Goal: Transaction & Acquisition: Purchase product/service

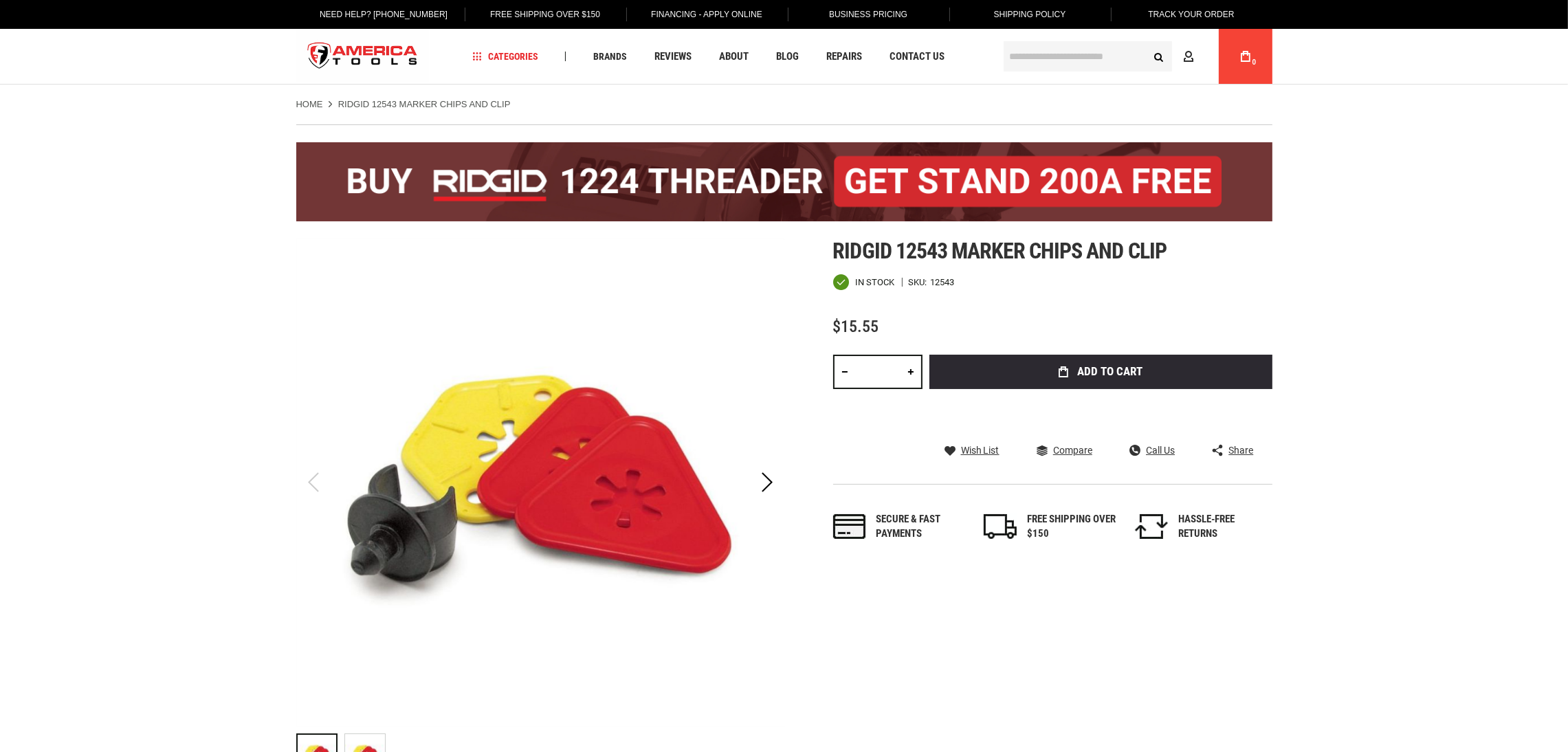
click at [913, 389] on link at bounding box center [911, 371] width 24 height 35
click at [916, 389] on link at bounding box center [911, 371] width 24 height 35
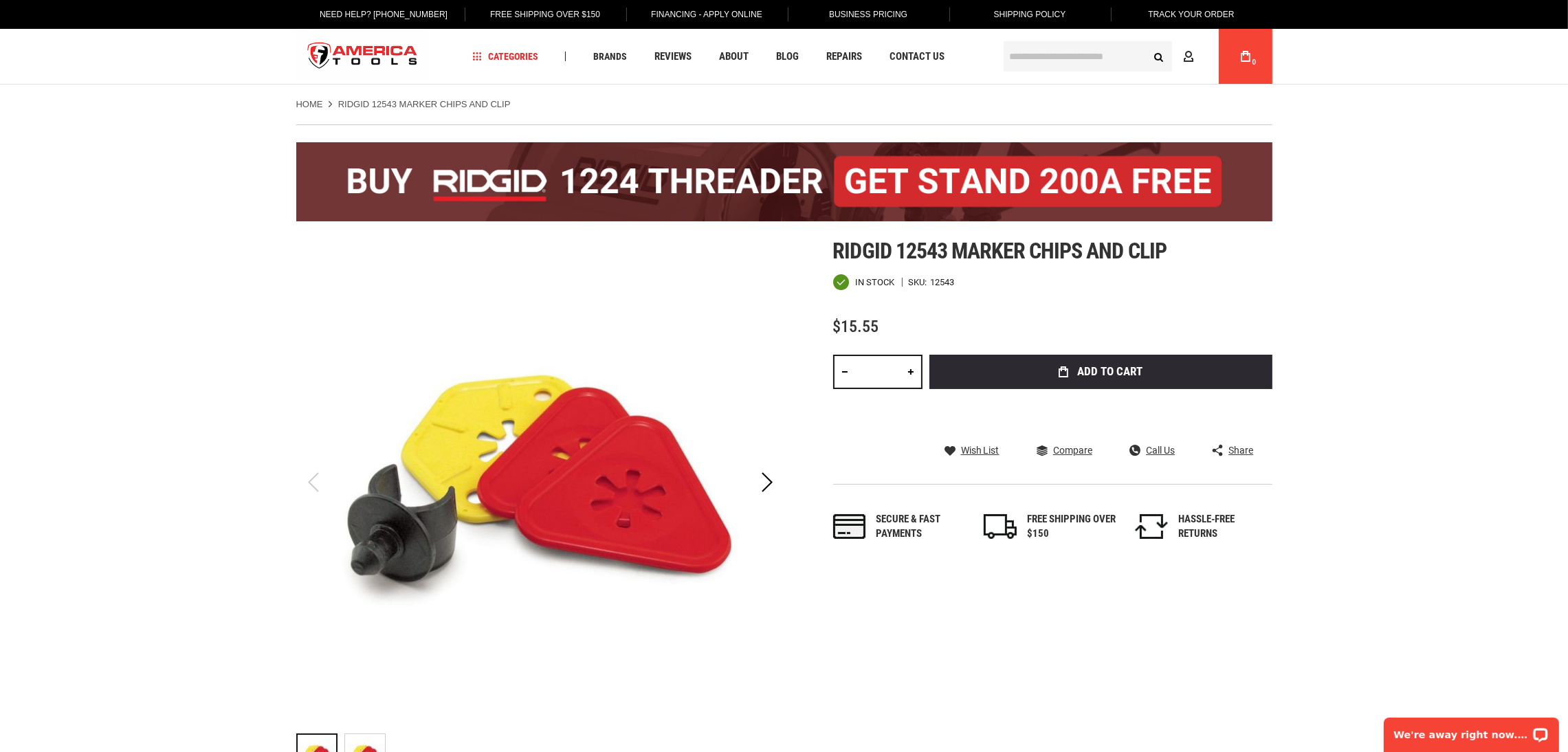
type input "*"
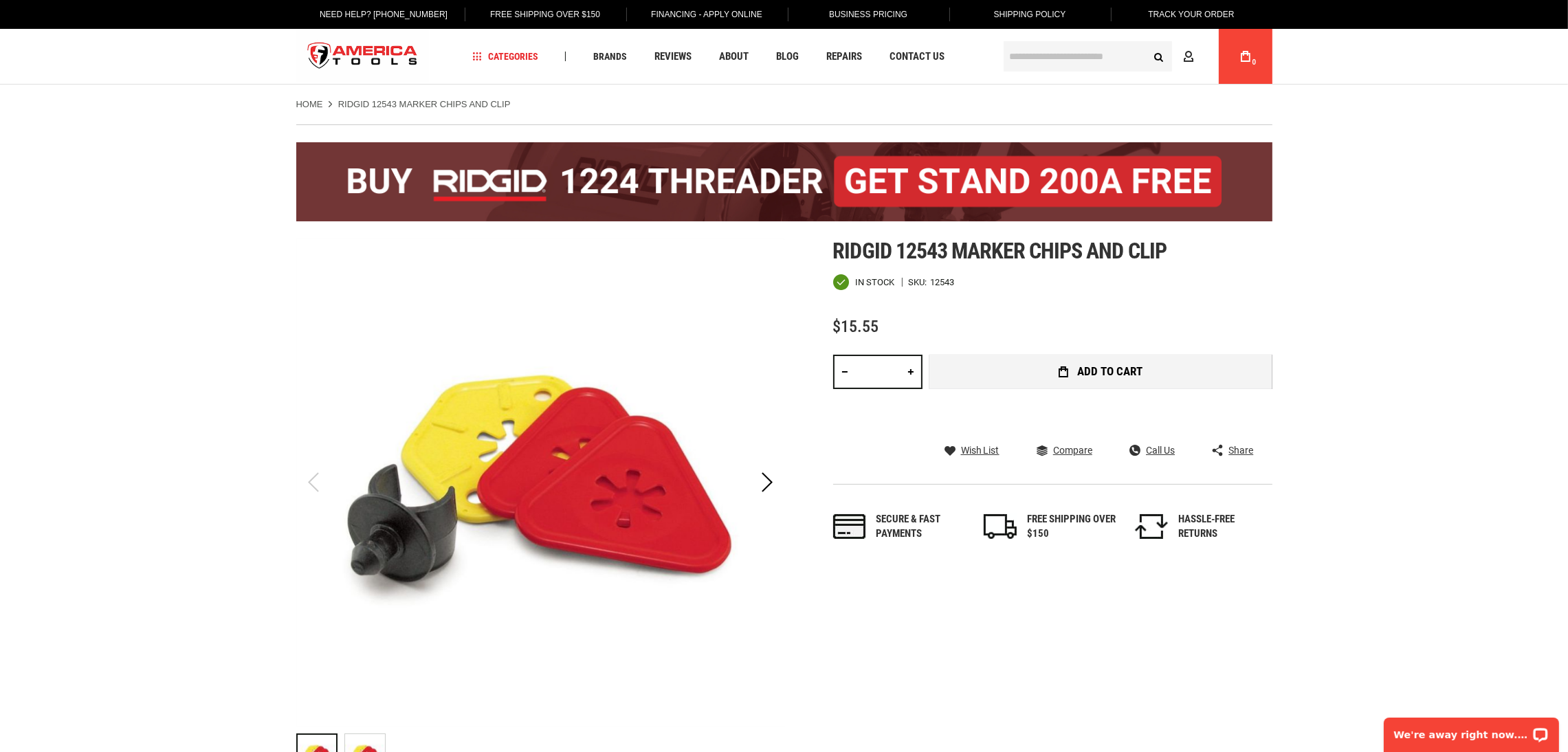
click at [1045, 389] on button "Add to Cart" at bounding box center [1100, 371] width 343 height 35
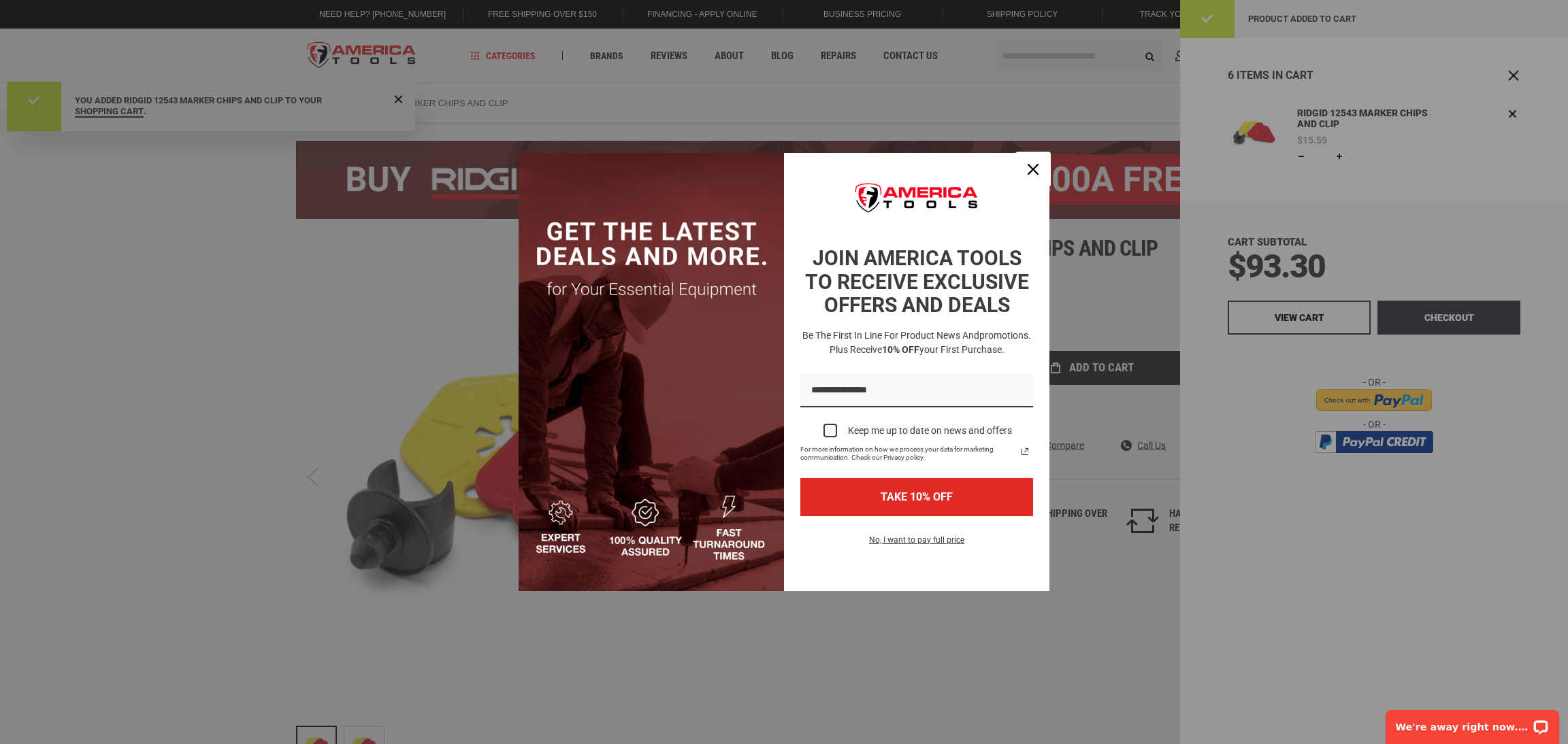
drag, startPoint x: 1297, startPoint y: 313, endPoint x: 1025, endPoint y: 173, distance: 305.9
click at [1025, 172] on div "Close" at bounding box center [1032, 169] width 22 height 22
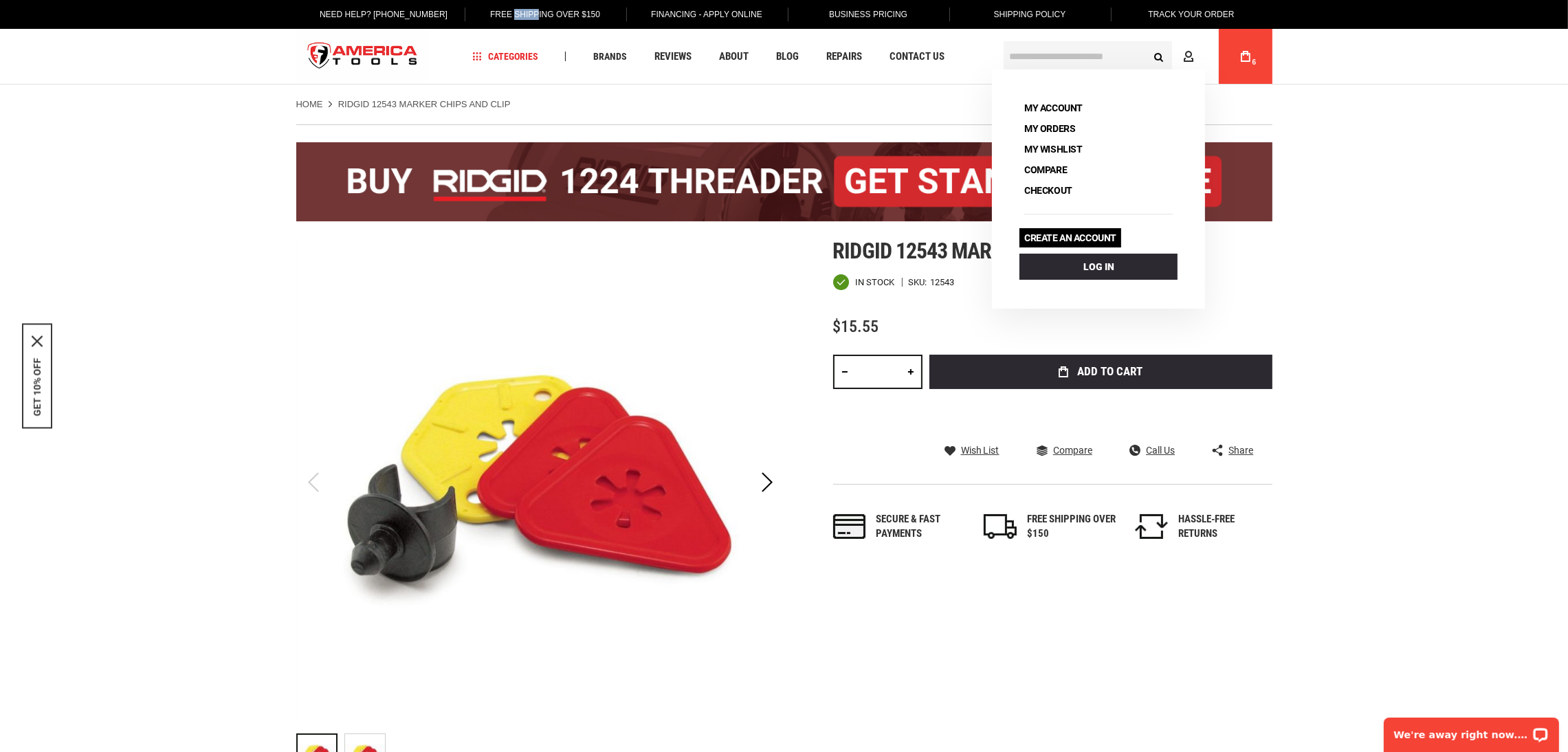
drag, startPoint x: 1189, startPoint y: 51, endPoint x: 1115, endPoint y: 232, distance: 195.5
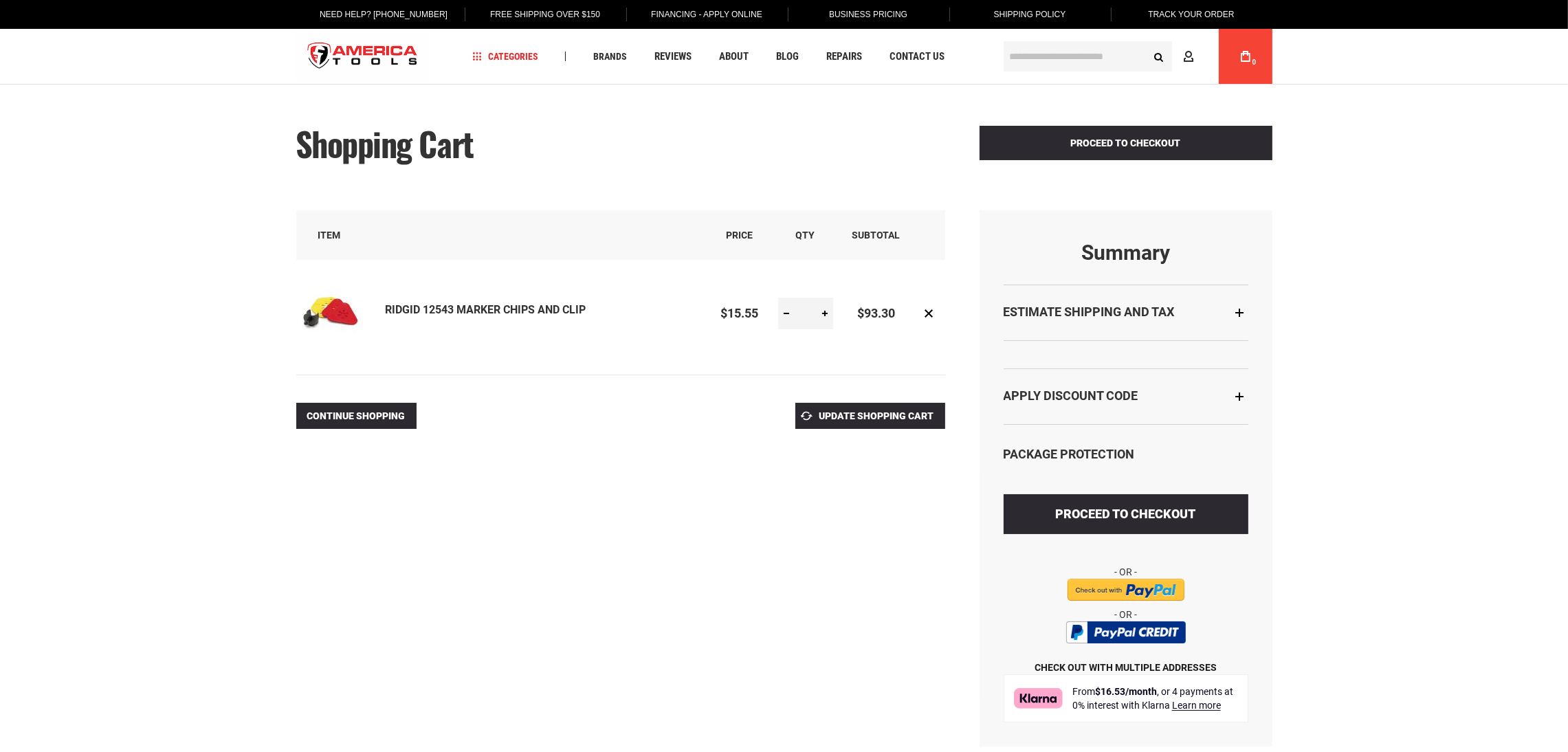
click at [1078, 312] on strong "Estimate Shipping and Tax" at bounding box center [1088, 312] width 171 height 15
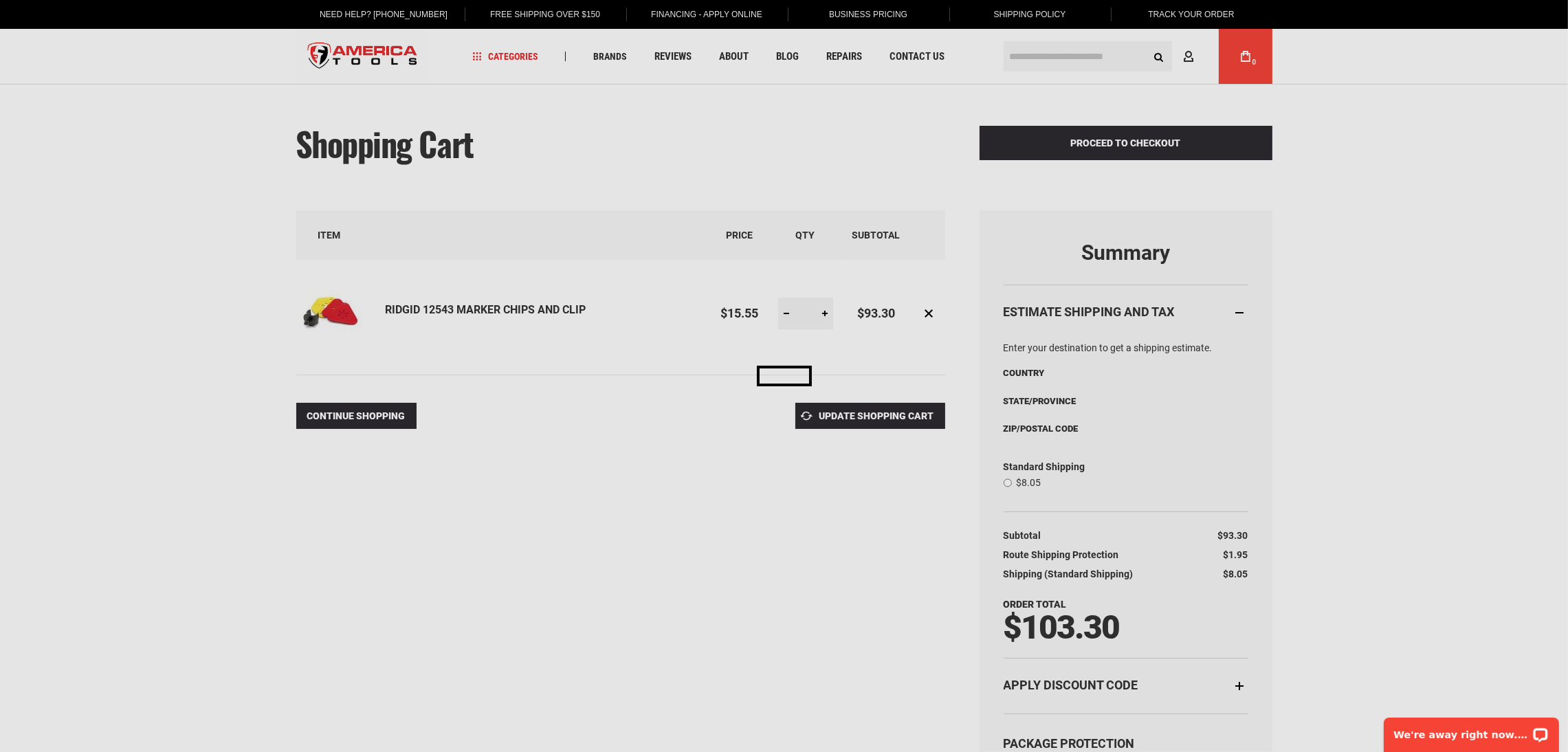
select select "**"
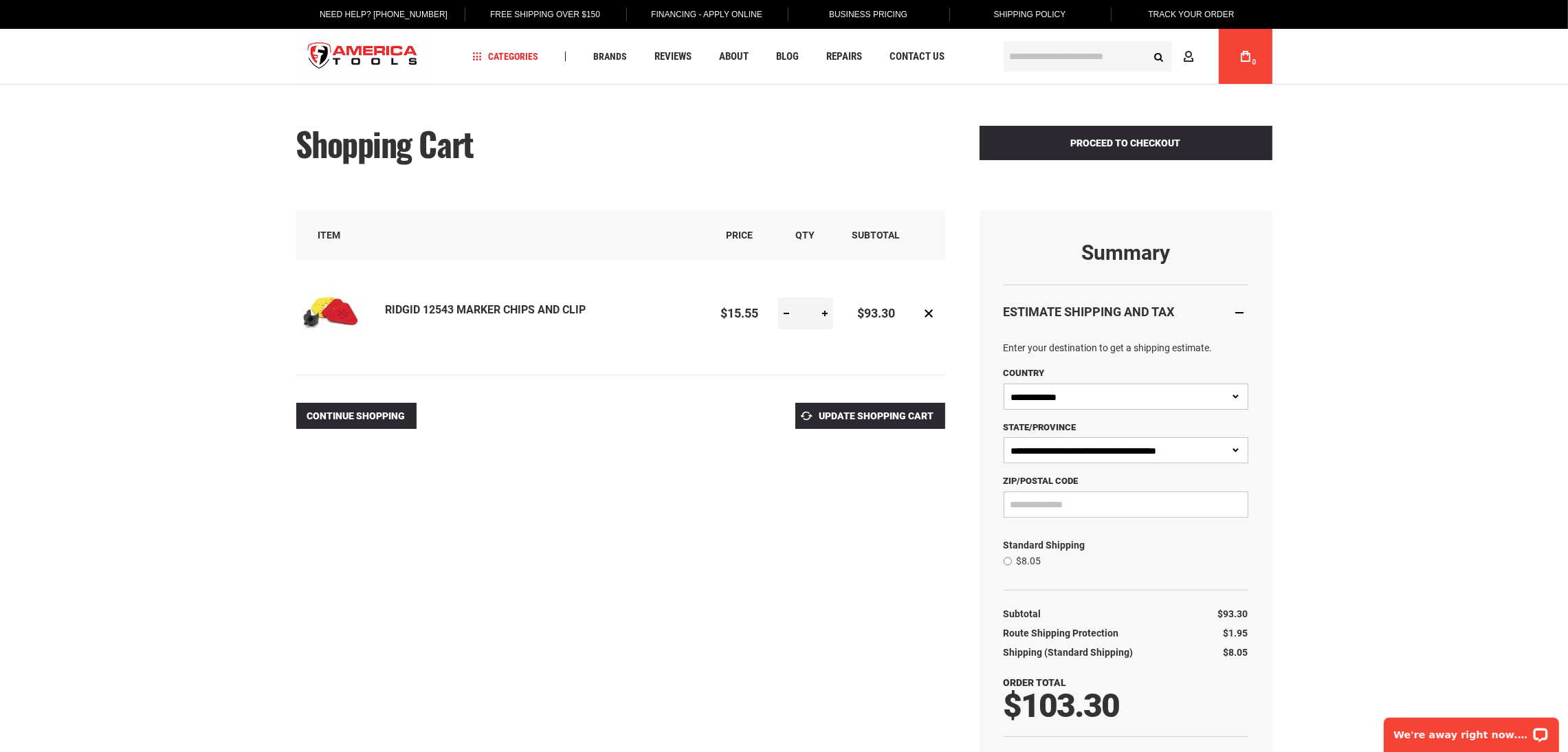
click at [1082, 508] on input "Zip/Postal Code" at bounding box center [1125, 505] width 244 height 26
type input "*****"
select select "*"
click at [1401, 751] on div at bounding box center [784, 752] width 1568 height 0
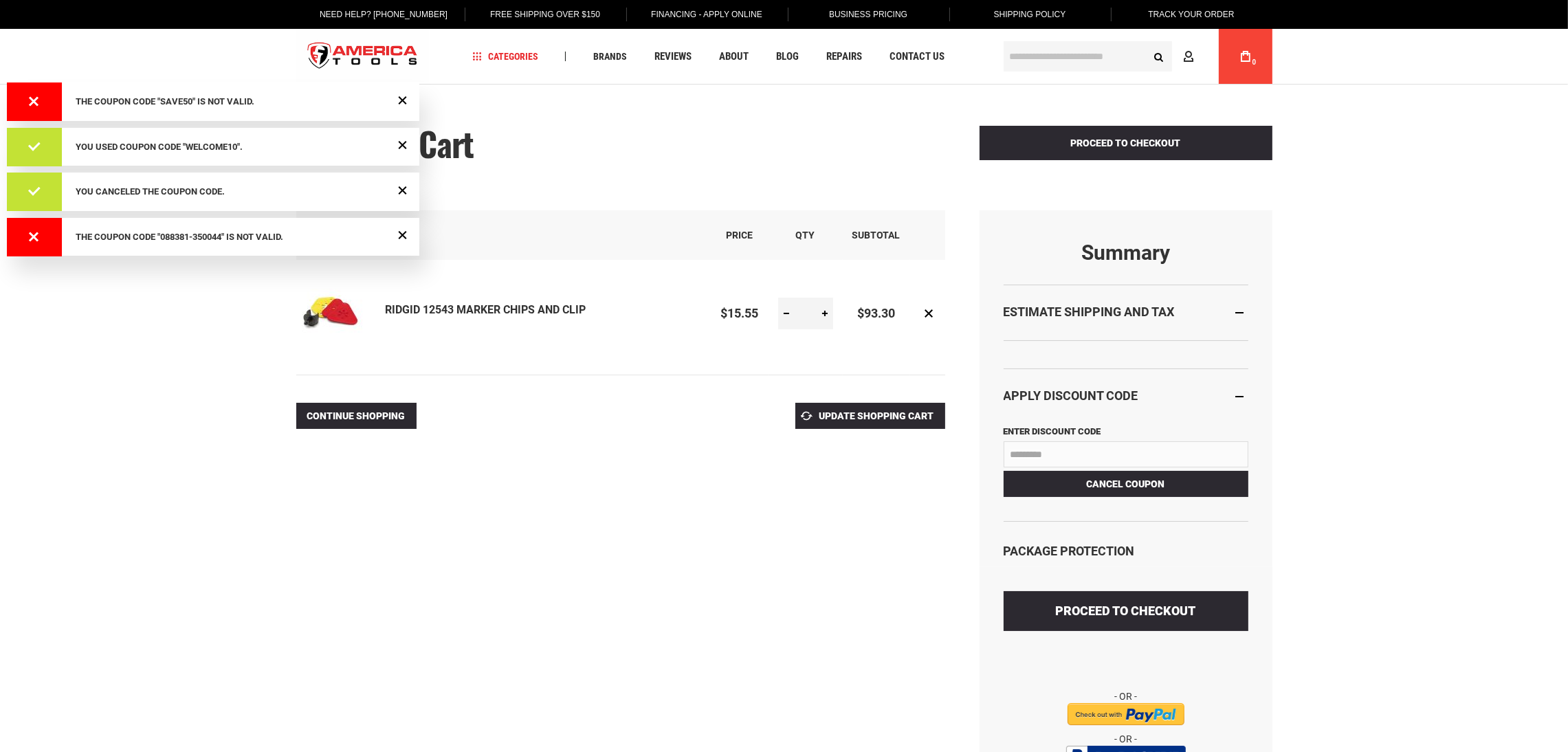
click at [373, 552] on div "Shopping Cart Proceed to Checkout Summary Estimate Shipping and Tax Apply Disco…" at bounding box center [784, 500] width 975 height 776
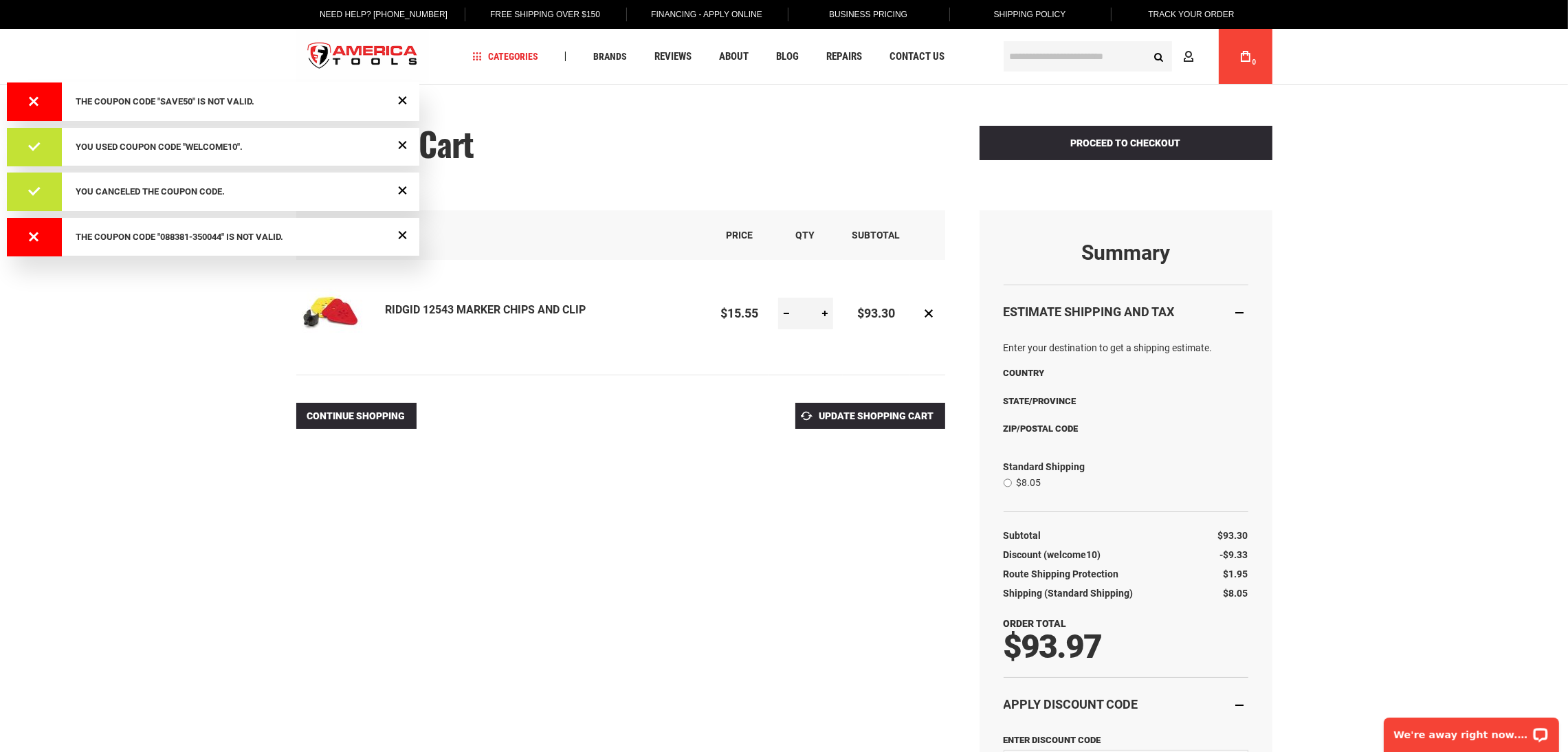
select select "**"
select select "*"
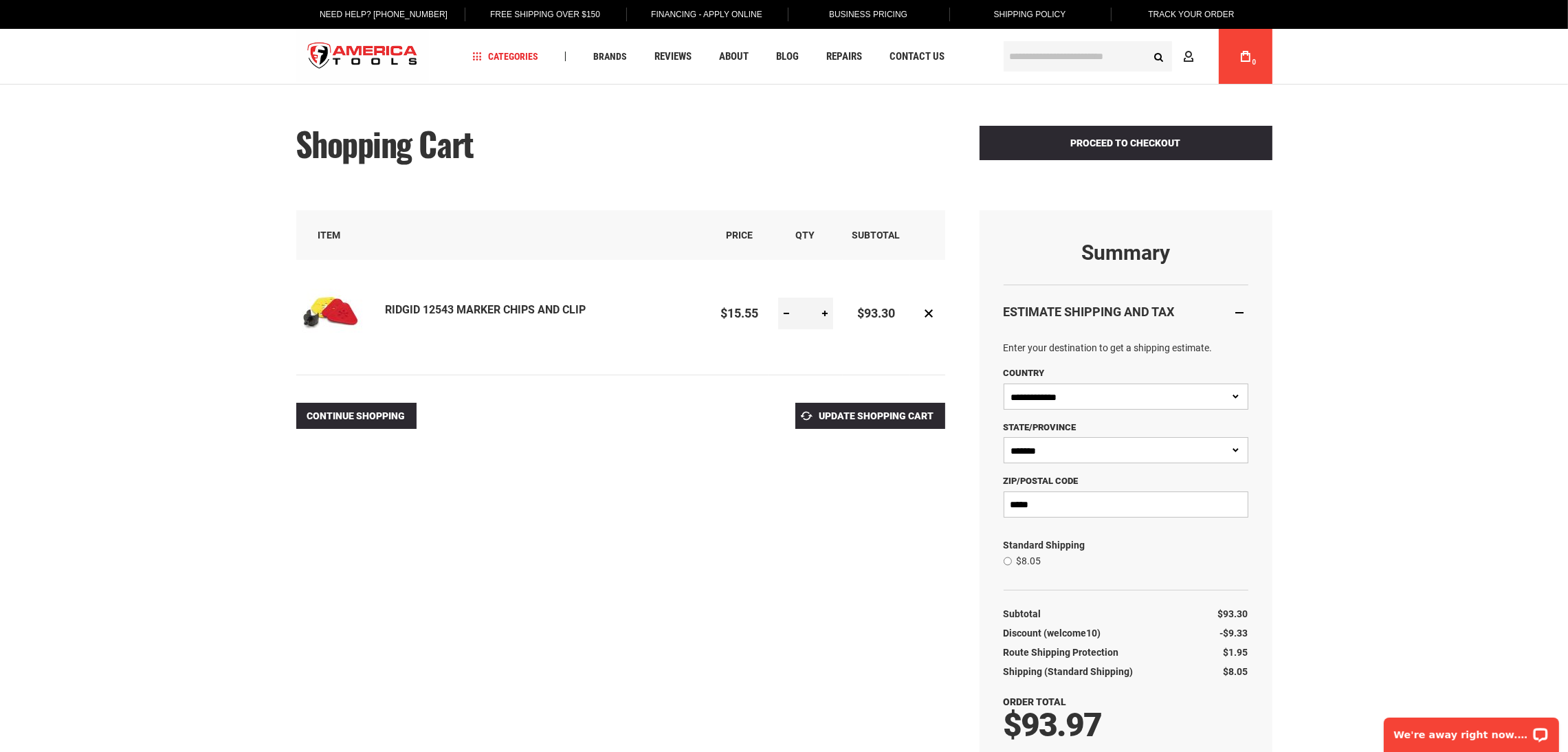
click at [946, 751] on div at bounding box center [784, 752] width 1568 height 0
click at [811, 309] on input "*" at bounding box center [805, 314] width 55 height 32
type input "**"
click at [795, 403] on button "Update Shopping Cart" at bounding box center [870, 416] width 149 height 26
click at [836, 404] on button "Update Shopping Cart" at bounding box center [870, 416] width 149 height 26
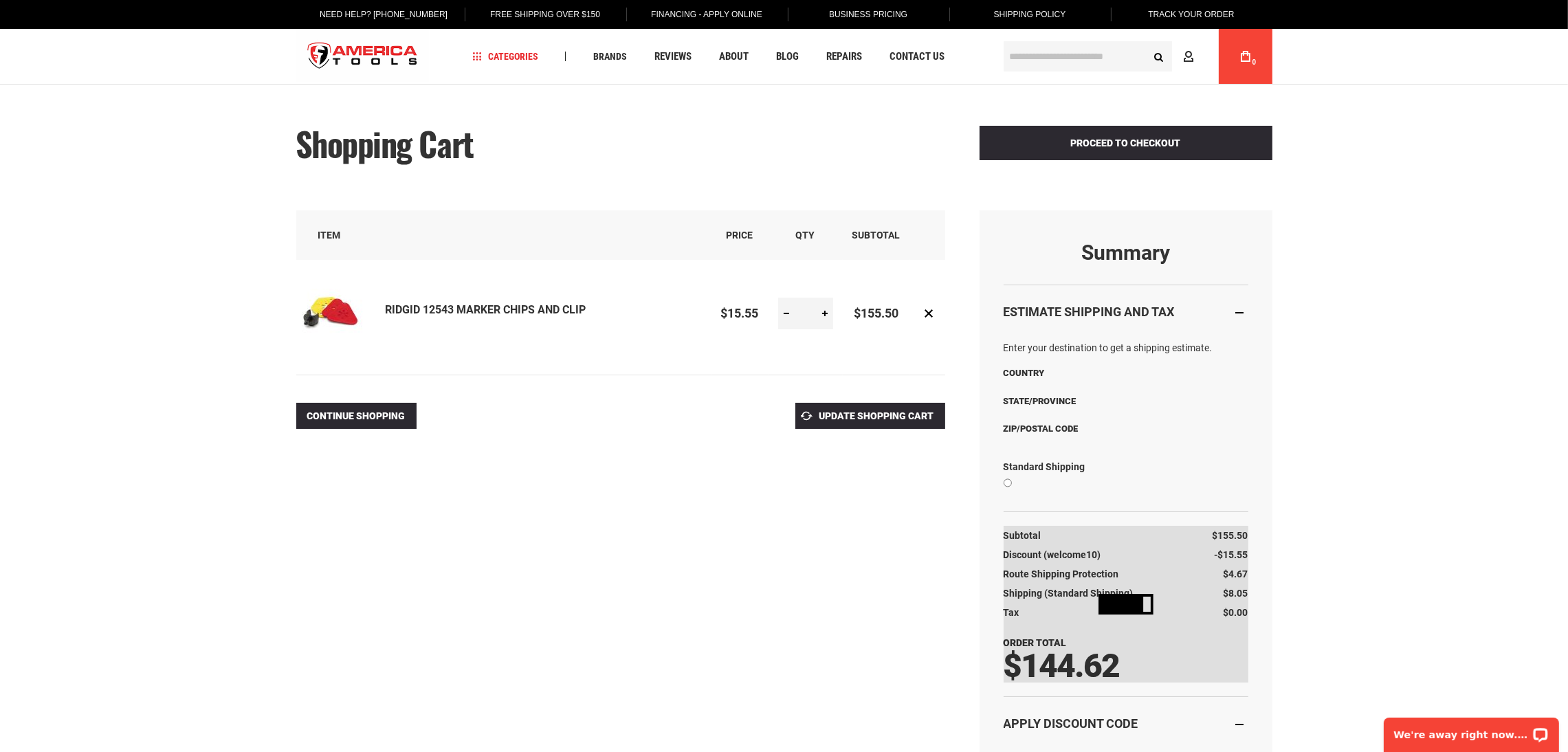
select select "**"
select select "*"
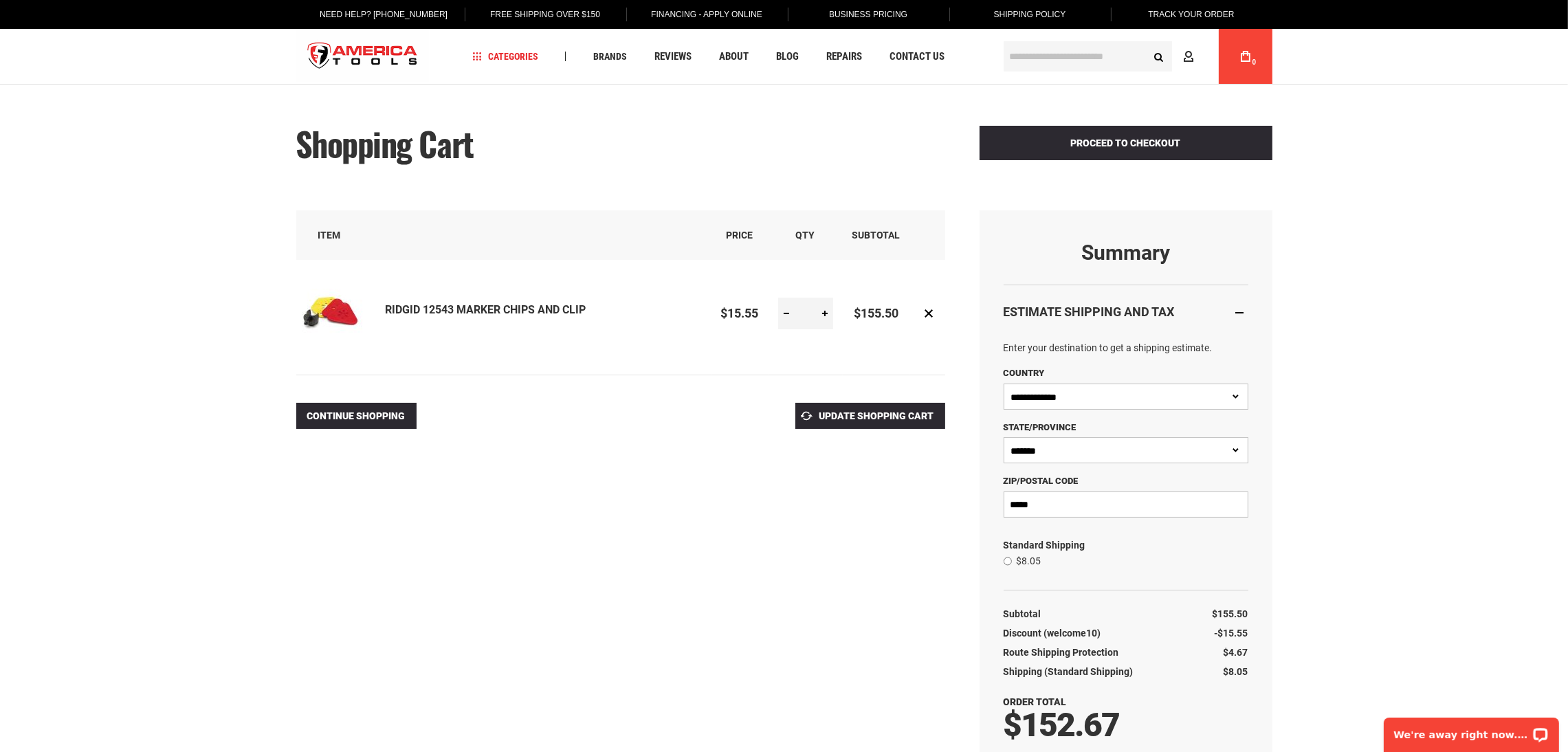
click at [822, 314] on link at bounding box center [824, 314] width 17 height 32
type input "**"
click at [868, 414] on span "Update Shopping Cart" at bounding box center [876, 416] width 115 height 11
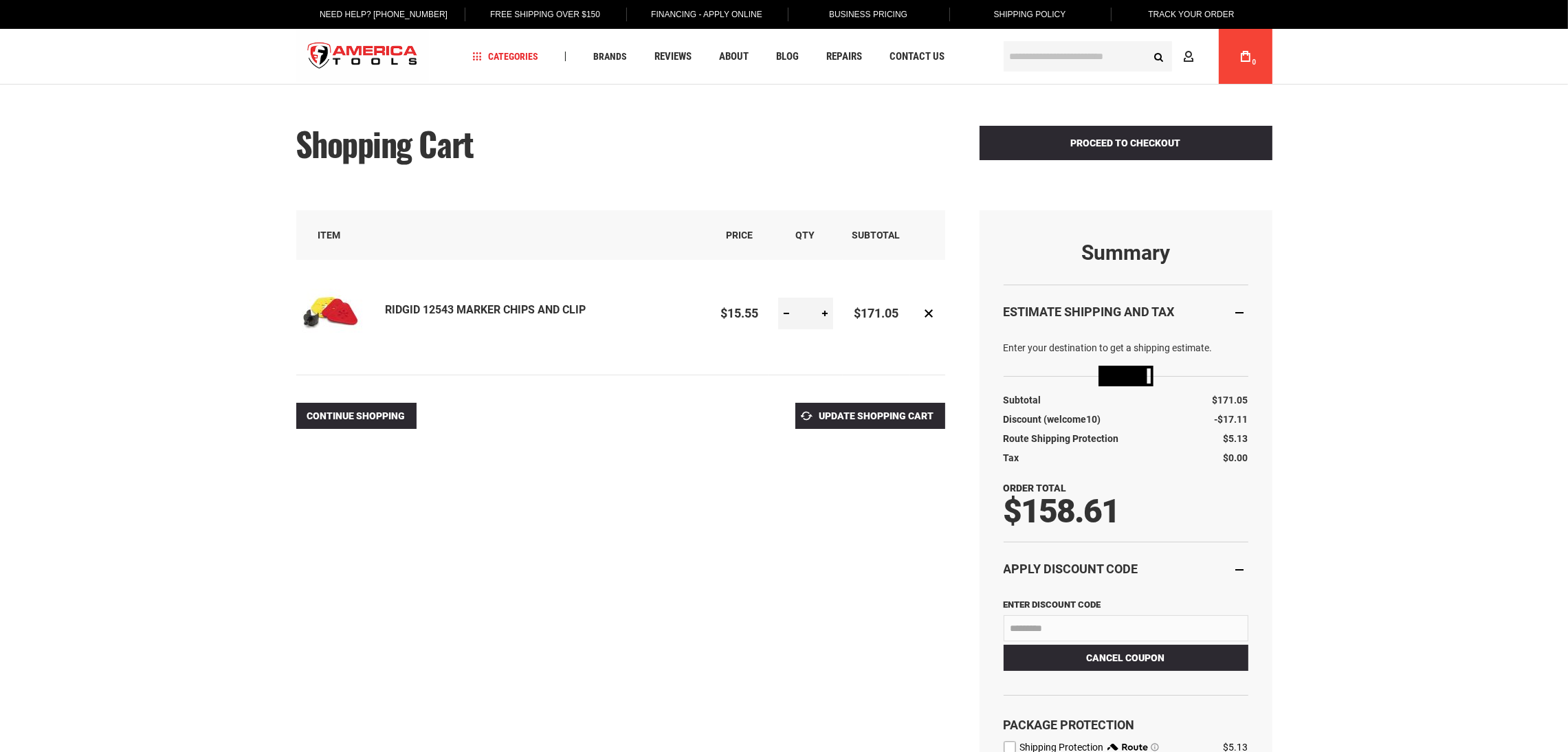
select select "**"
select select "*"
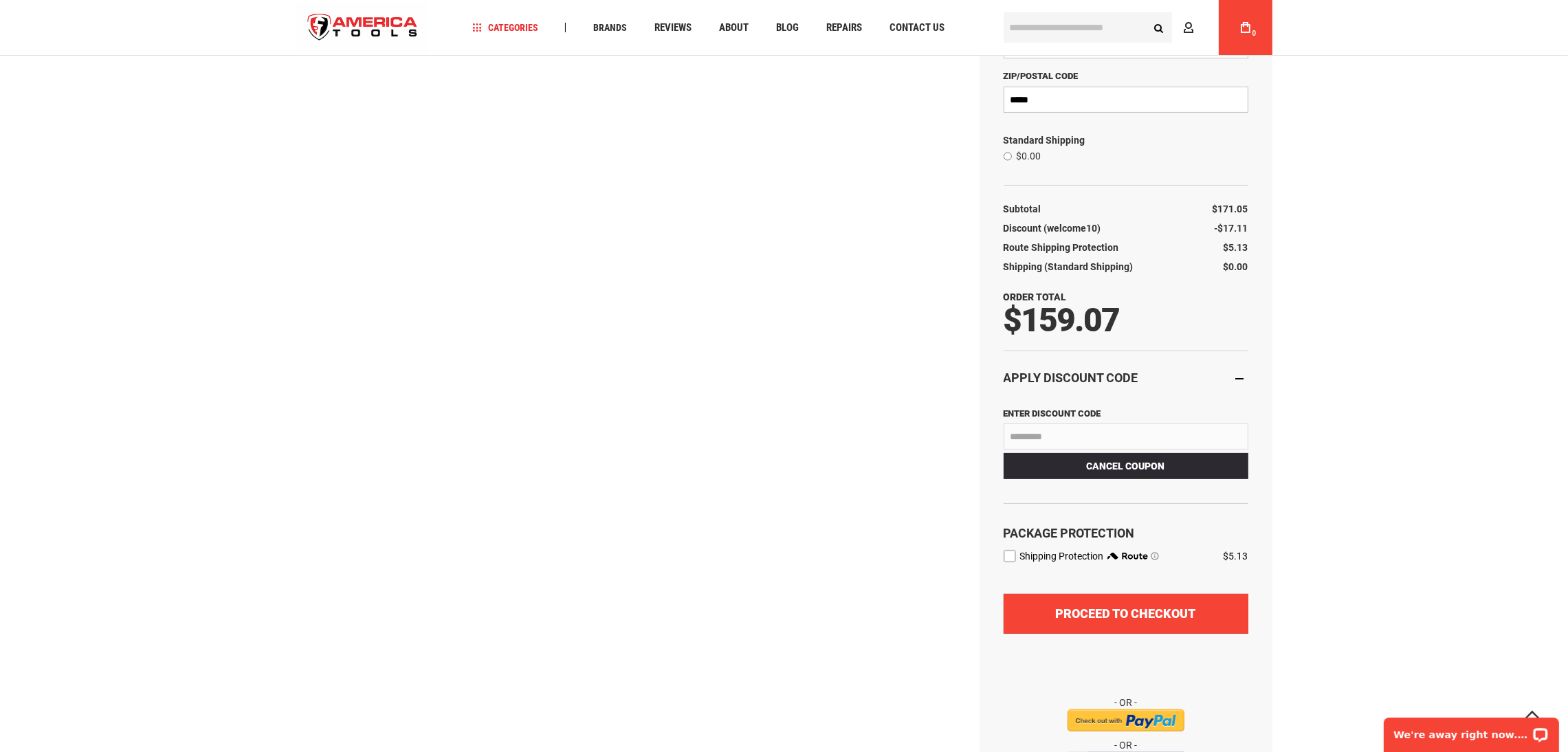
scroll to position [515, 0]
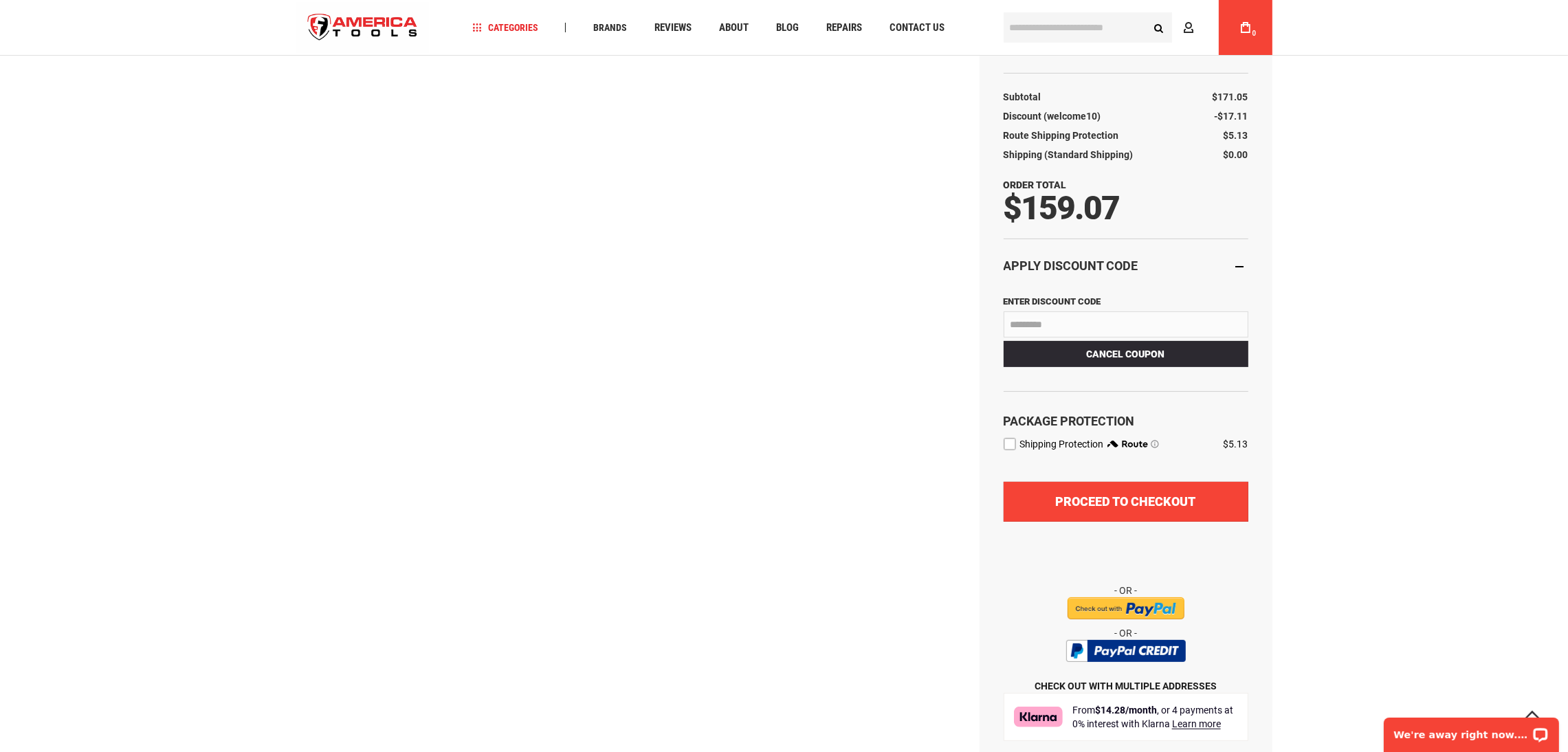
click at [1152, 497] on span "Proceed to Checkout" at bounding box center [1126, 501] width 140 height 15
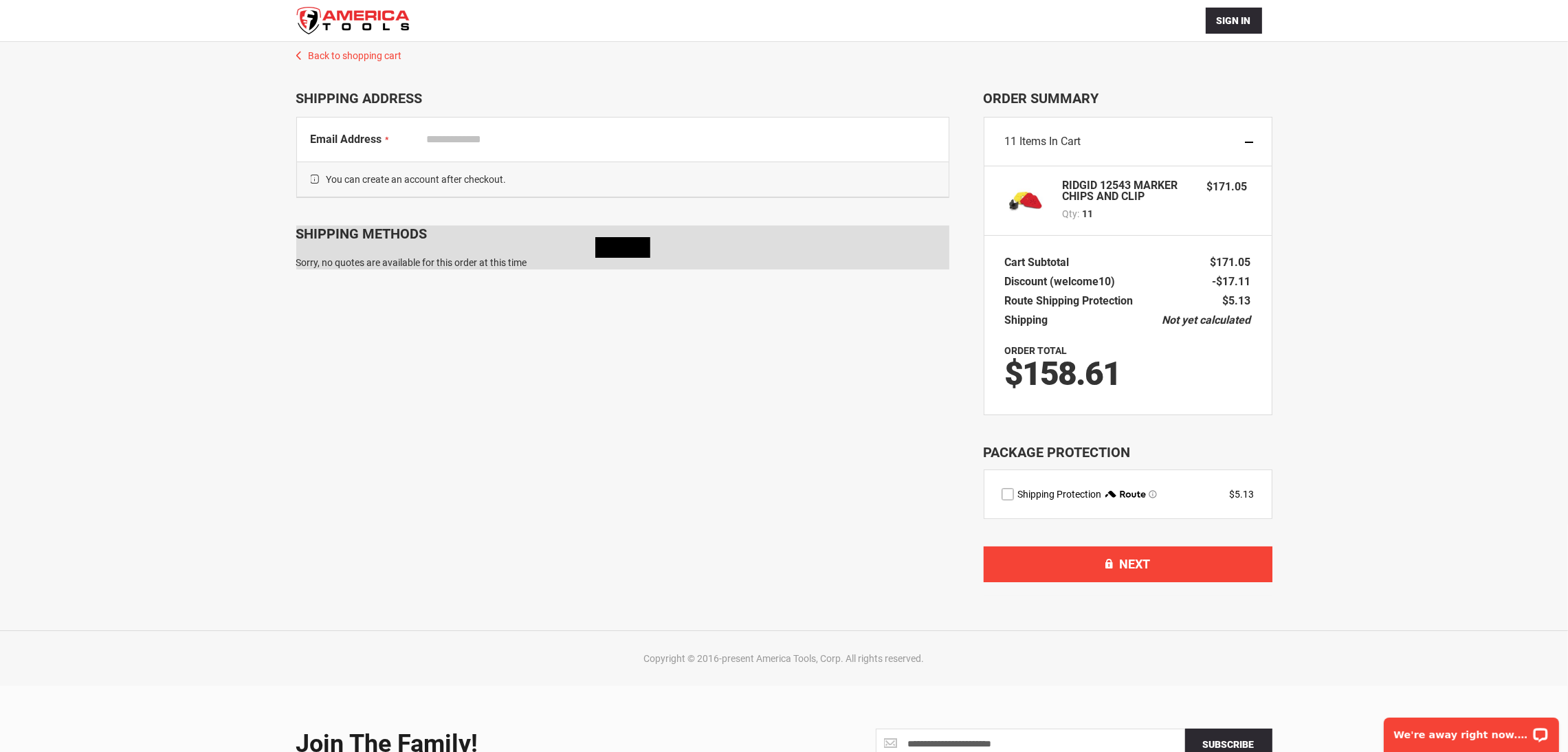
select select "**"
select select "*"
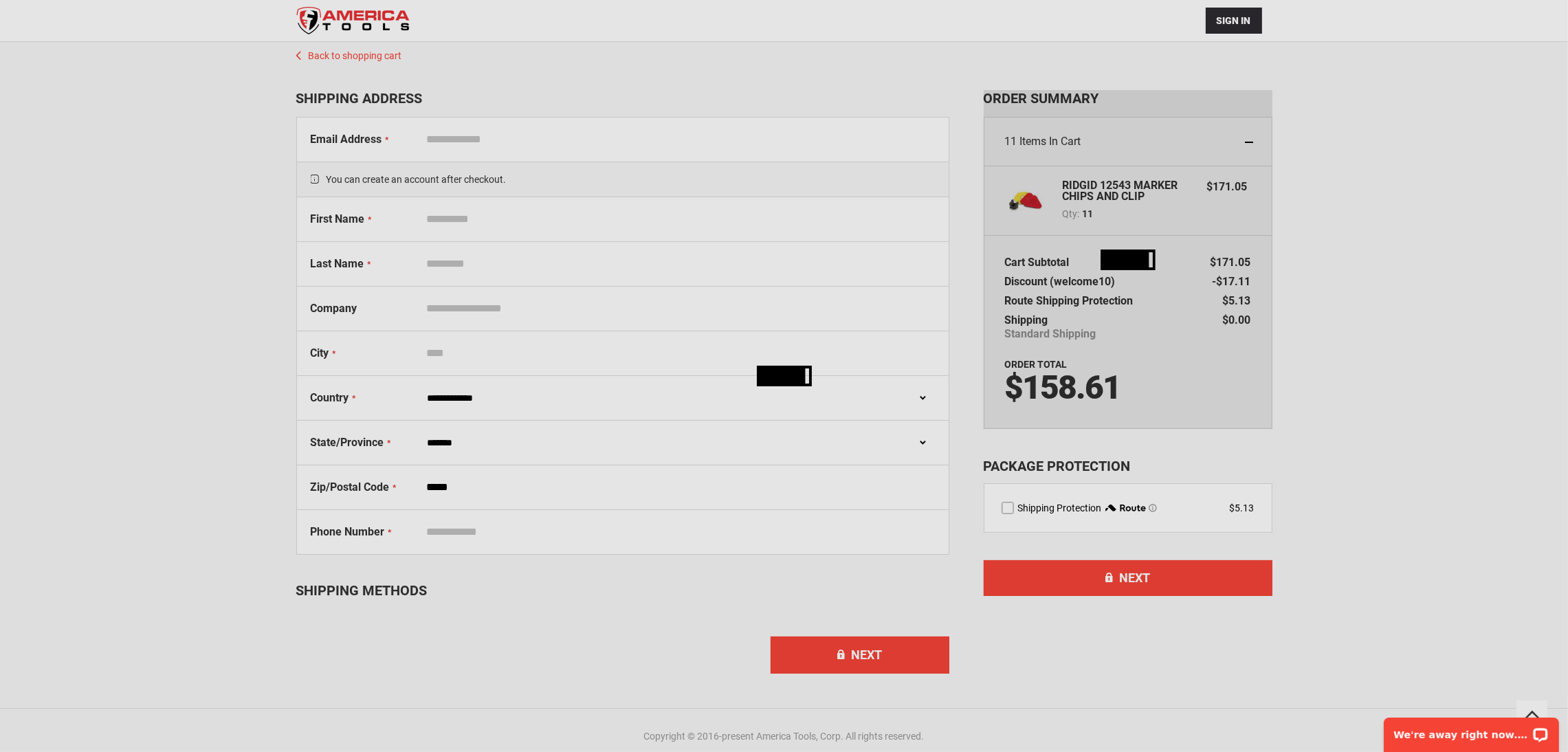
scroll to position [89, 0]
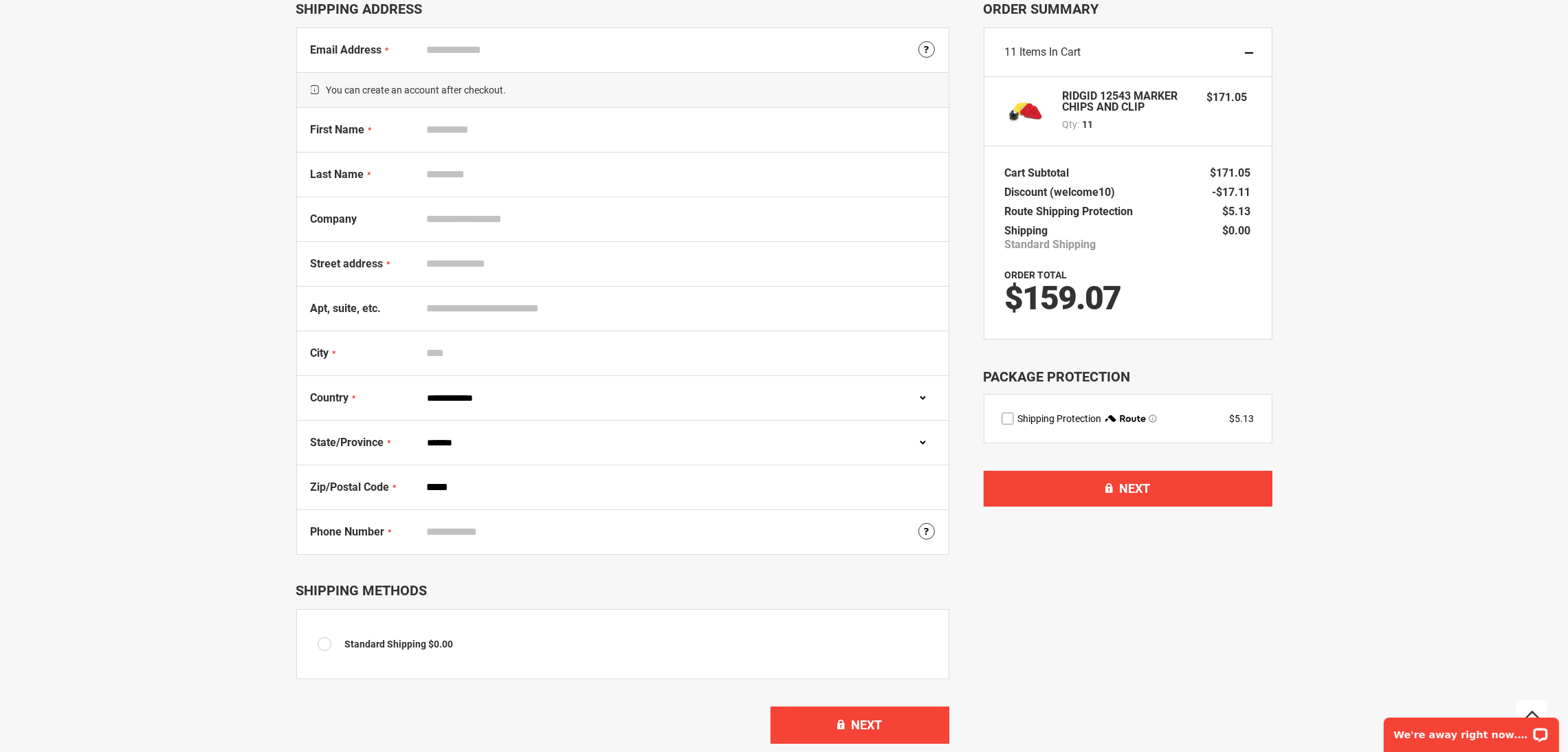
click at [714, 144] on div "First Name" at bounding box center [622, 130] width 652 height 45
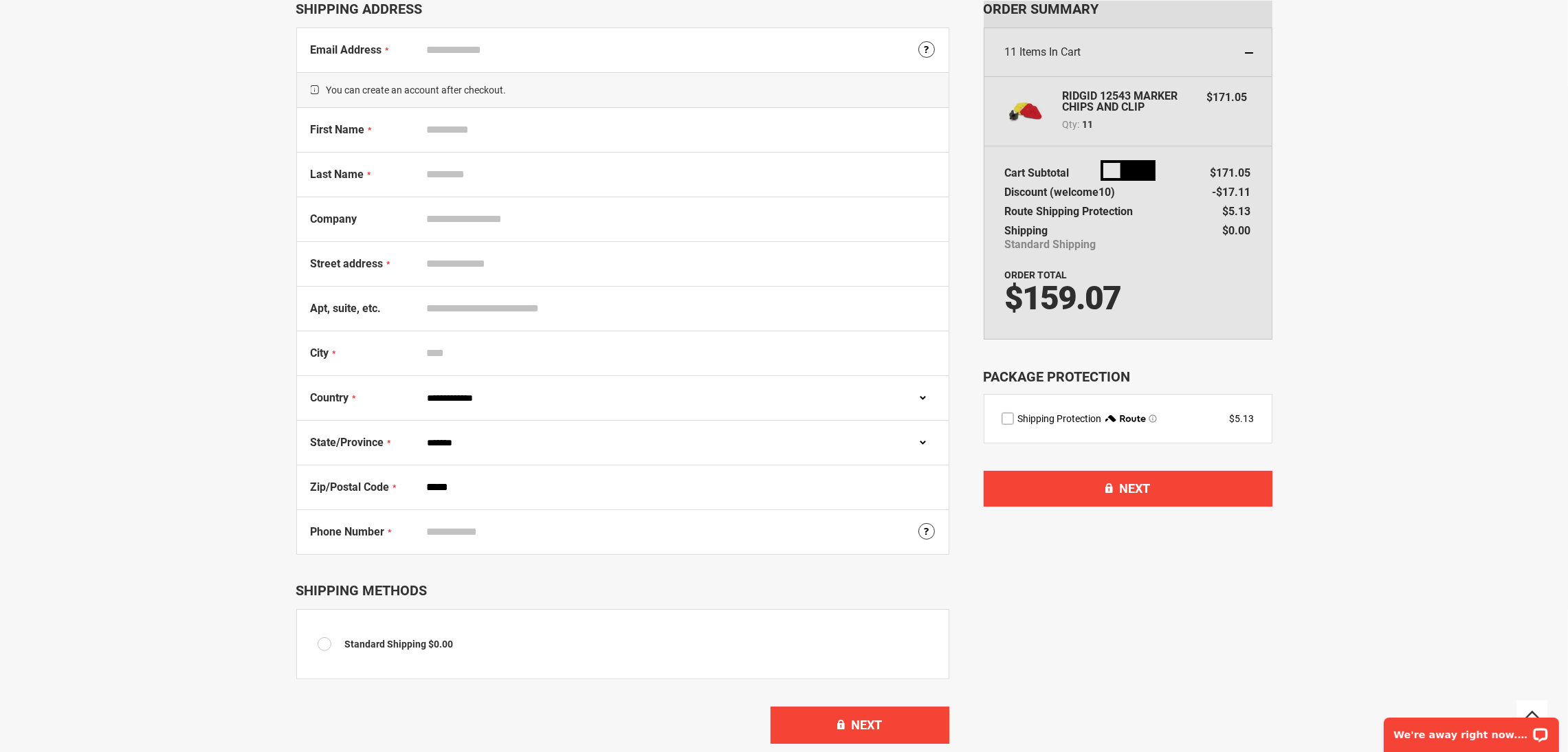
click at [716, 132] on input "First Name" at bounding box center [678, 130] width 514 height 26
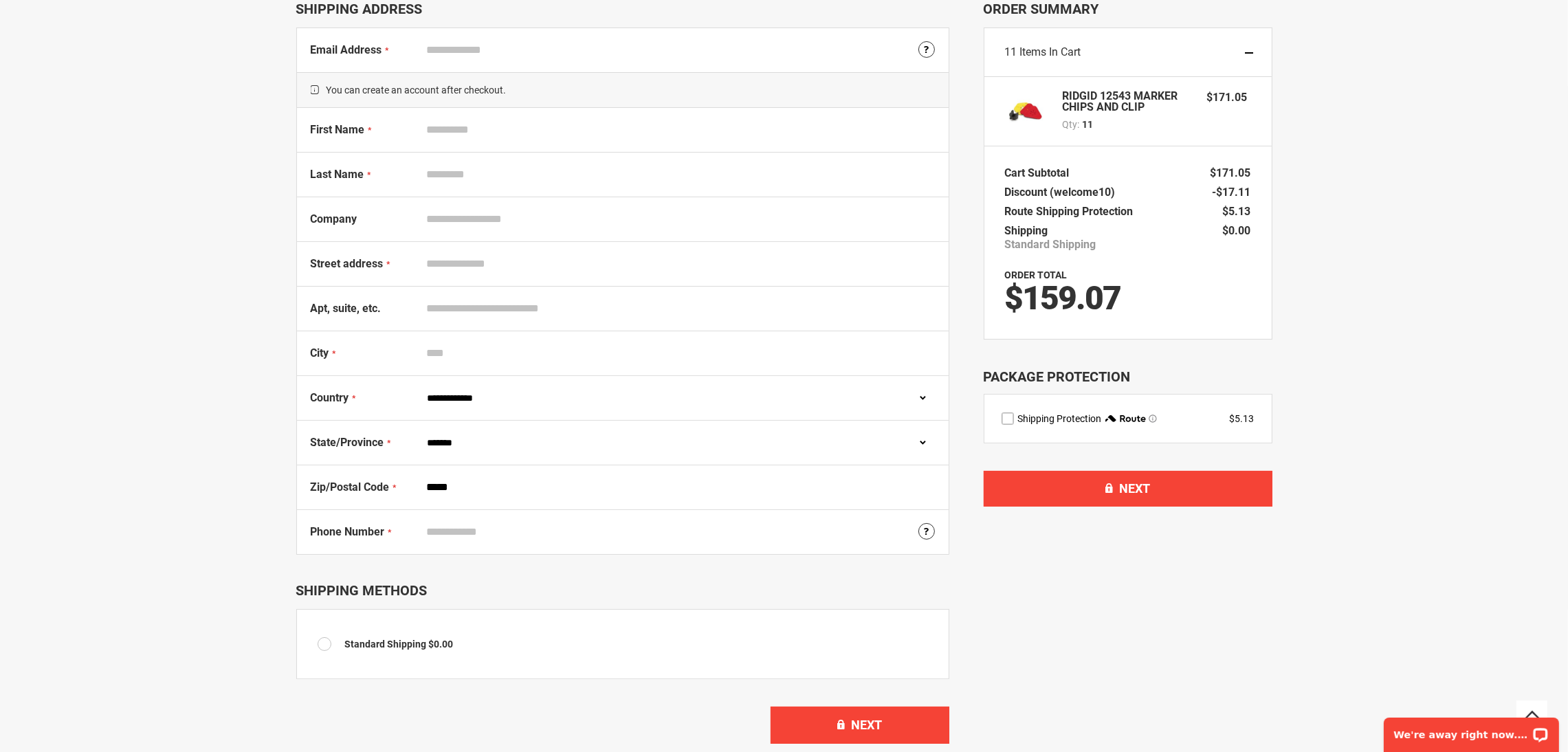
type input "**"
type input "********"
type input "**********"
type input "*******"
type input "**********"
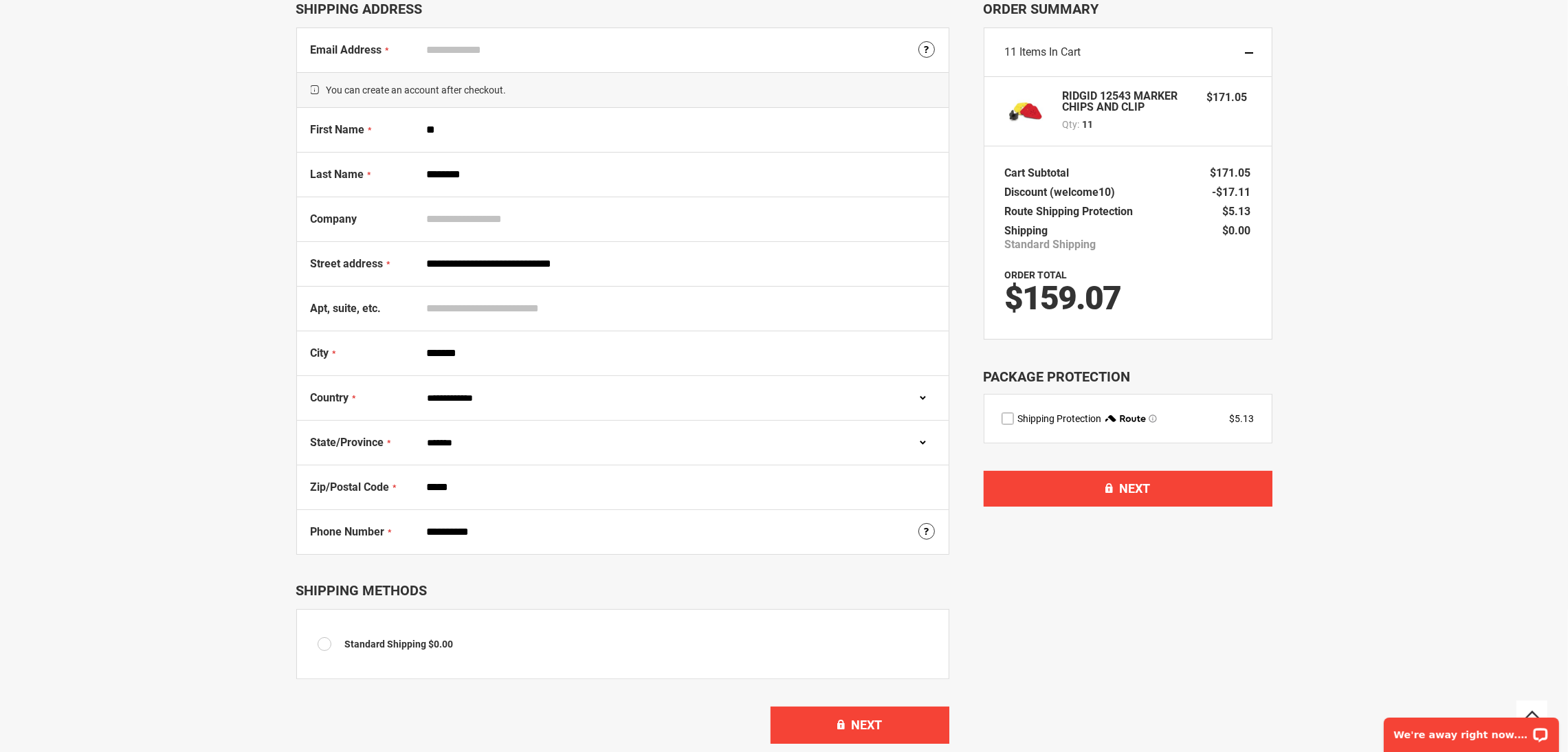
click at [0, 365] on main "Select your FREE STAND below! Back to shopping cart 1 Shipping Address 2 Review…" at bounding box center [784, 365] width 1568 height 825
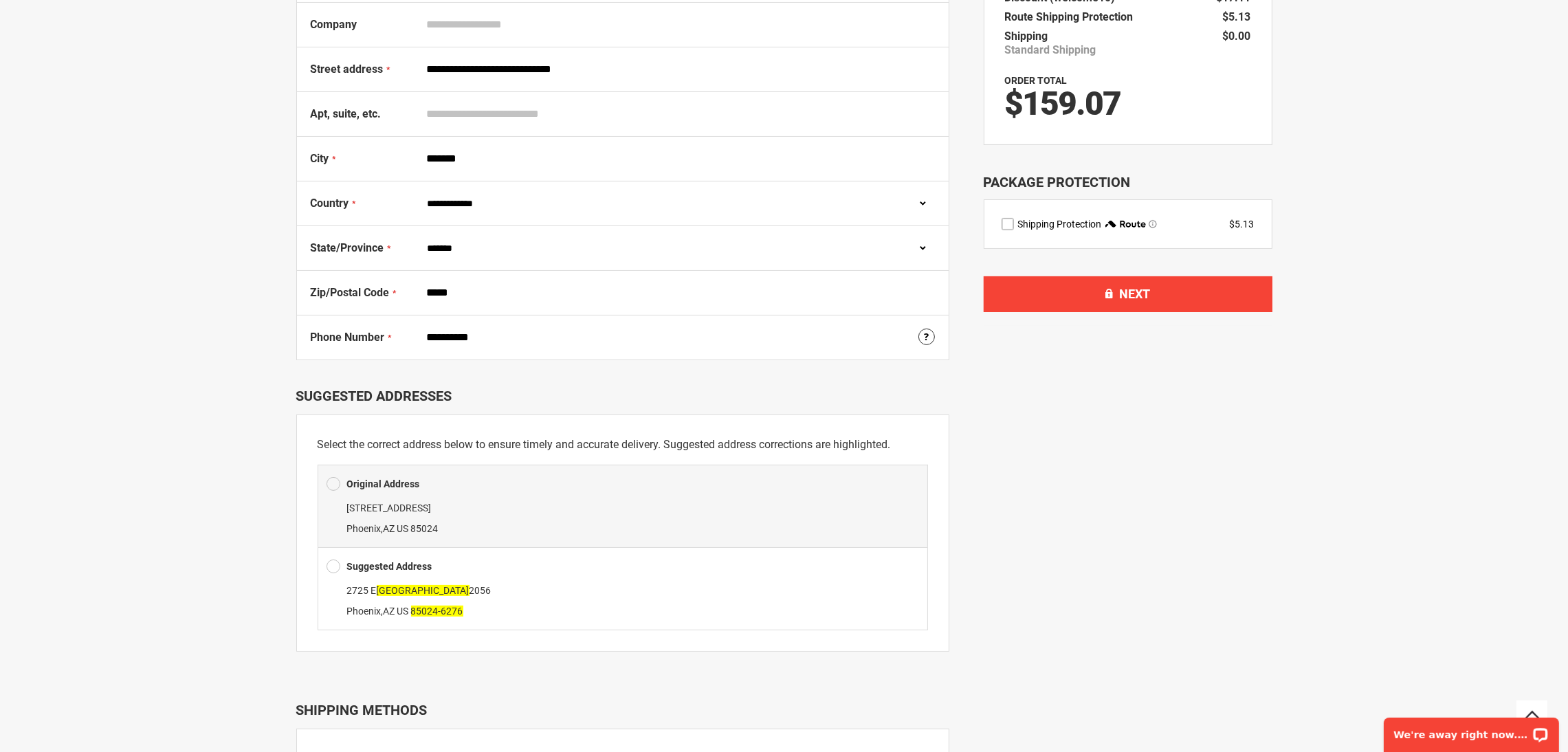
scroll to position [502, 0]
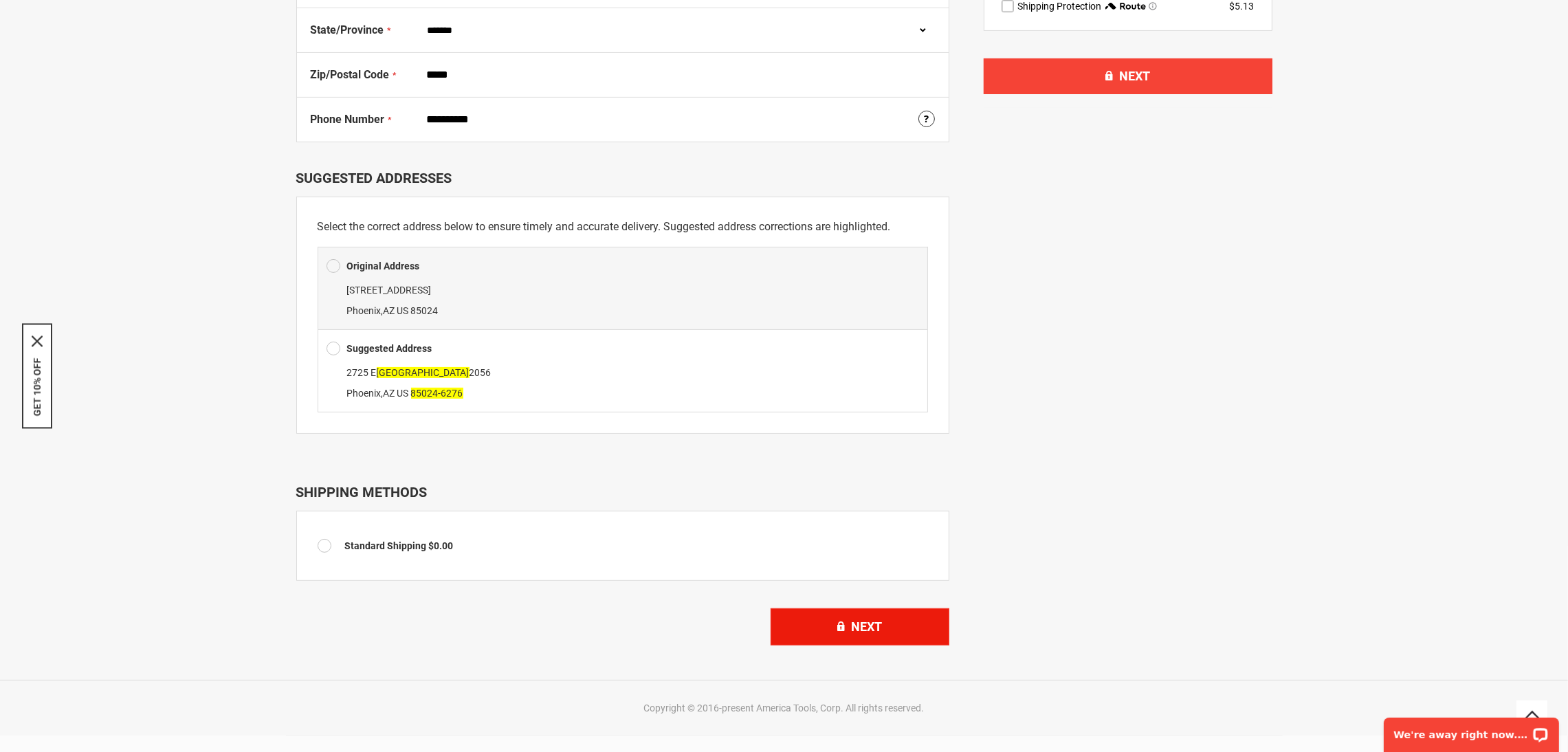
click at [873, 627] on span "Next" at bounding box center [866, 626] width 31 height 15
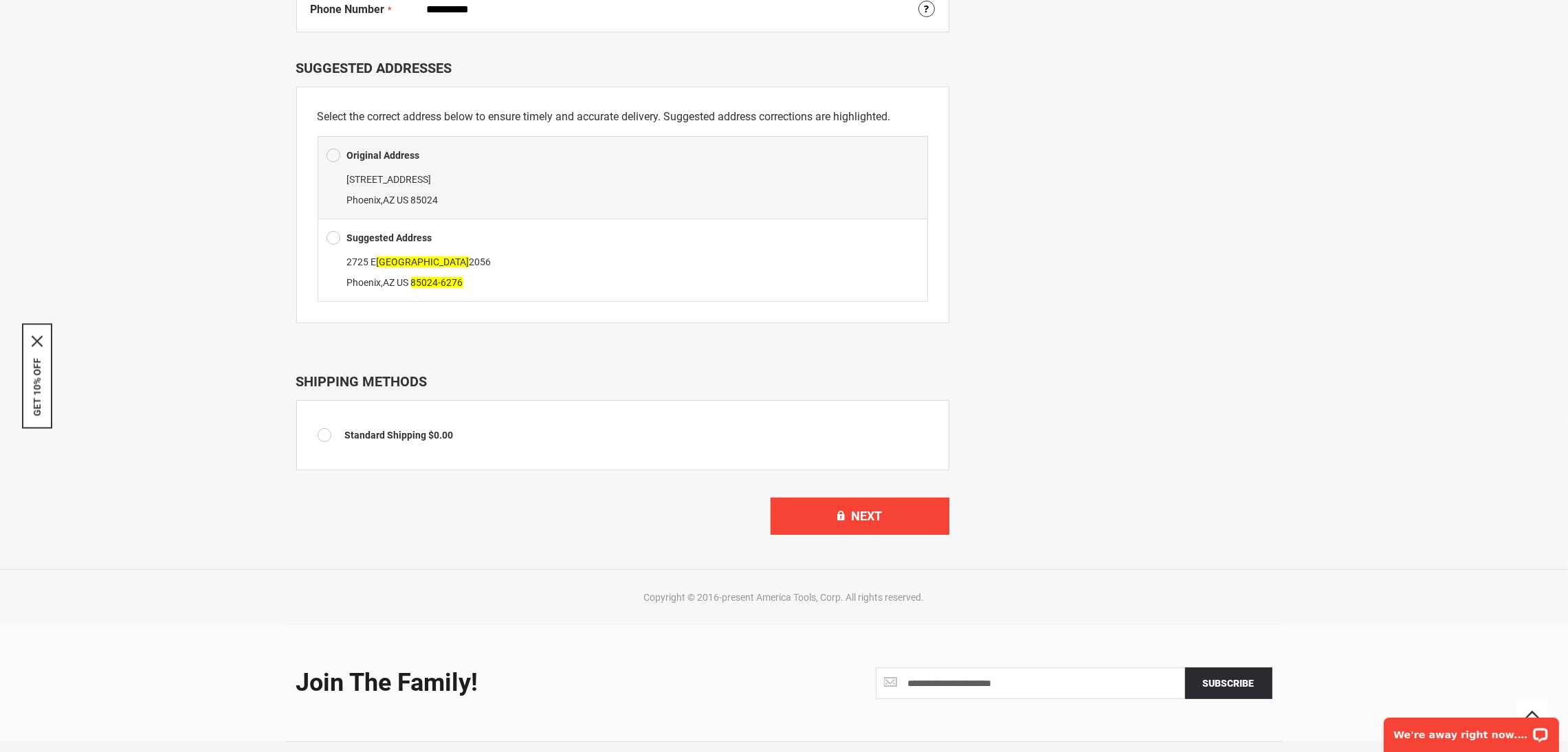
scroll to position [825, 0]
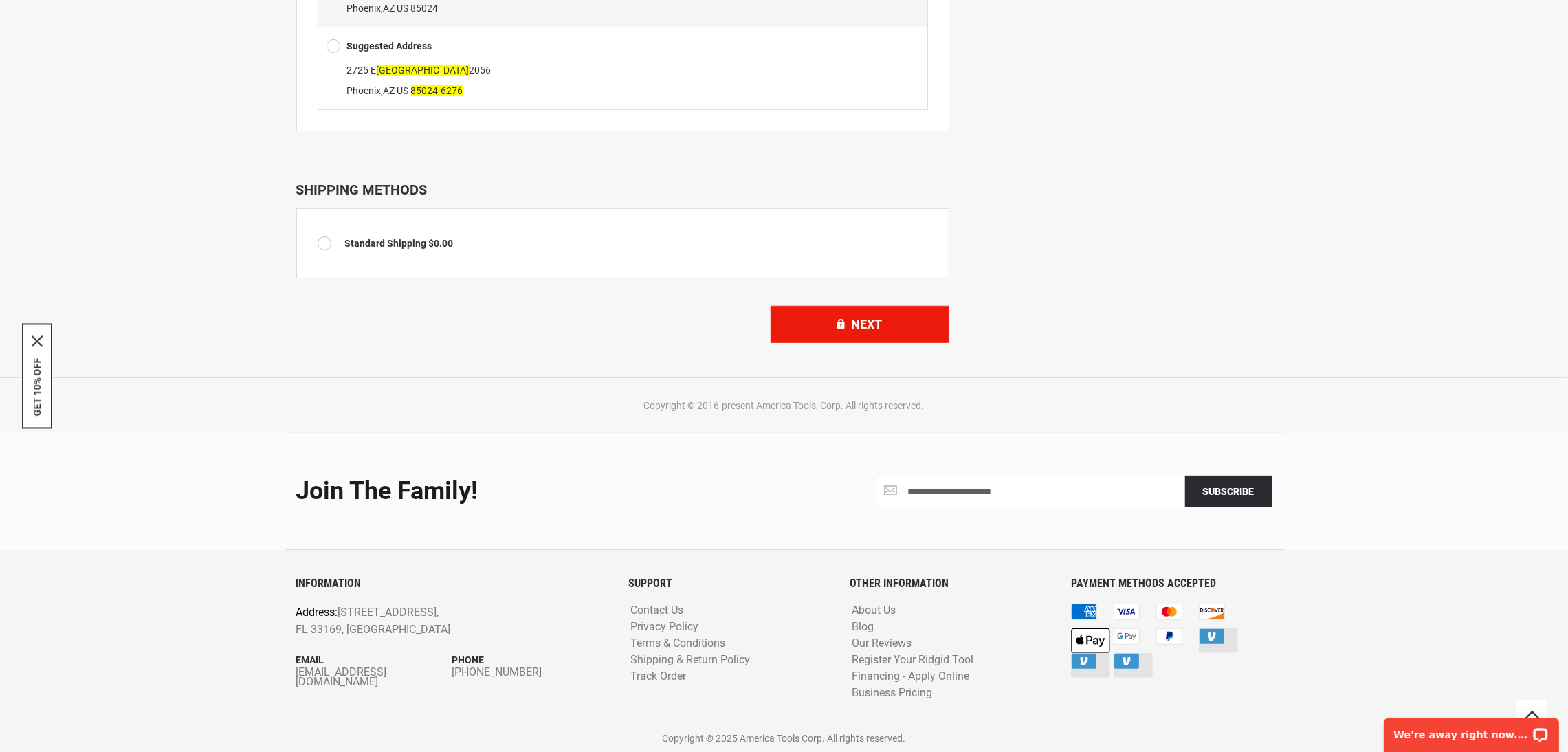
click at [868, 316] on button "Next" at bounding box center [860, 325] width 179 height 38
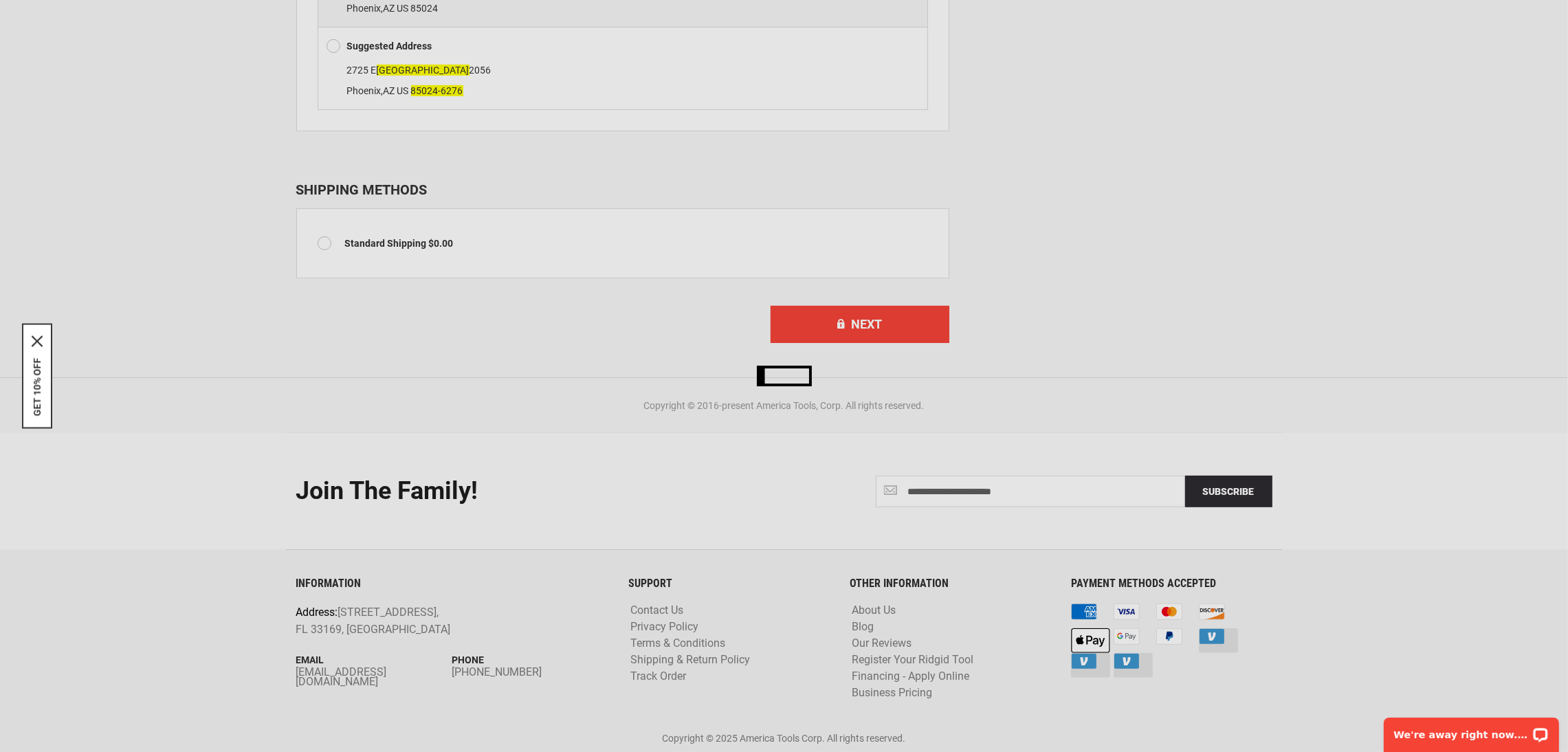
scroll to position [0, 0]
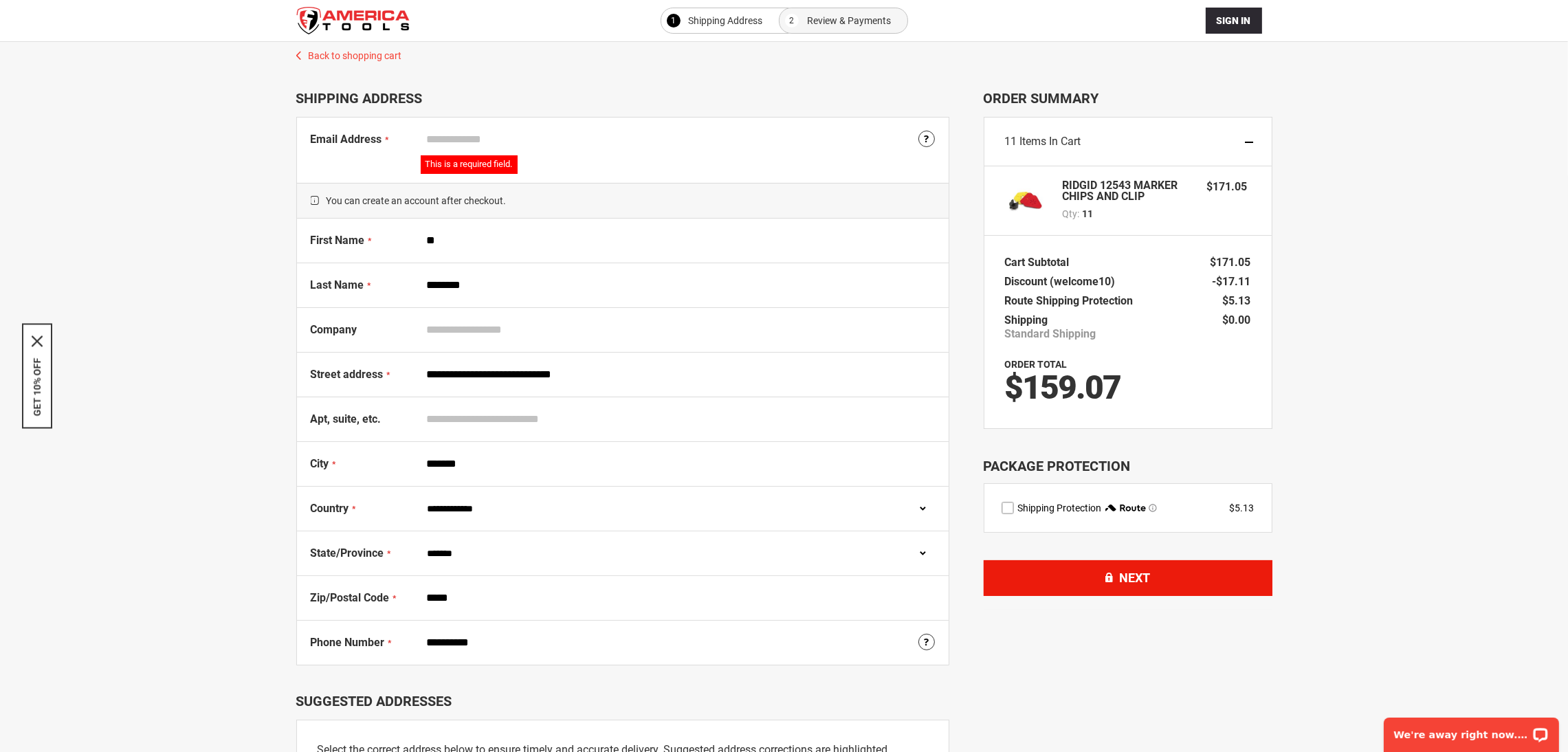
click at [1185, 575] on button "Next" at bounding box center [1128, 578] width 289 height 36
click at [1540, 751] on div at bounding box center [784, 752] width 1568 height 0
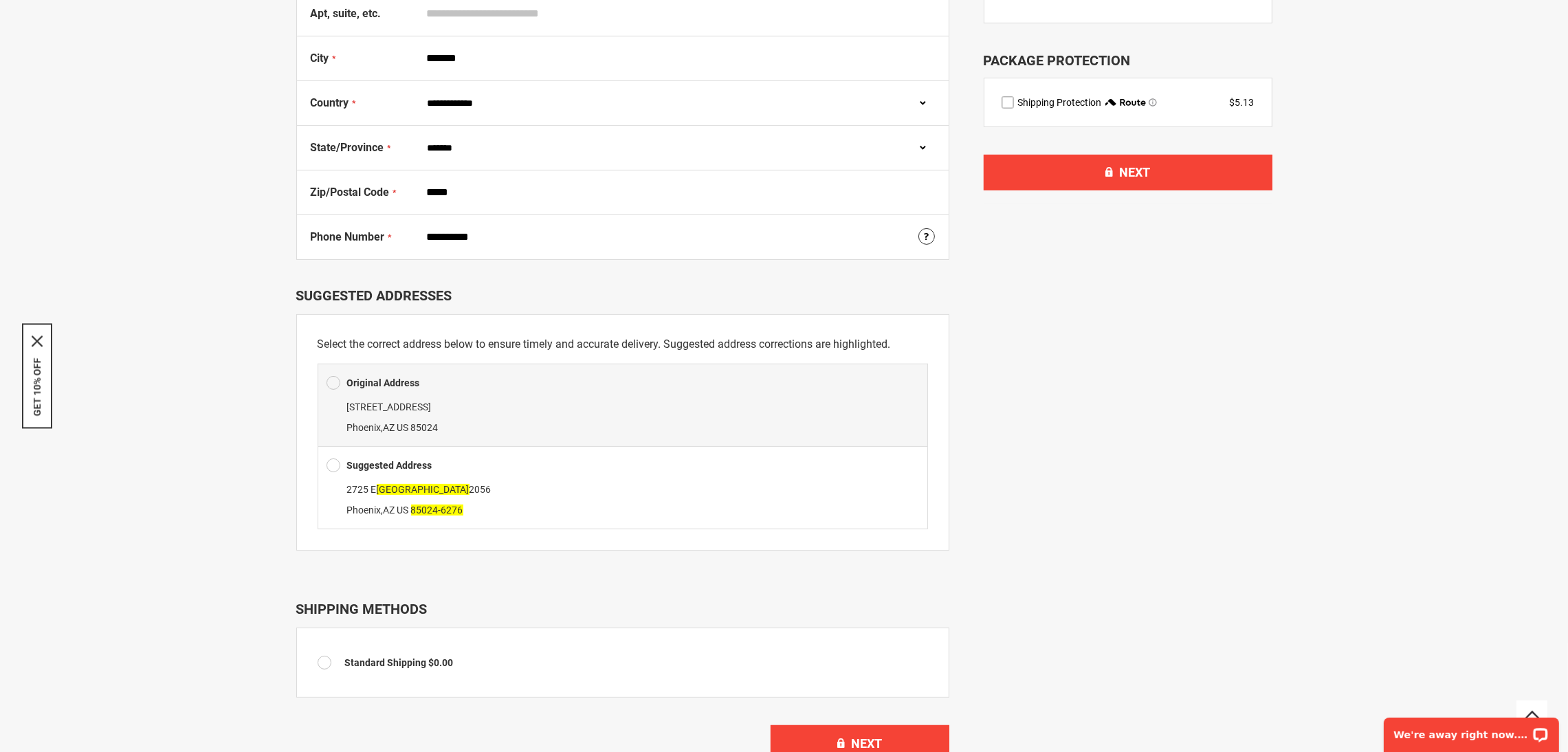
scroll to position [413, 0]
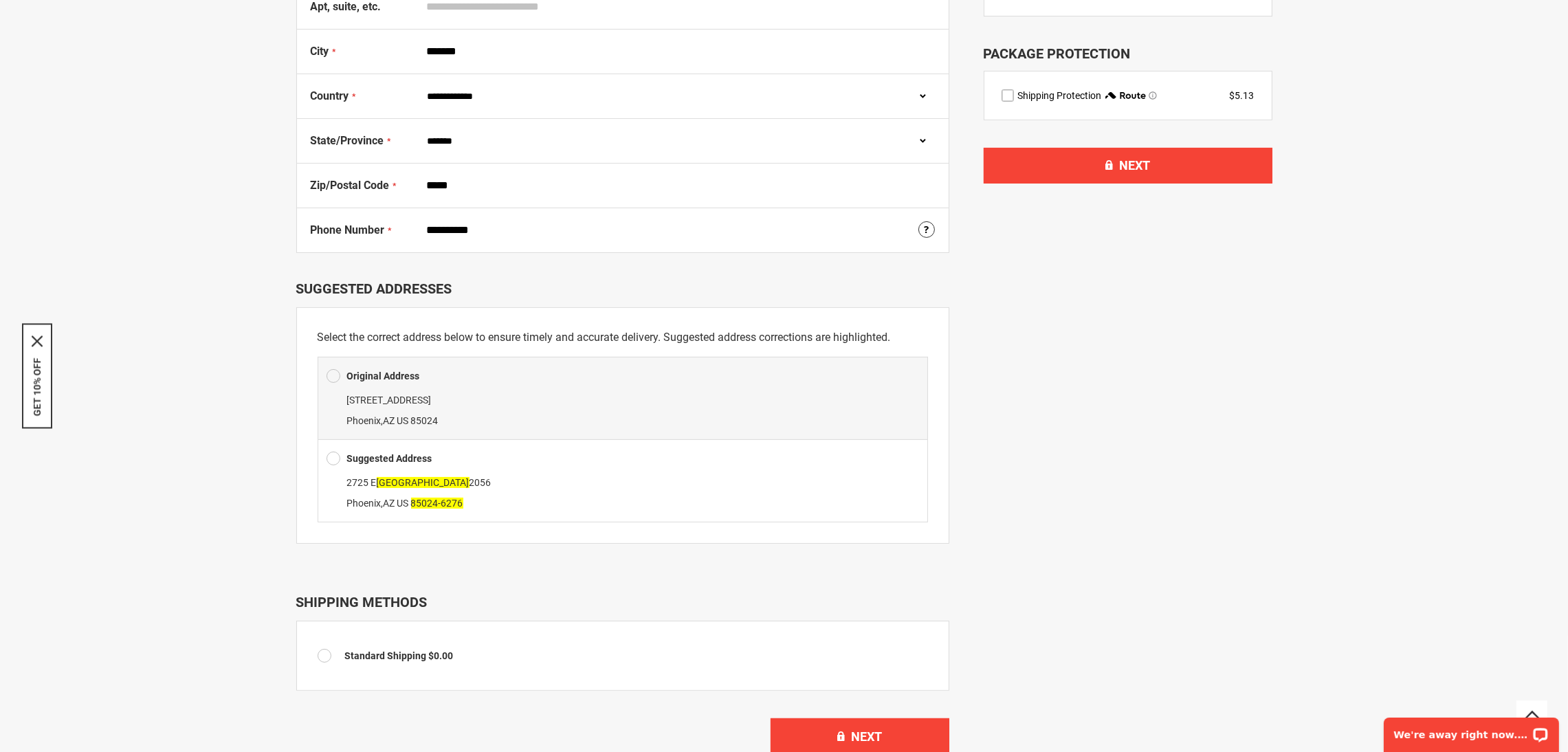
click at [355, 512] on div "2725 E Mine Creek Rd Unit 2056 Phoenix , AZ US 85024-6276" at bounding box center [622, 493] width 593 height 42
click at [386, 476] on div "2725 E Mine Creek Rd Unit 2056 Phoenix , AZ US 85024-6276" at bounding box center [622, 493] width 593 height 42
click at [337, 459] on span at bounding box center [333, 458] width 14 height 21
click at [333, 461] on span at bounding box center [333, 458] width 14 height 21
click at [329, 462] on span at bounding box center [333, 458] width 14 height 21
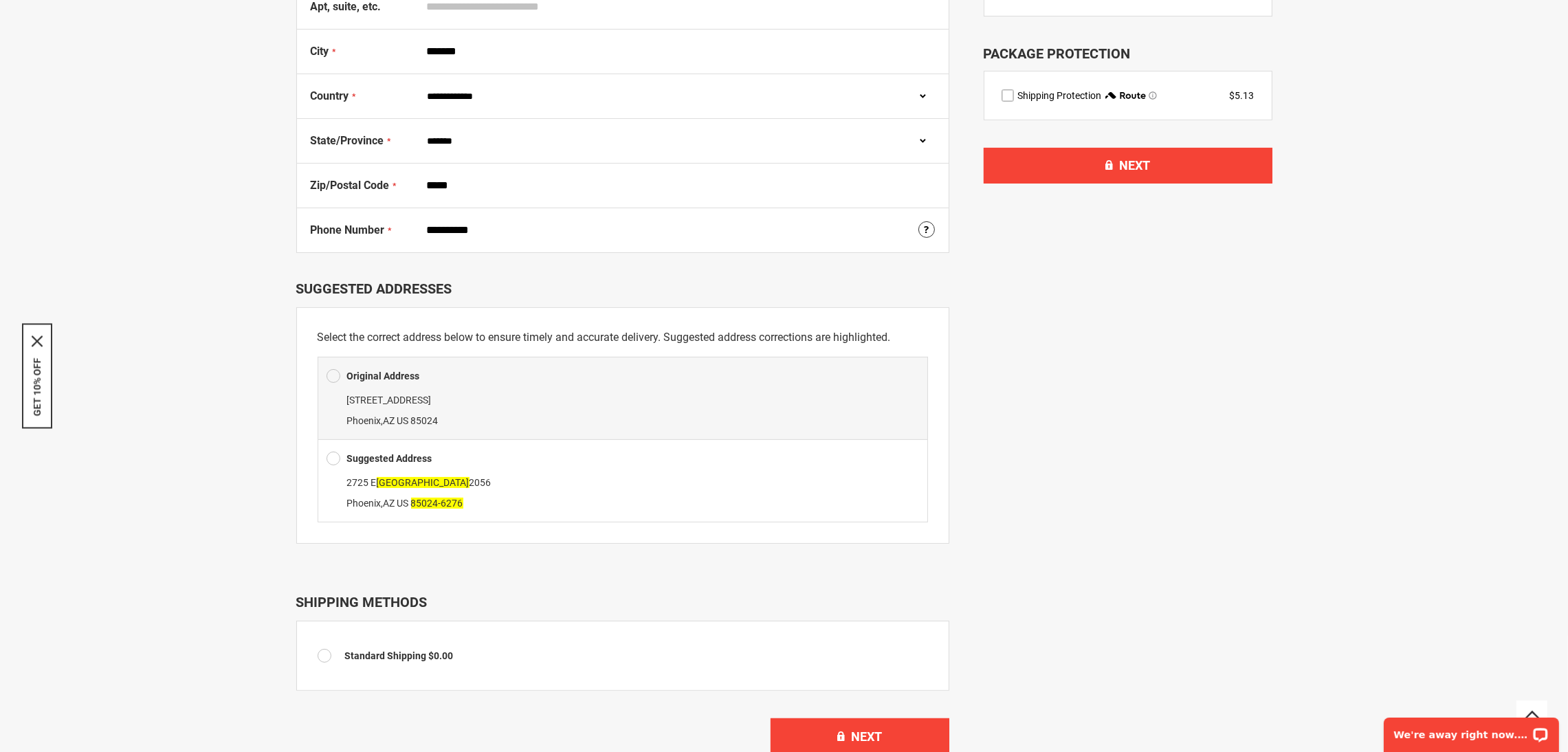
click at [329, 462] on span at bounding box center [333, 458] width 14 height 21
click at [330, 462] on span at bounding box center [333, 458] width 14 height 21
click at [331, 462] on span at bounding box center [333, 458] width 14 height 21
click at [329, 458] on span at bounding box center [333, 458] width 14 height 21
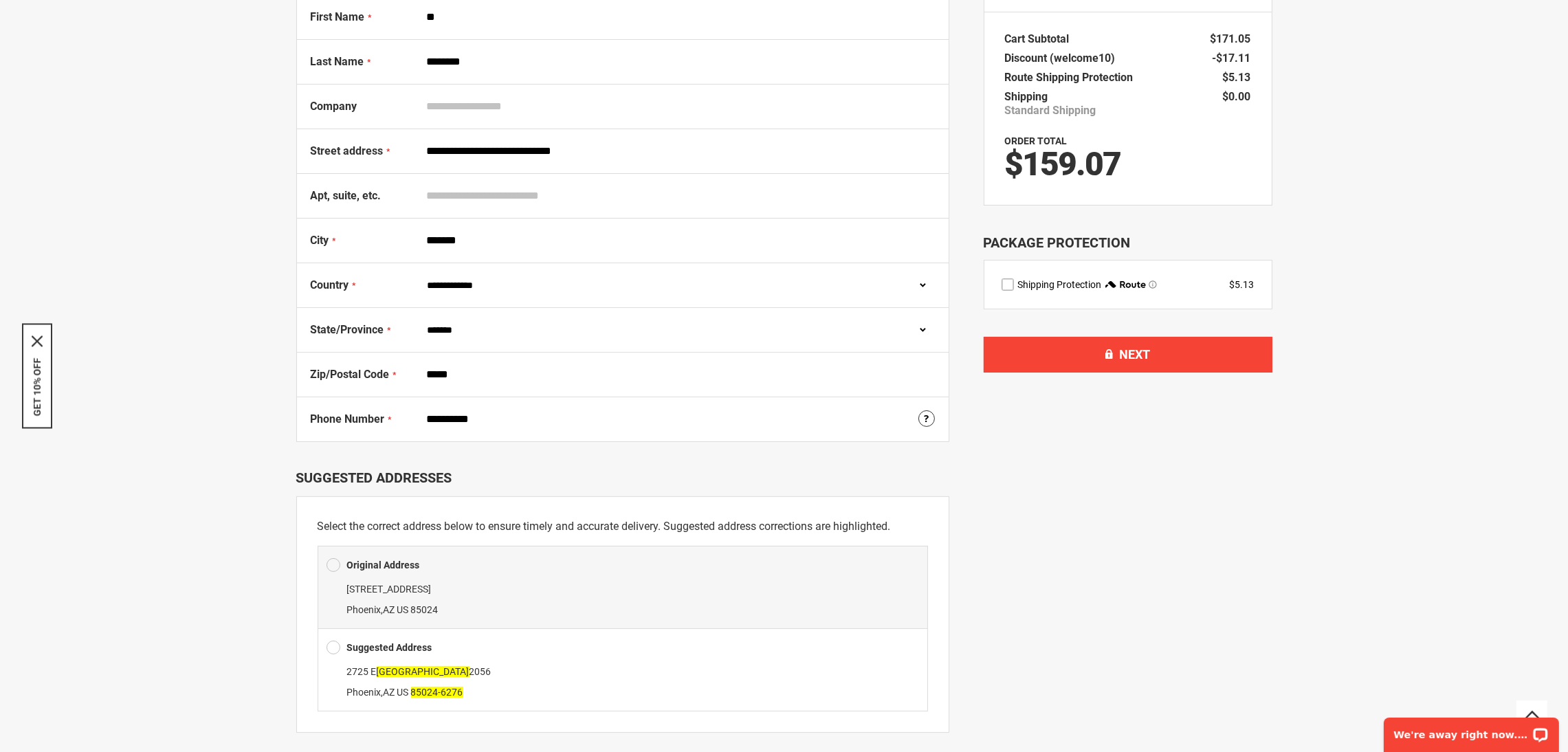
scroll to position [206, 0]
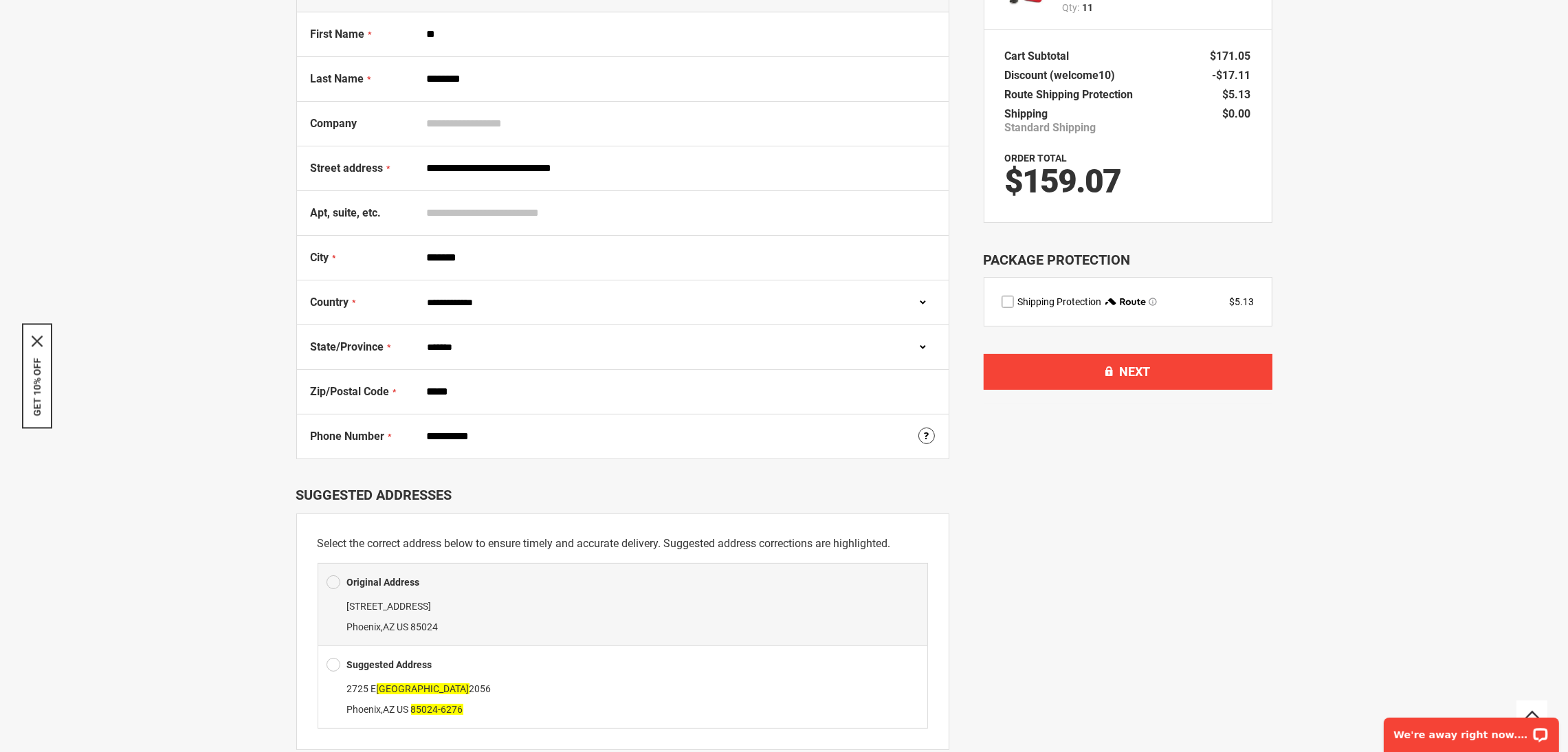
click at [1039, 303] on span "Shipping Protection" at bounding box center [1060, 301] width 84 height 11
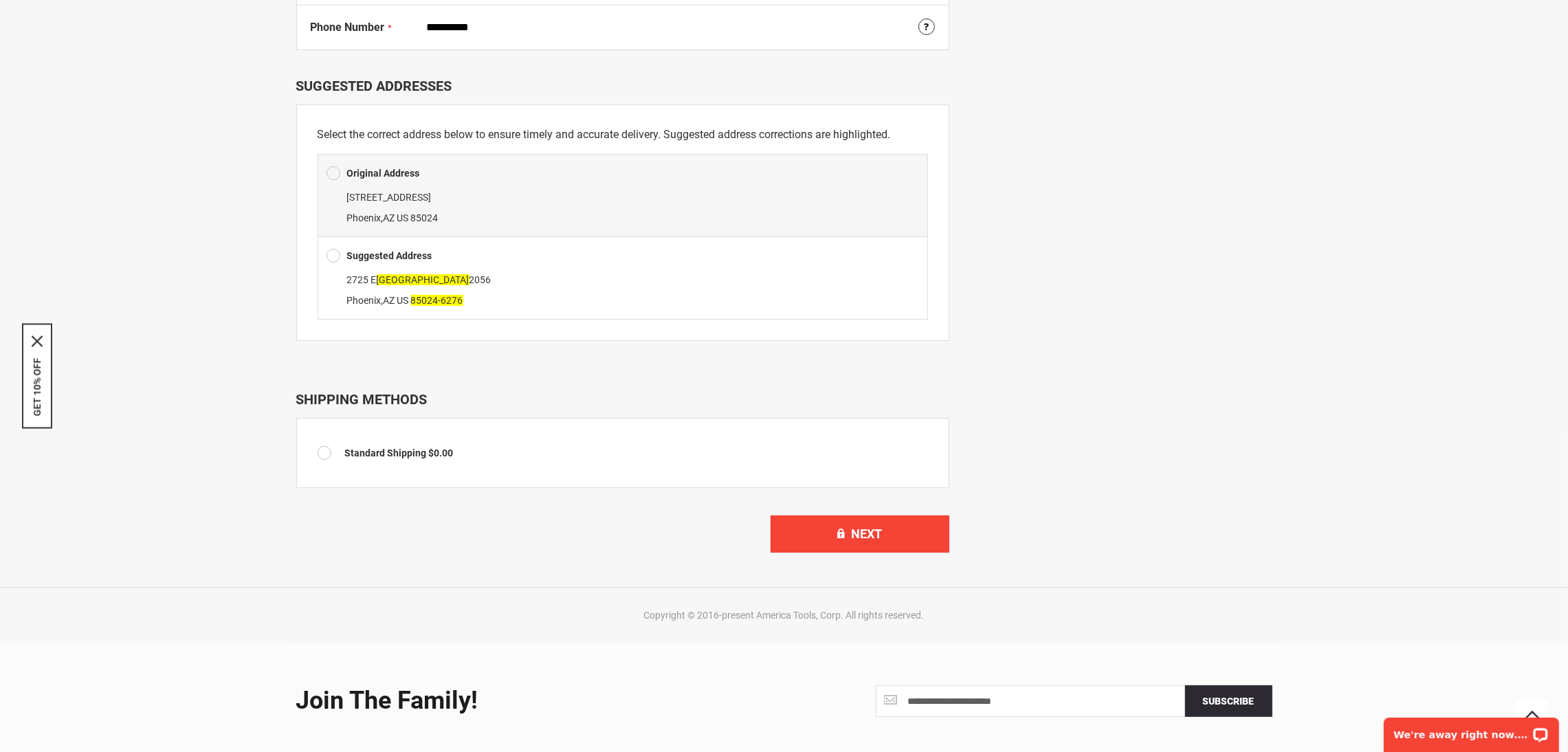
scroll to position [618, 0]
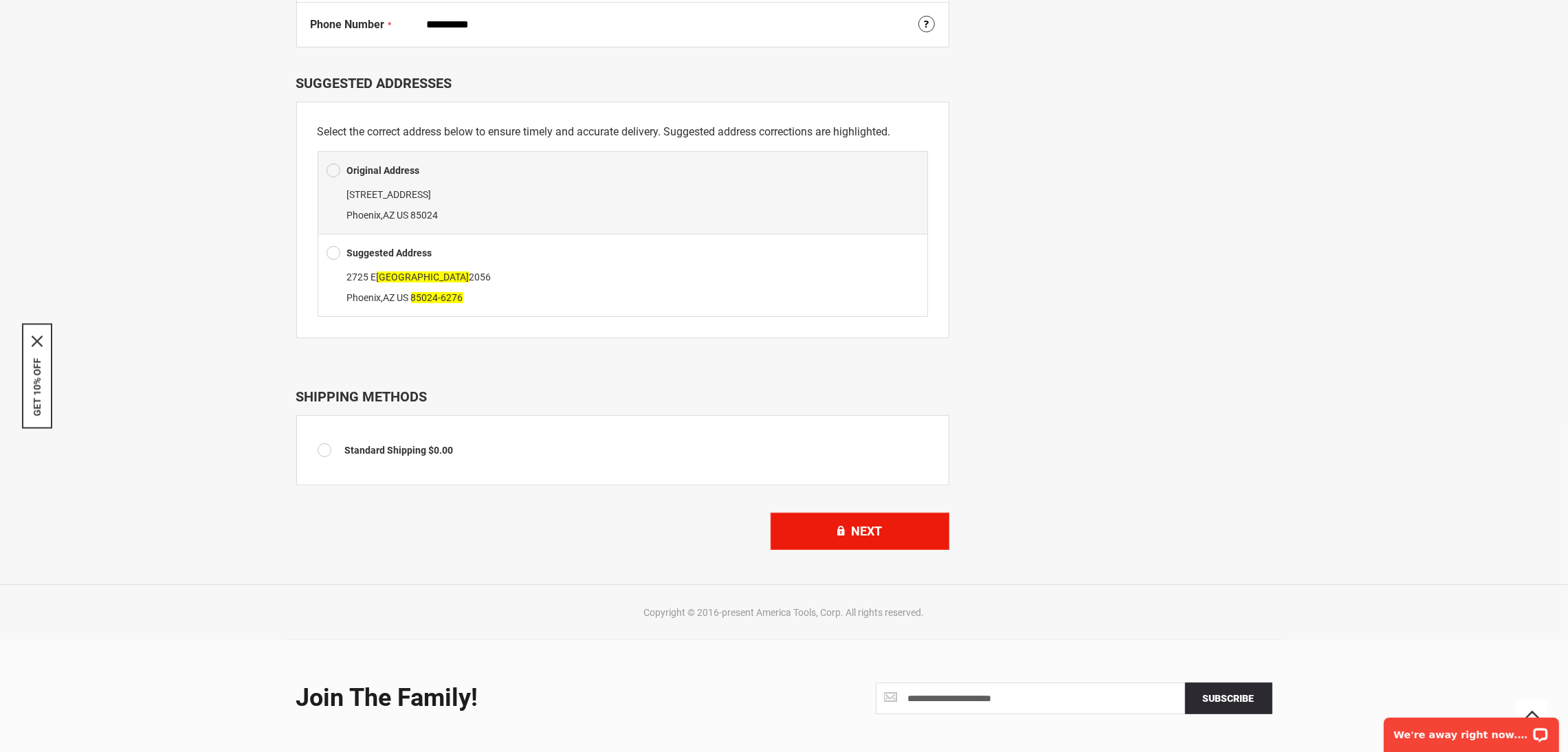
click at [883, 534] on button "Next" at bounding box center [860, 531] width 179 height 38
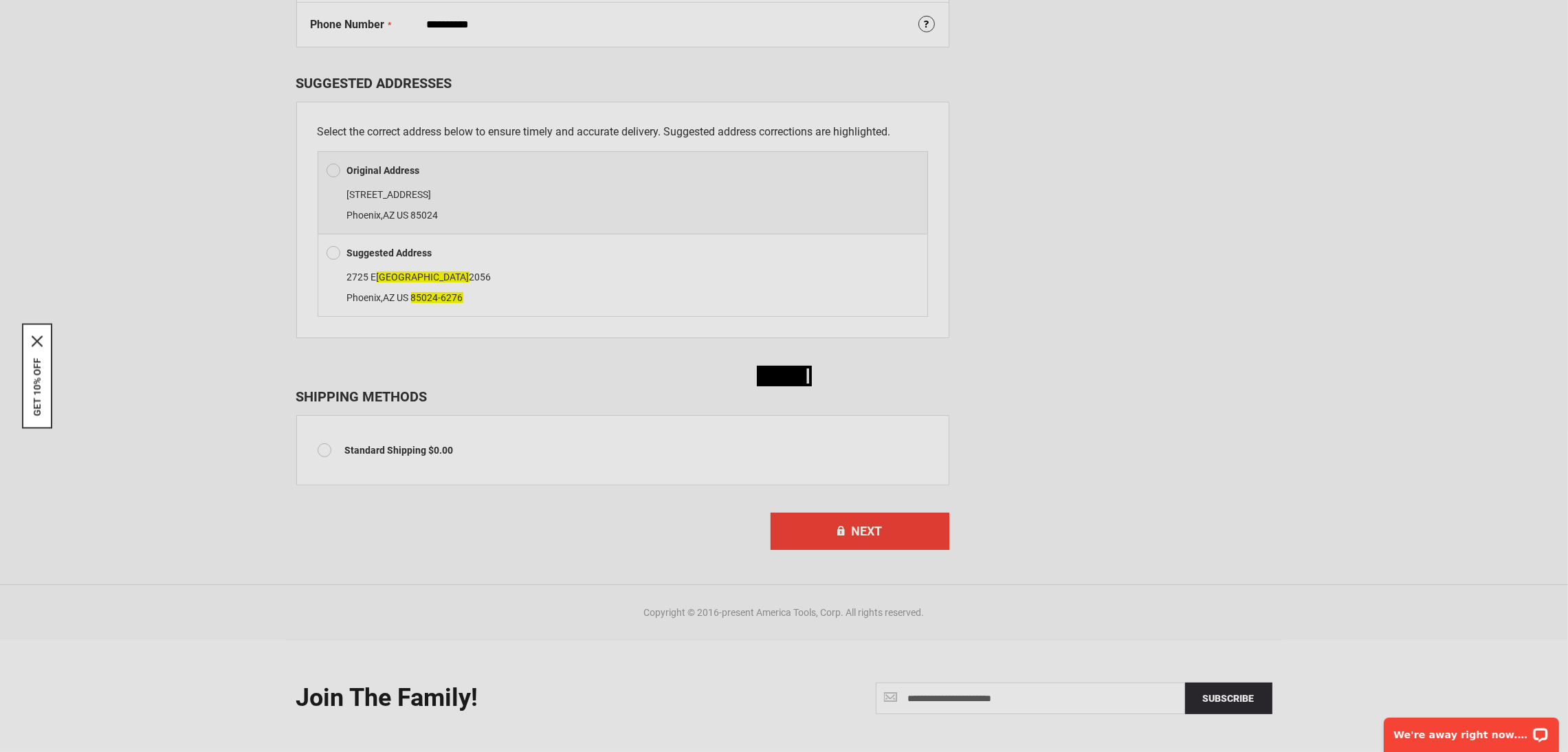
scroll to position [0, 0]
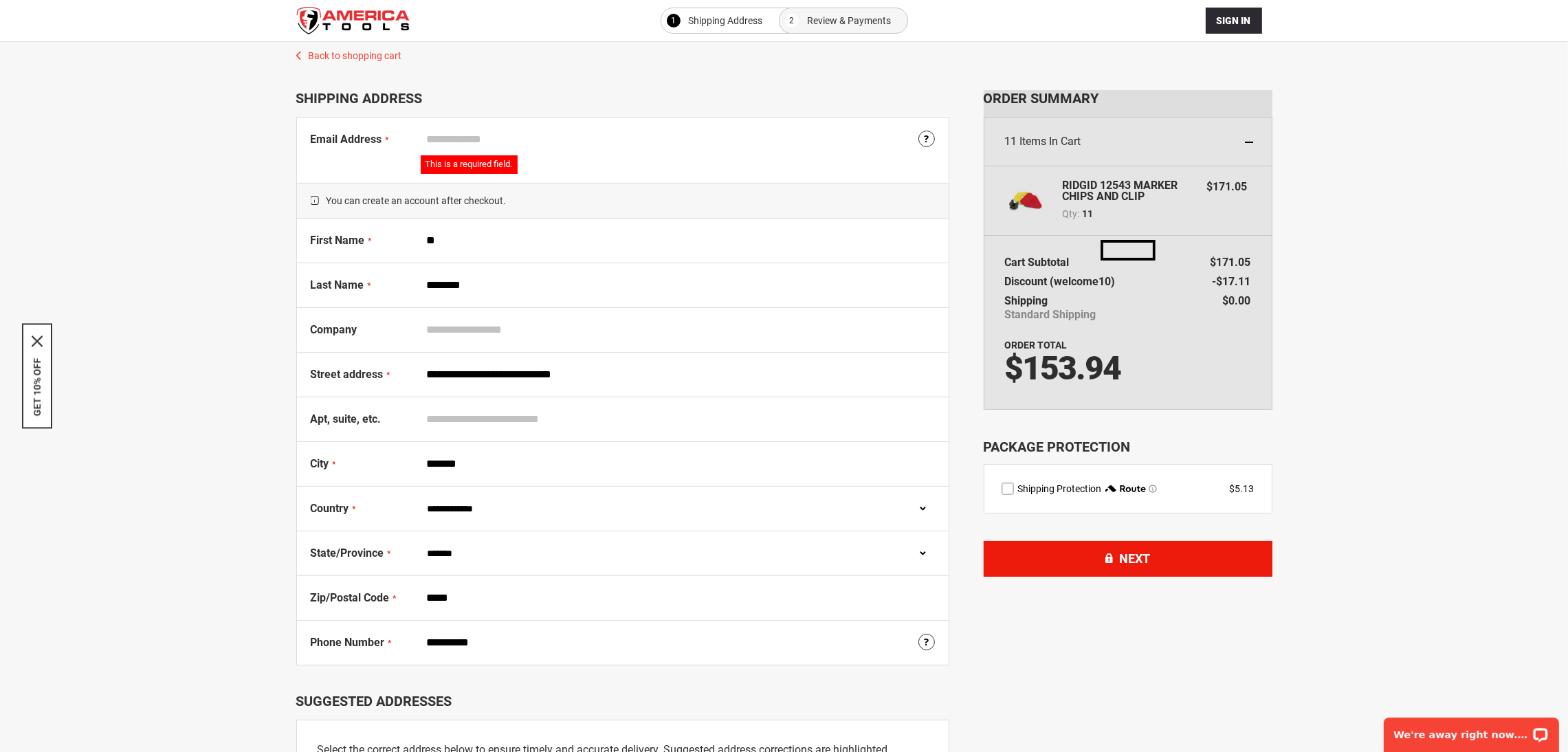
click at [1046, 558] on button "Next" at bounding box center [1128, 559] width 289 height 36
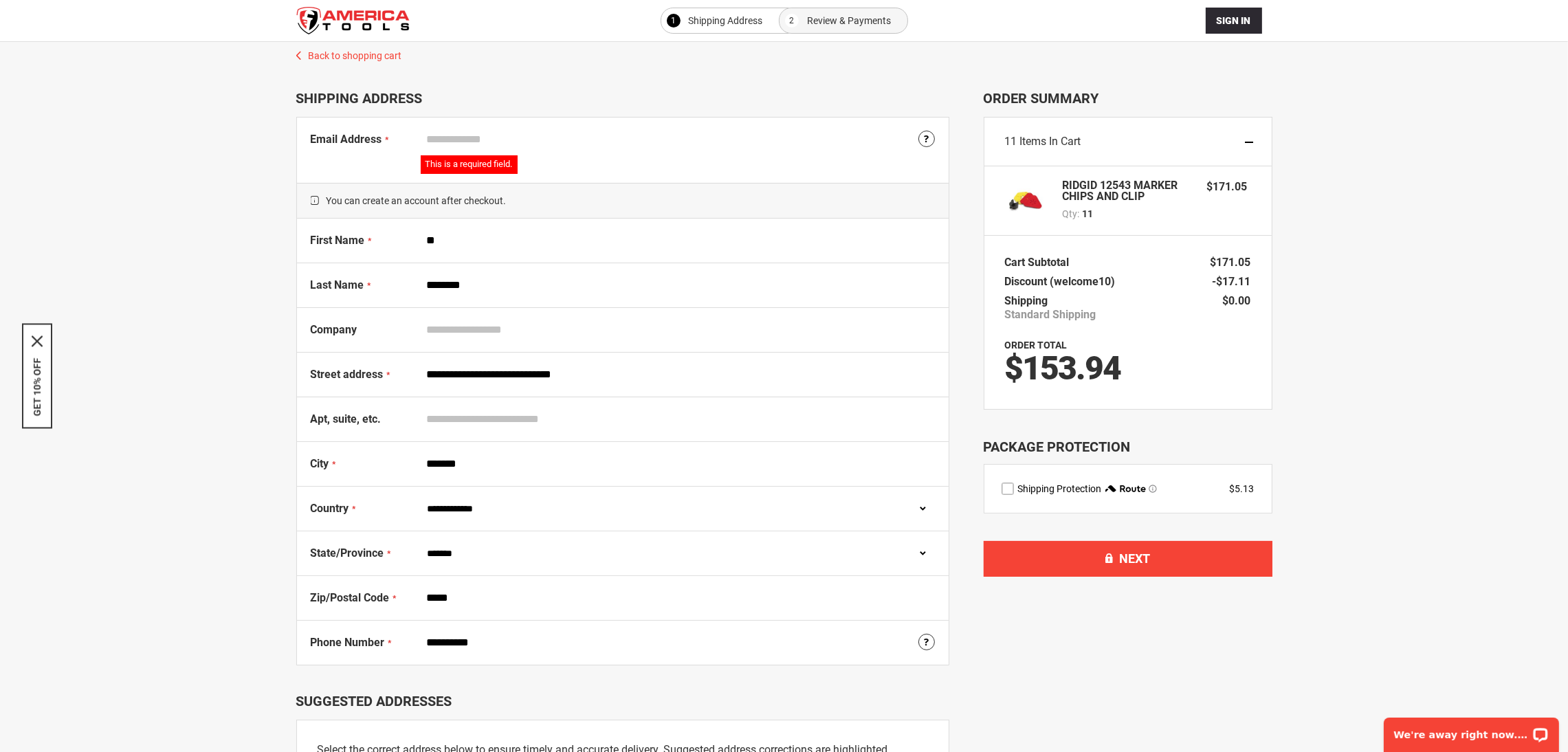
click at [469, 137] on input "Email Address" at bounding box center [678, 140] width 514 height 26
type input "**********"
click at [1155, 549] on button "Next" at bounding box center [1128, 559] width 289 height 36
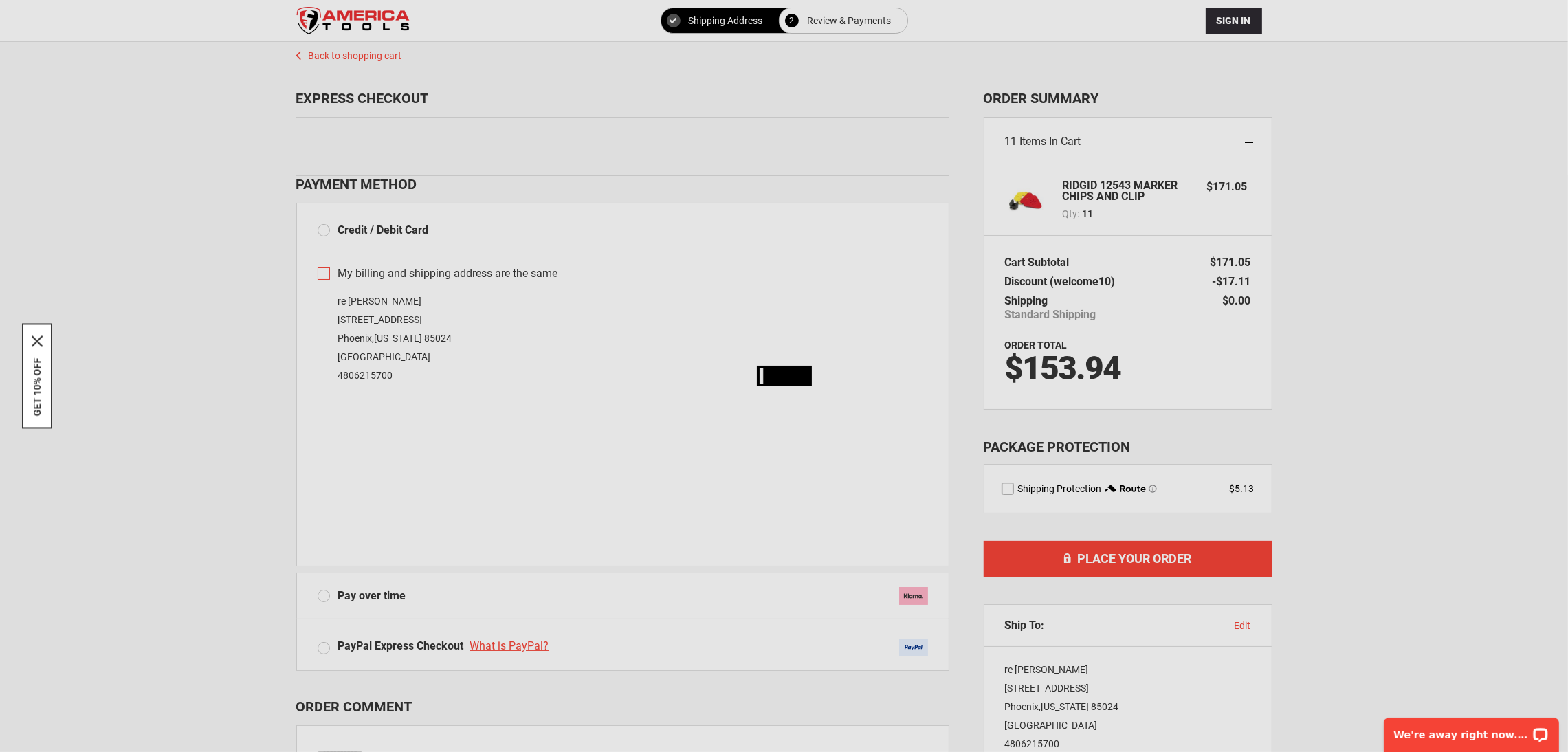
click at [1543, 751] on div at bounding box center [784, 752] width 1568 height 0
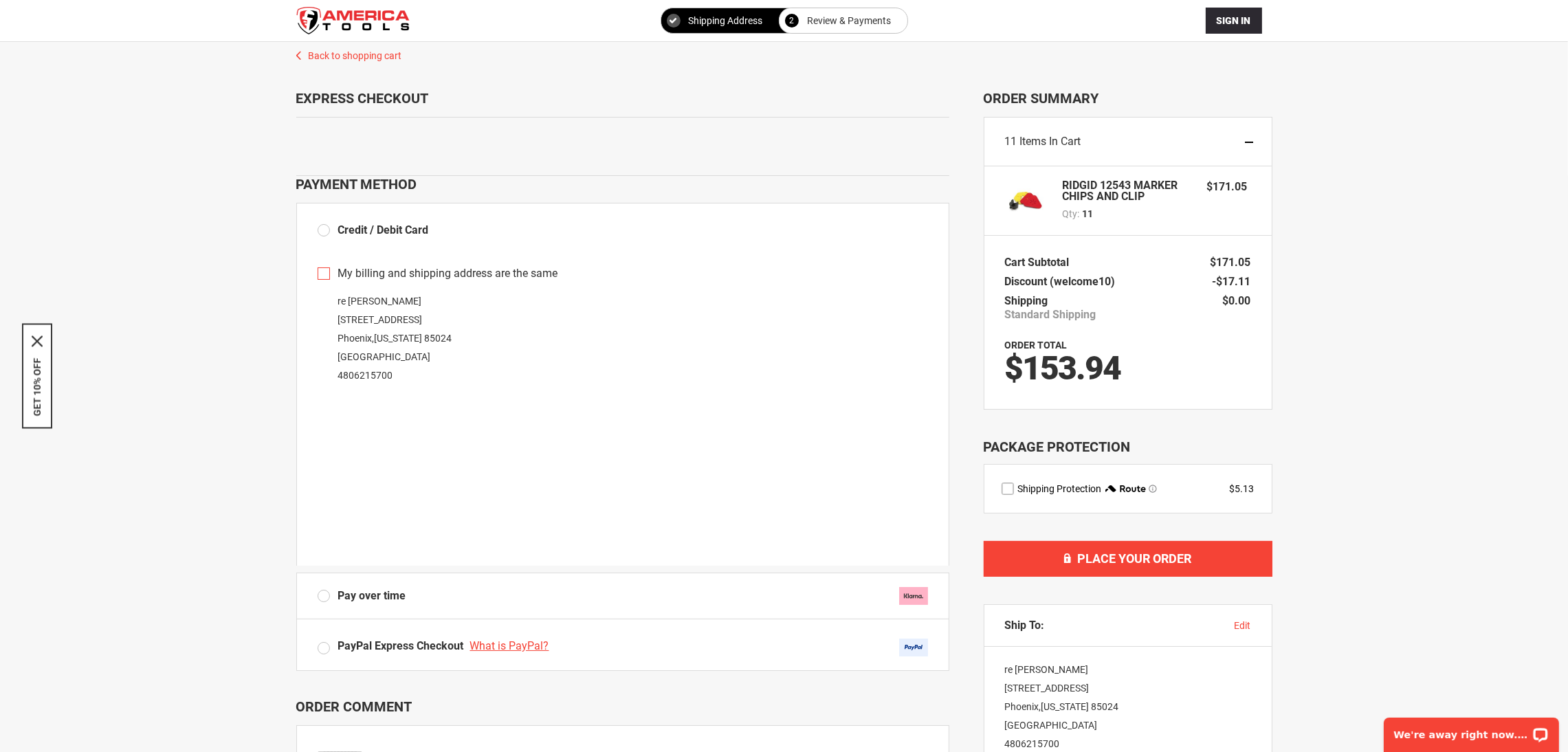
click at [1242, 139] on div "11 Items in Cart" at bounding box center [1128, 141] width 287 height 48
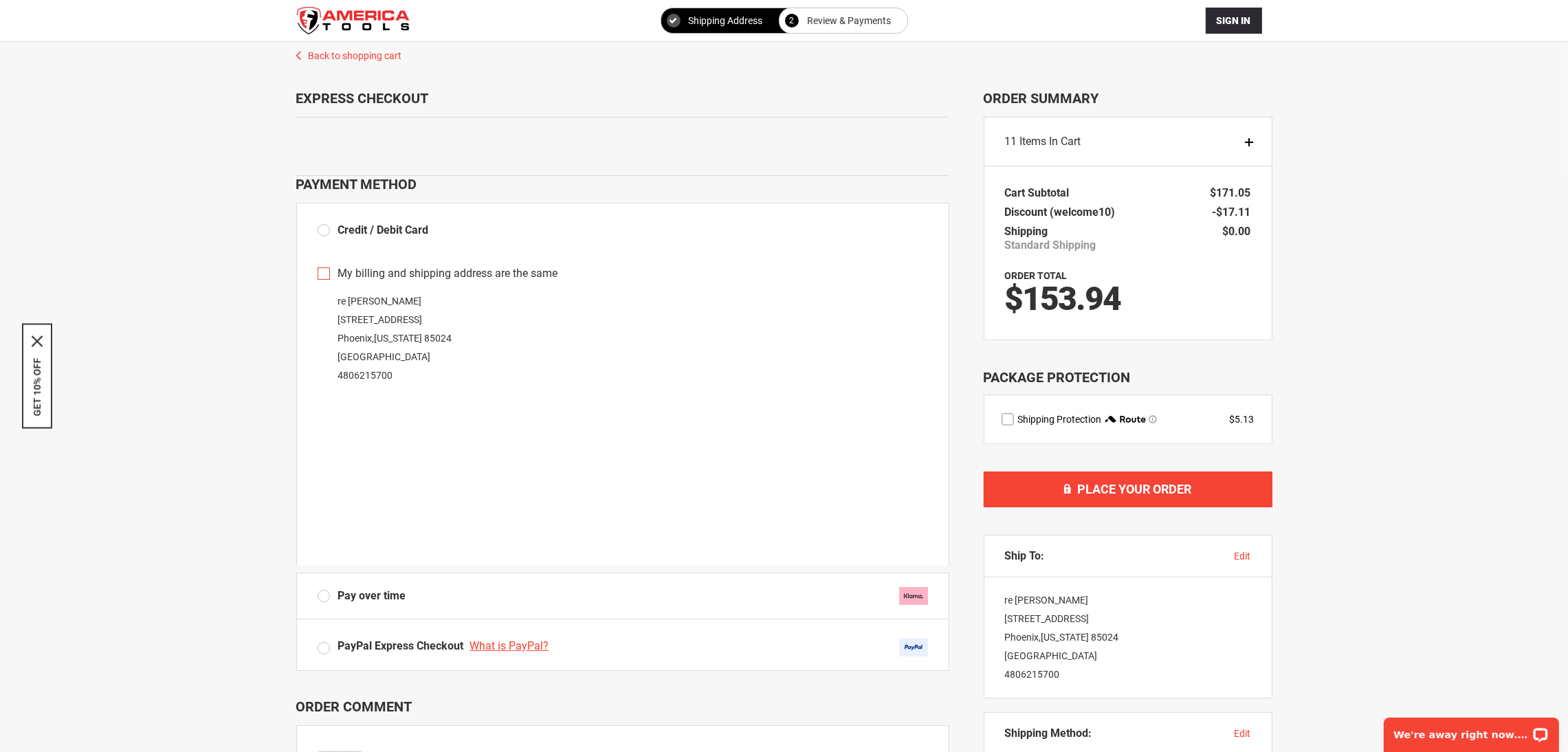
click at [1244, 224] on td "$0.00" at bounding box center [1237, 237] width 28 height 33
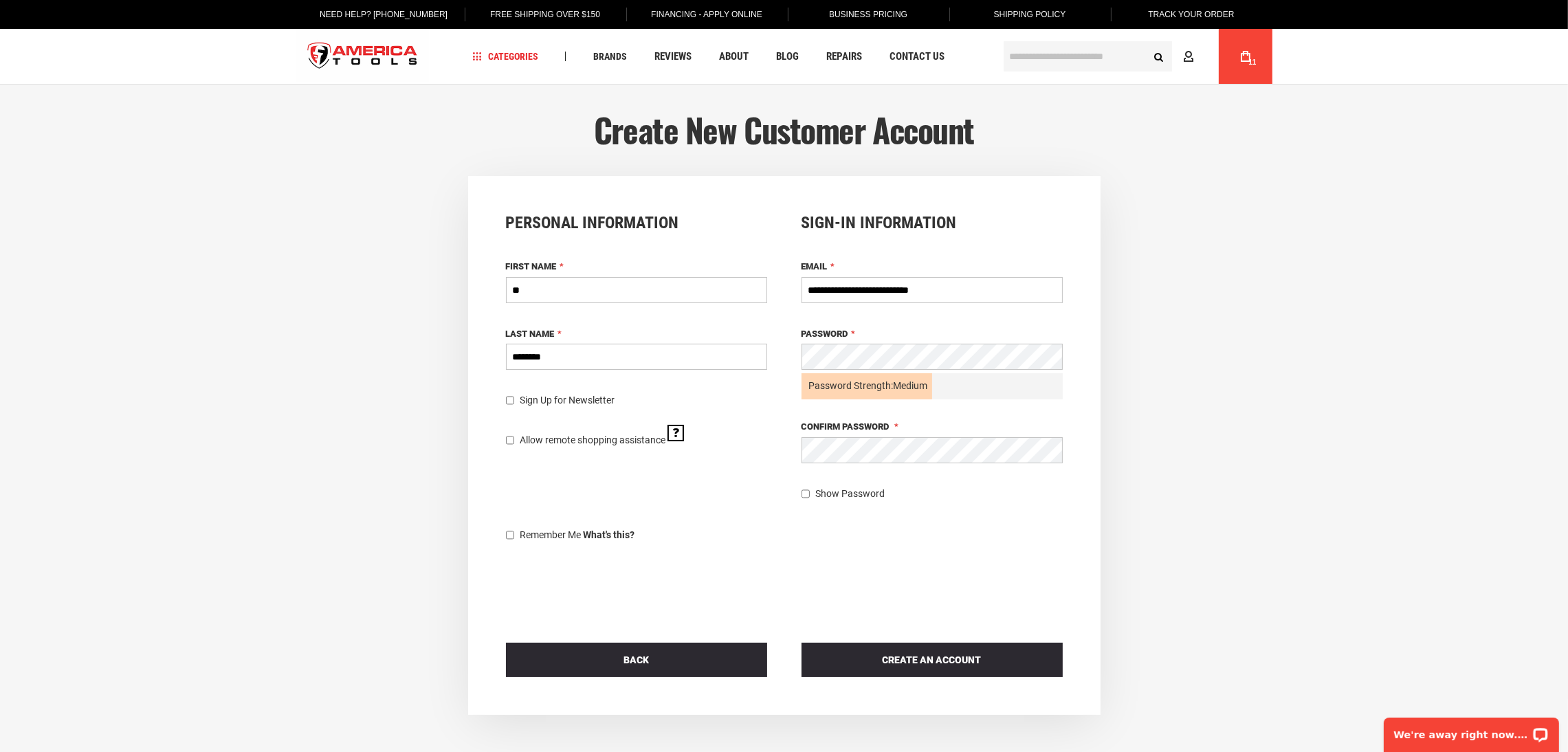
click at [834, 482] on fieldset "**********" at bounding box center [923, 357] width 278 height 287
click at [839, 491] on span "Show Password" at bounding box center [850, 493] width 69 height 11
click at [929, 654] on span "Create an Account" at bounding box center [932, 659] width 99 height 11
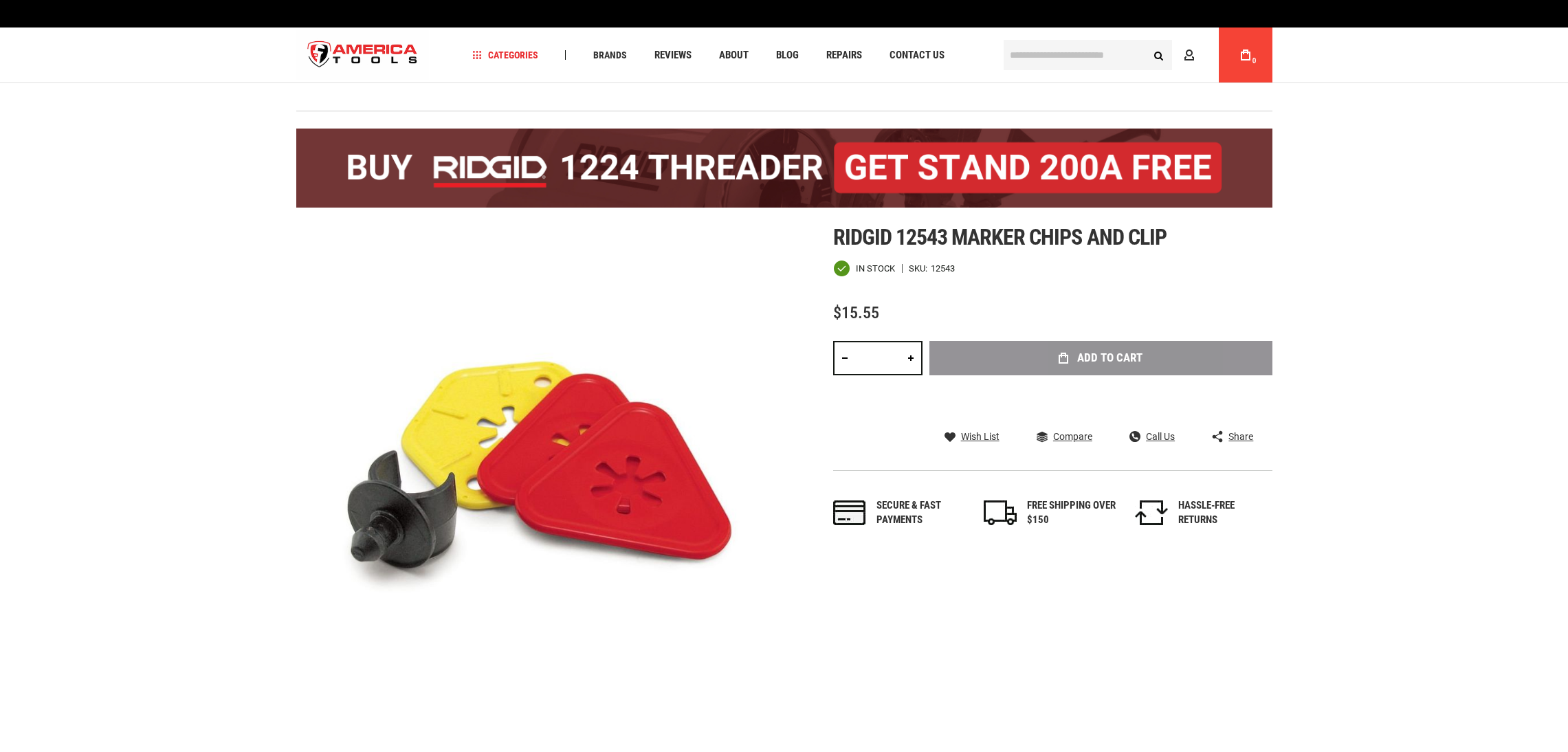
click at [912, 363] on link at bounding box center [911, 358] width 24 height 35
click at [910, 361] on link at bounding box center [911, 358] width 24 height 35
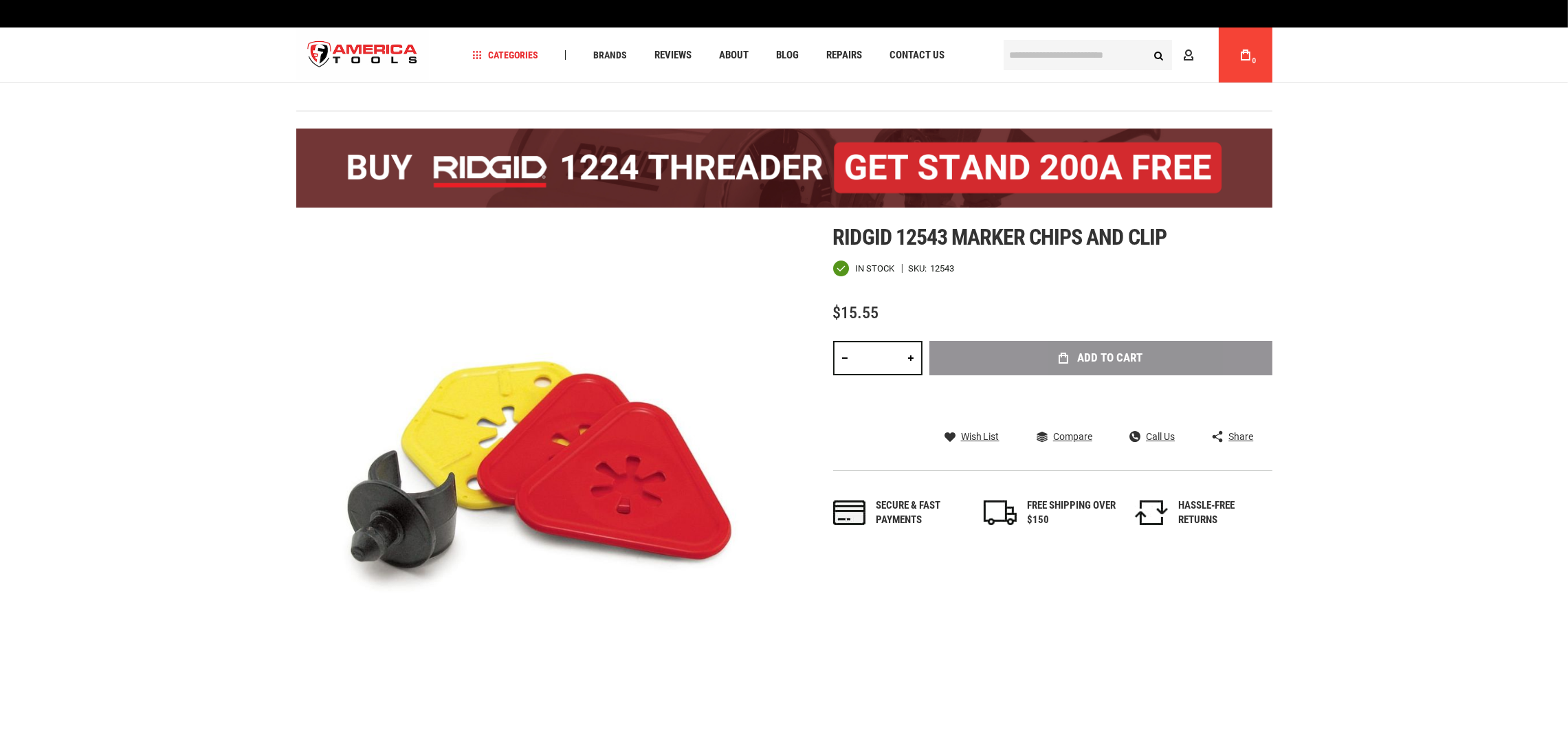
click at [910, 361] on link at bounding box center [911, 358] width 24 height 35
type input "**"
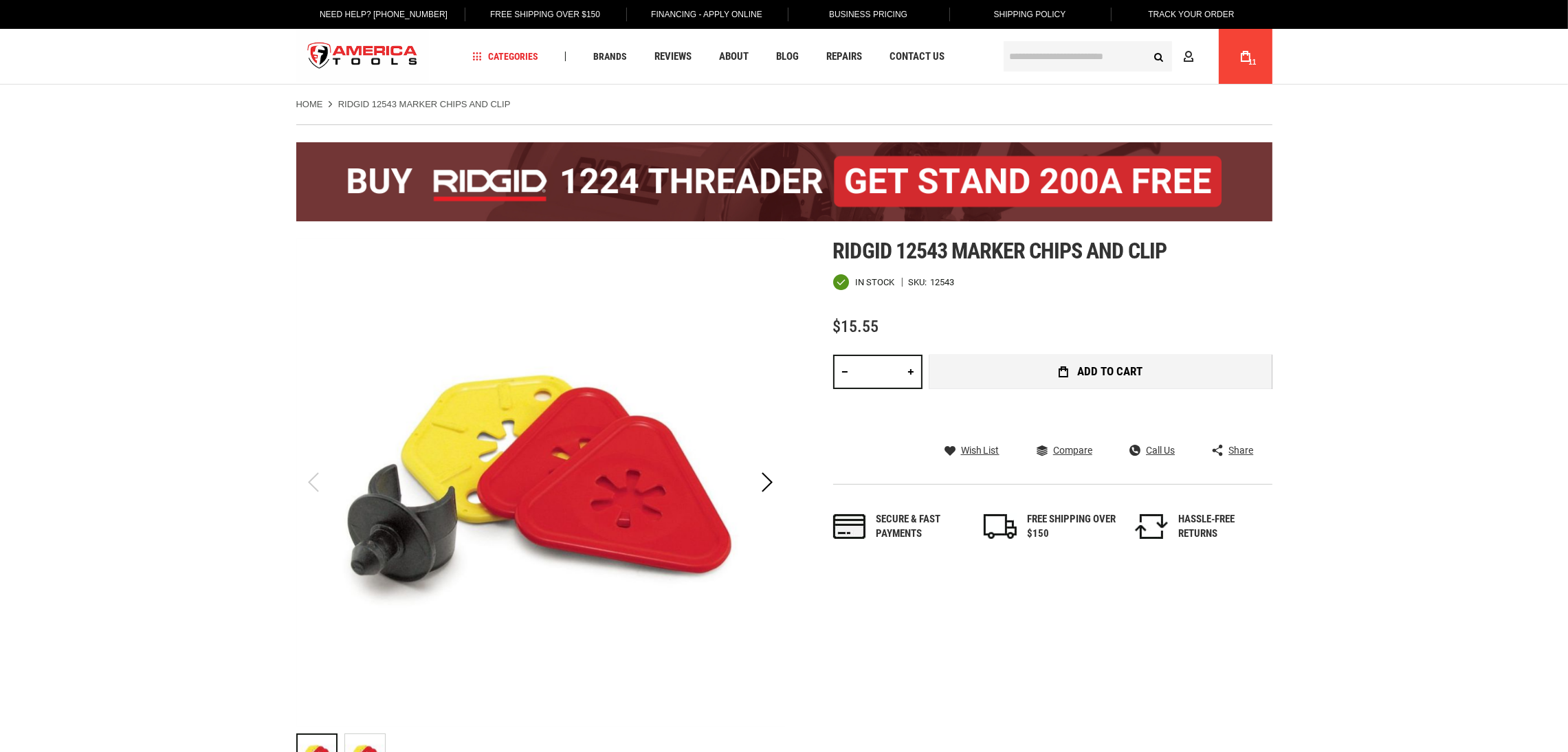
click at [1066, 373] on icon "submit" at bounding box center [1063, 371] width 10 height 11
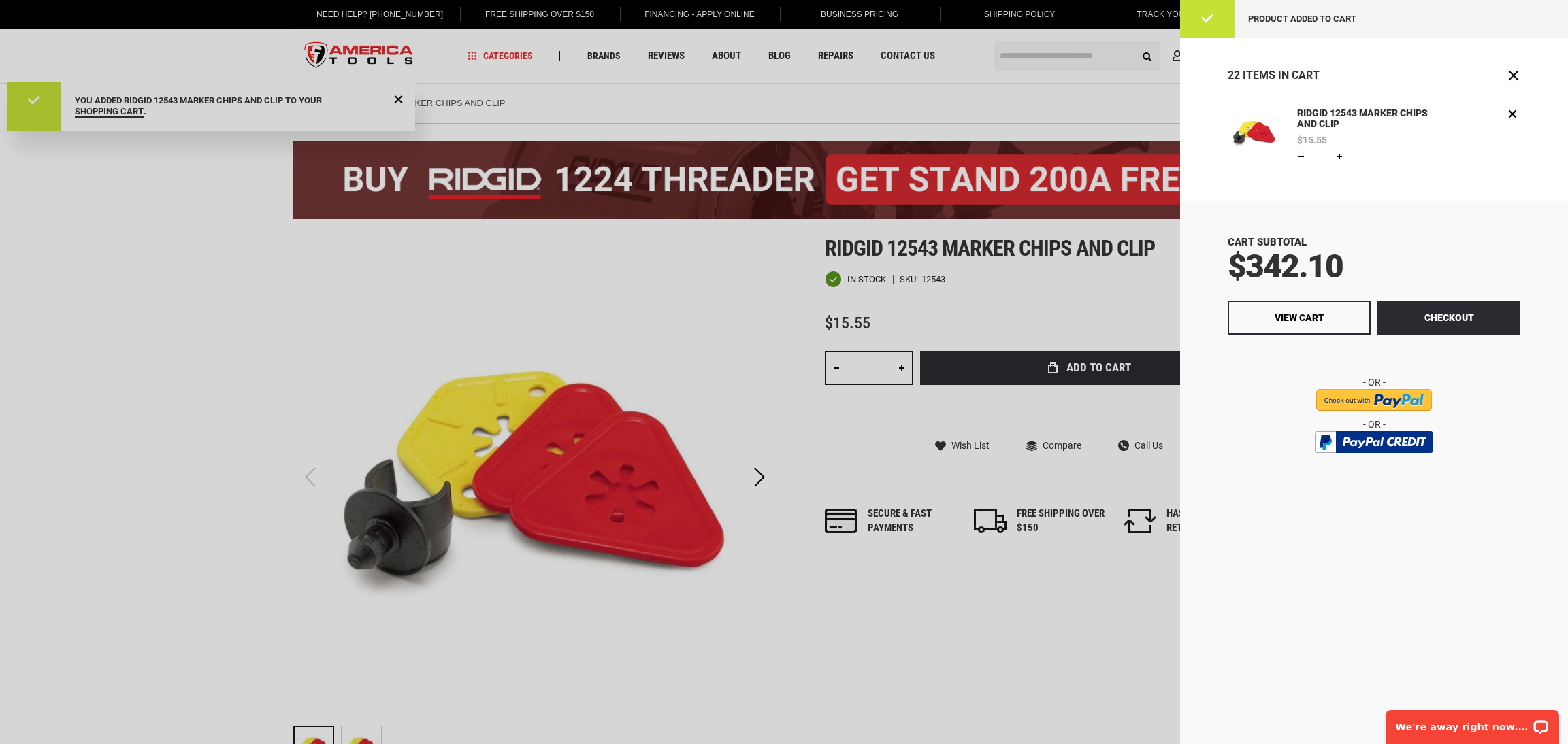
drag, startPoint x: 1432, startPoint y: 306, endPoint x: 69, endPoint y: 339, distance: 1363.4
click at [69, 340] on div at bounding box center [784, 372] width 1568 height 744
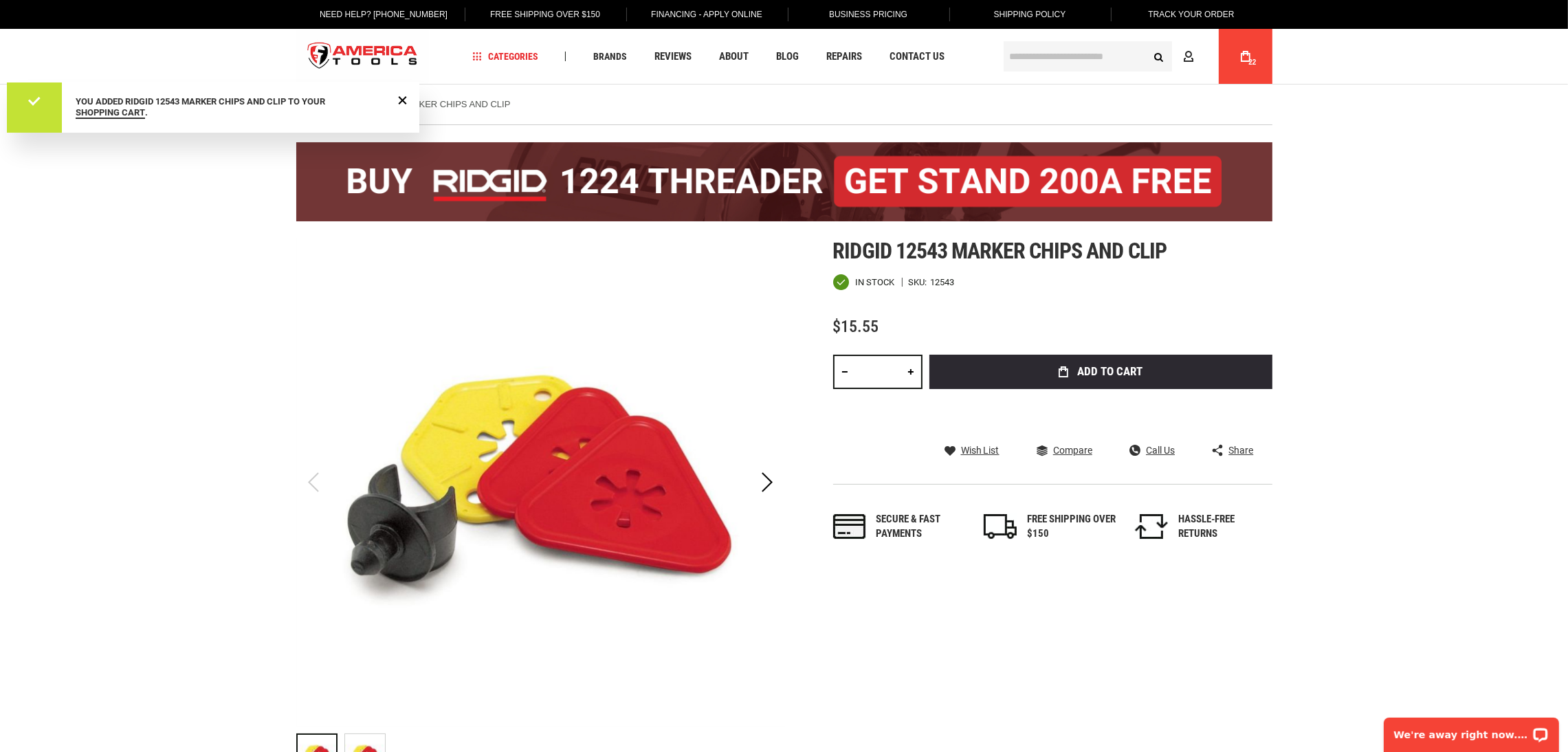
drag, startPoint x: 1258, startPoint y: 51, endPoint x: 1236, endPoint y: 44, distance: 23.1
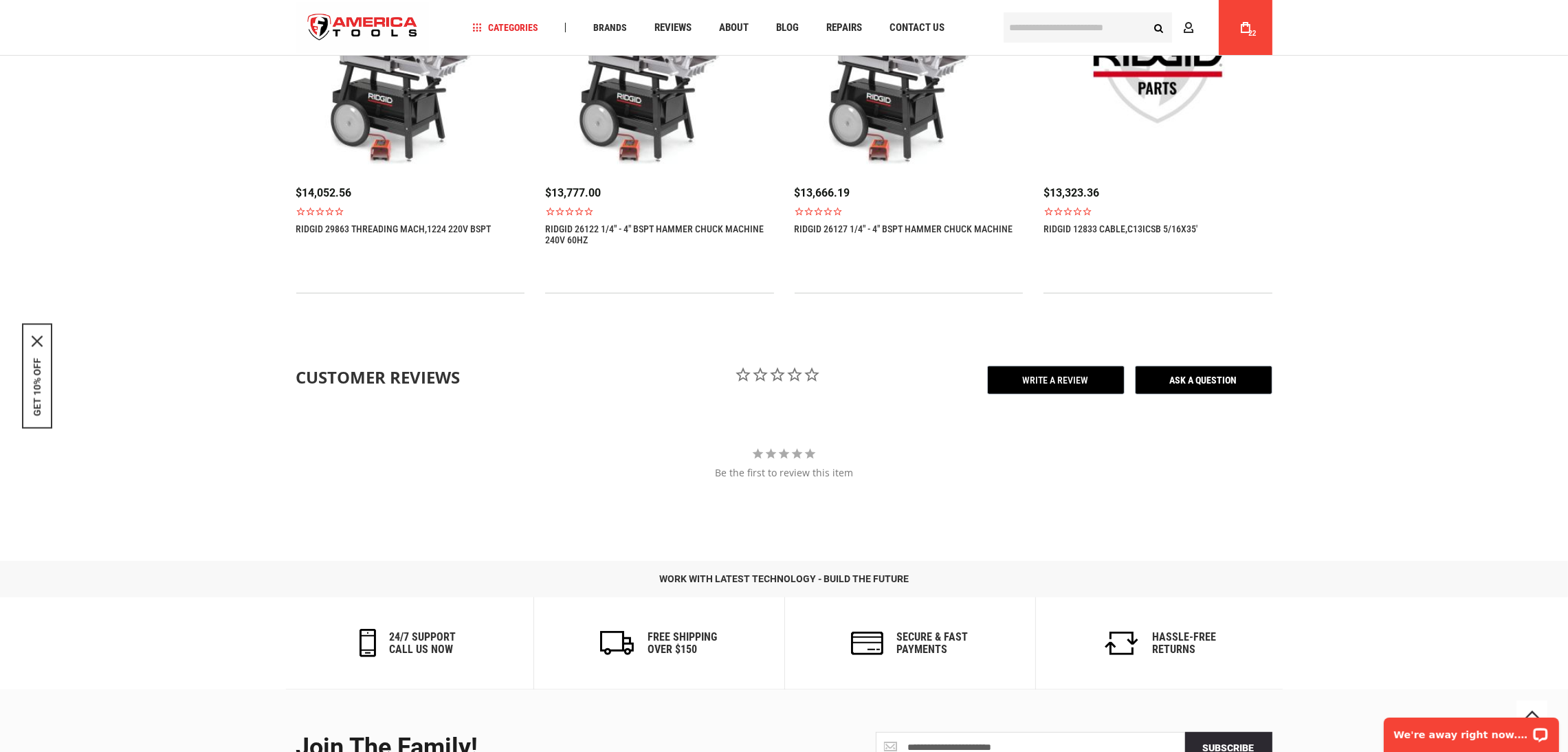
scroll to position [1493, 0]
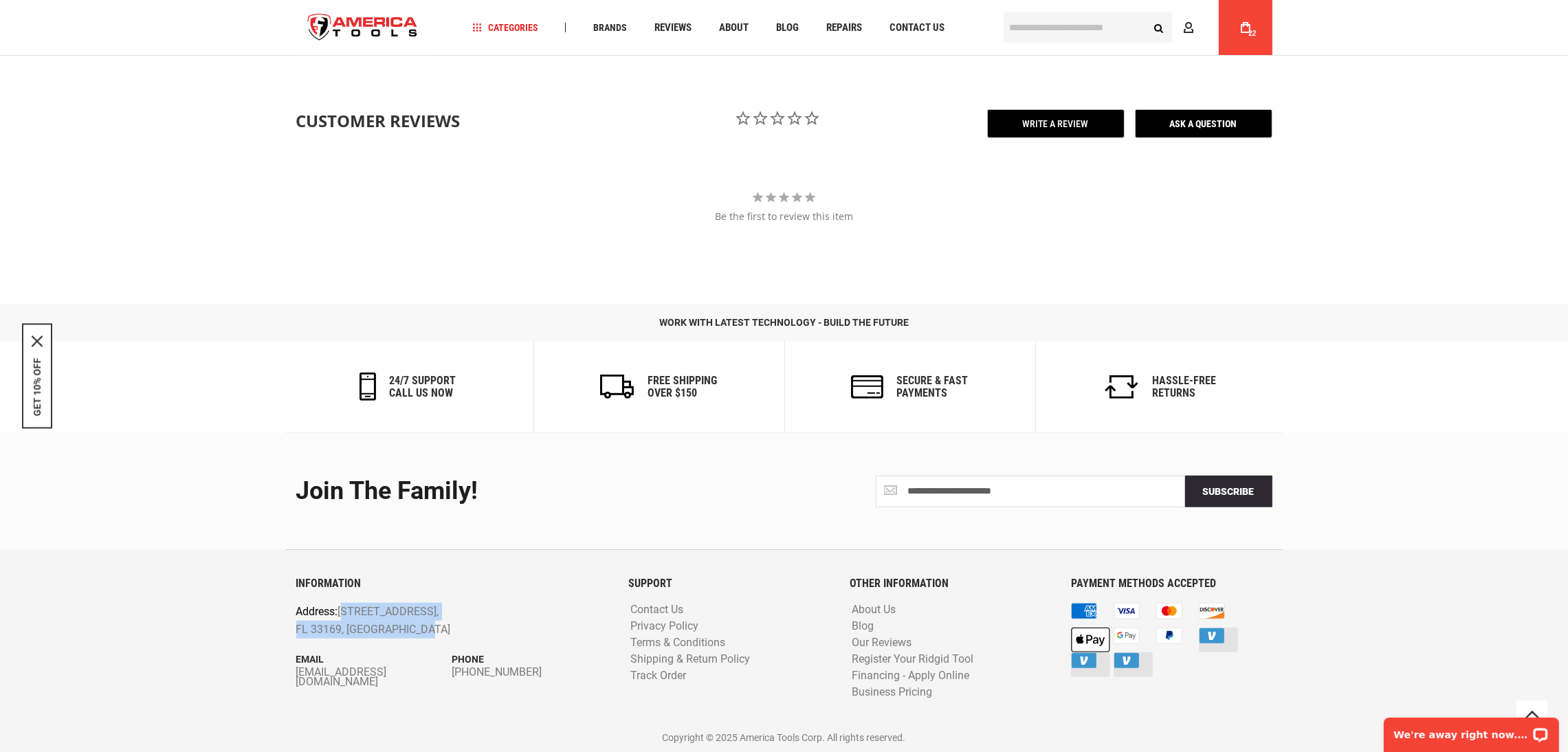
drag, startPoint x: 341, startPoint y: 611, endPoint x: 426, endPoint y: 628, distance: 86.7
click at [426, 628] on p "Address: 1157 NW 159th Dr, Miami, FL 33169, United States" at bounding box center [420, 619] width 249 height 35
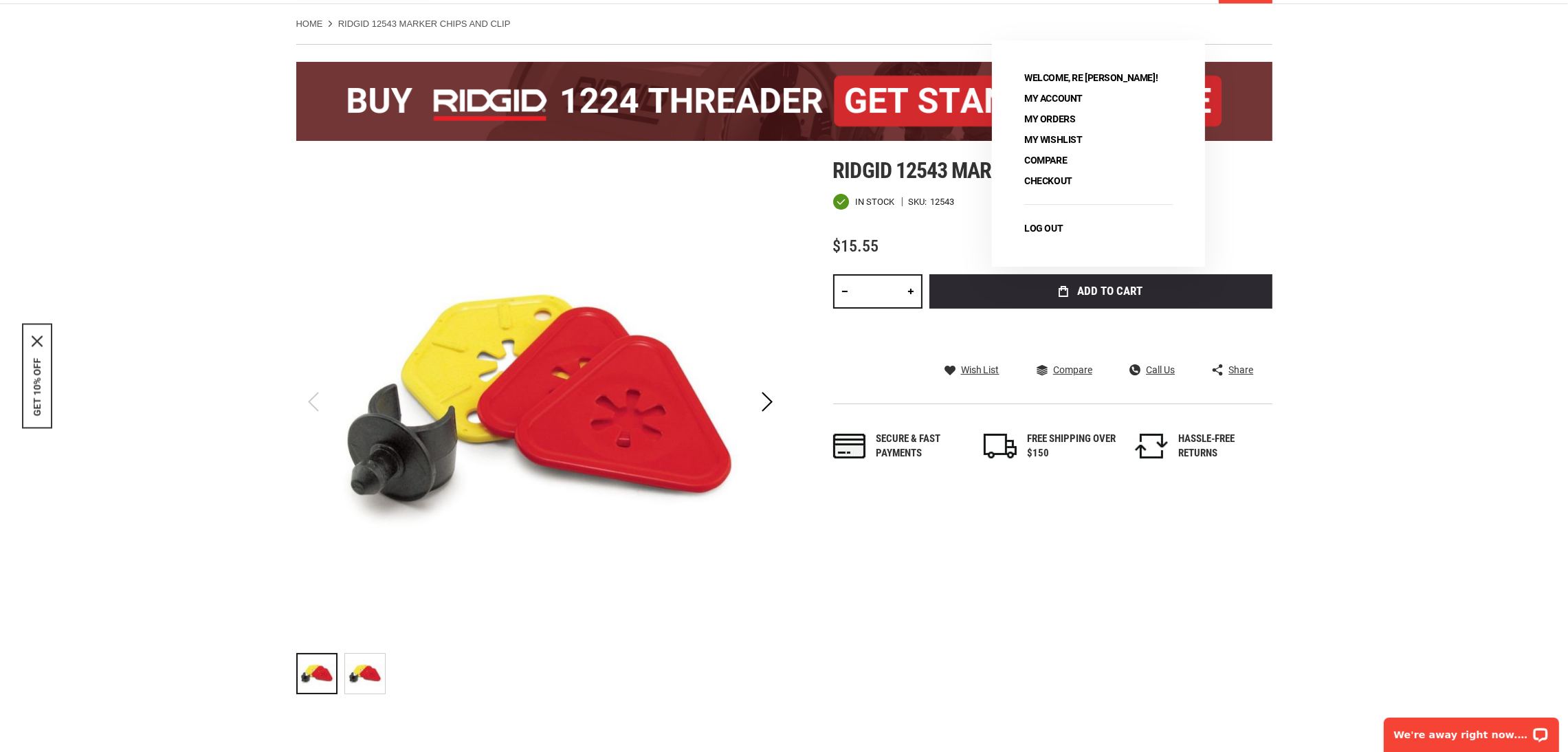
scroll to position [0, 0]
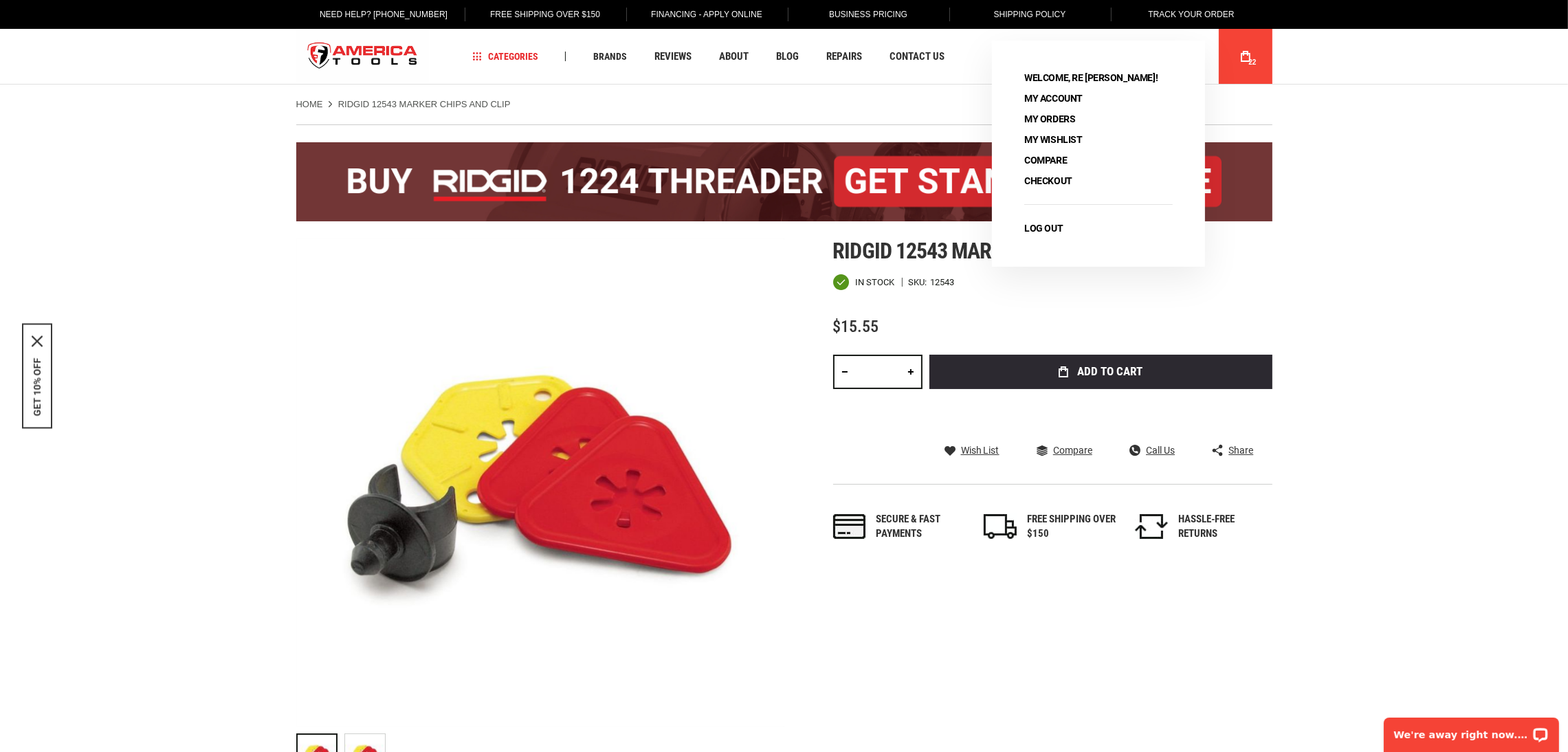
drag, startPoint x: 1375, startPoint y: 334, endPoint x: 1264, endPoint y: 38, distance: 316.1
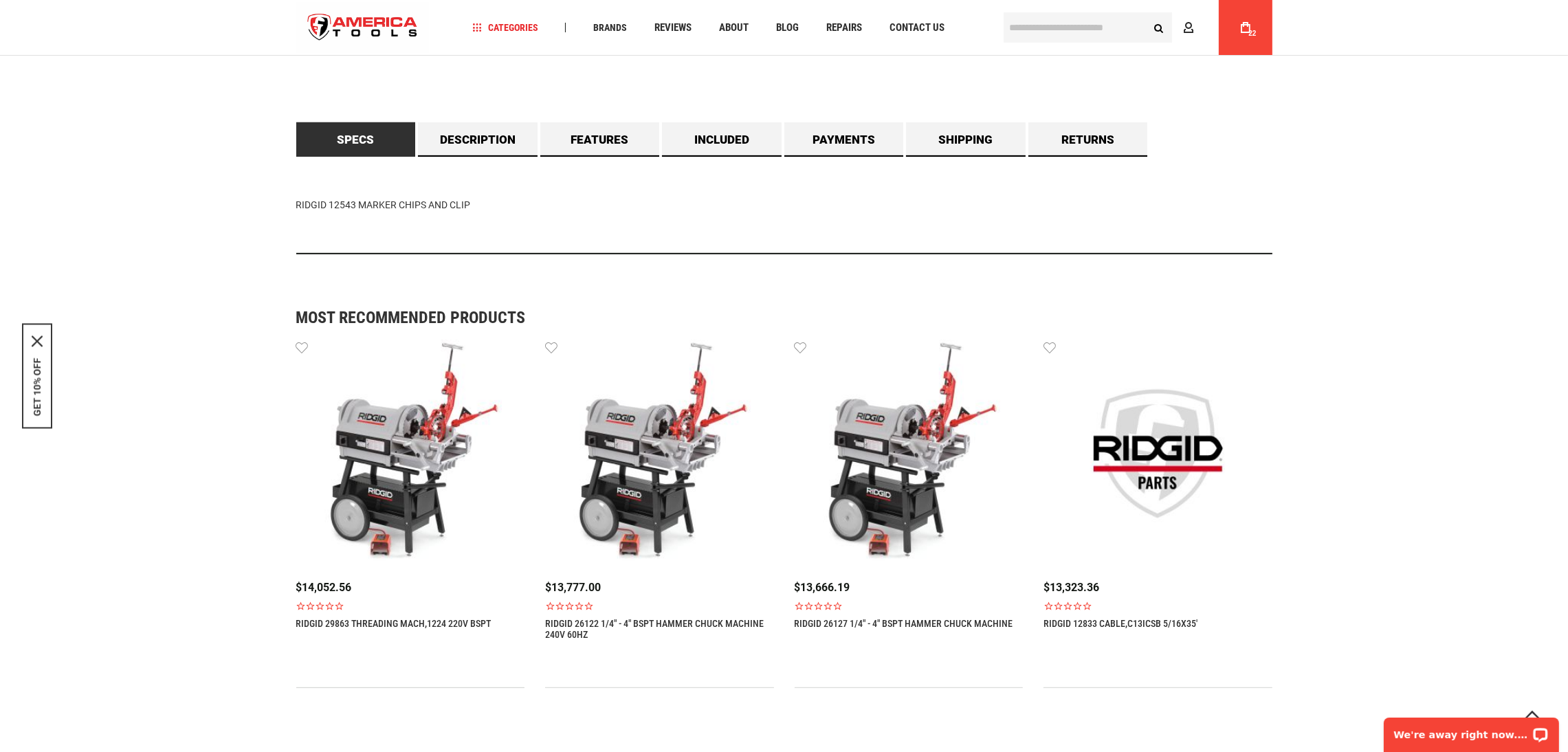
scroll to position [771, 0]
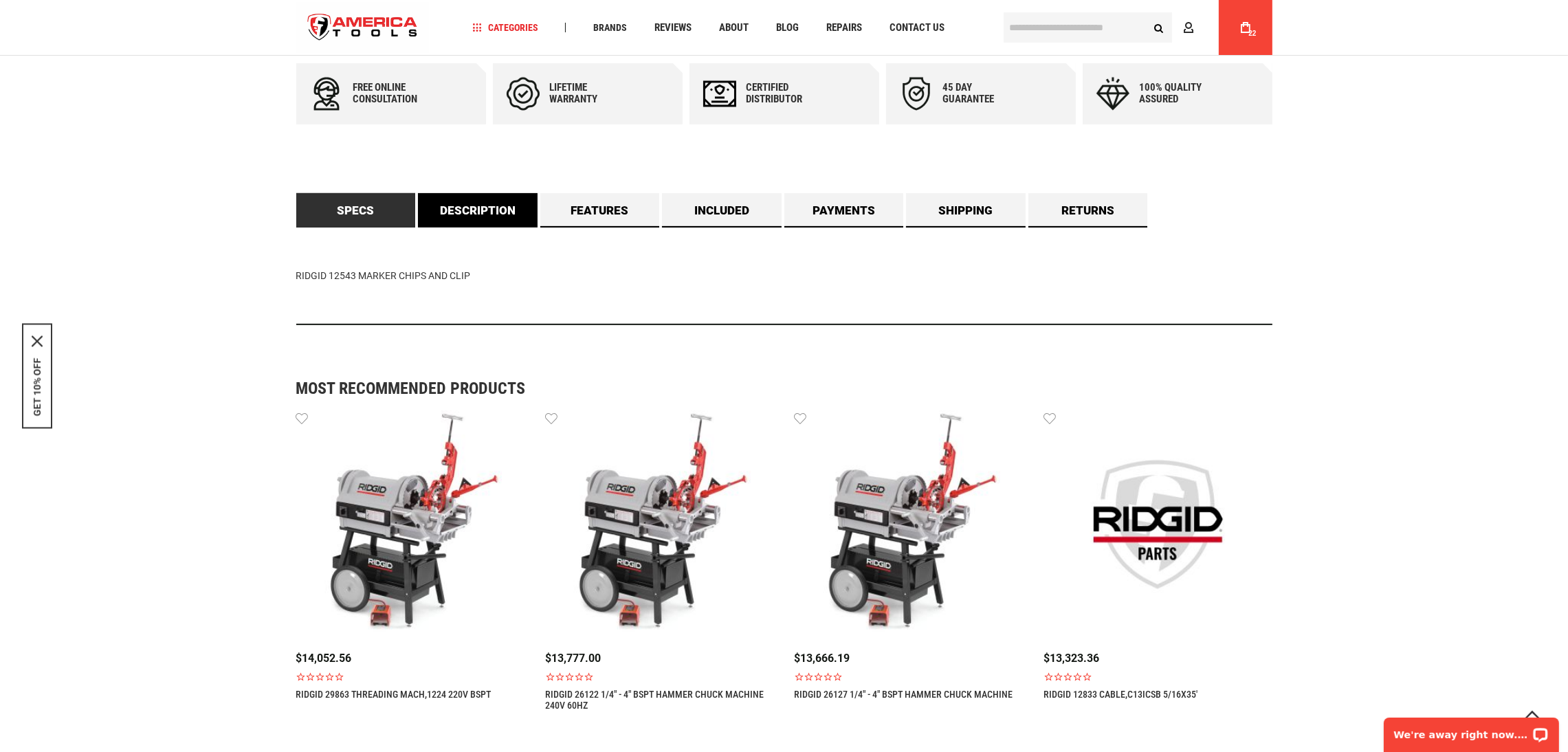
click at [460, 208] on link "Description" at bounding box center [477, 210] width 120 height 35
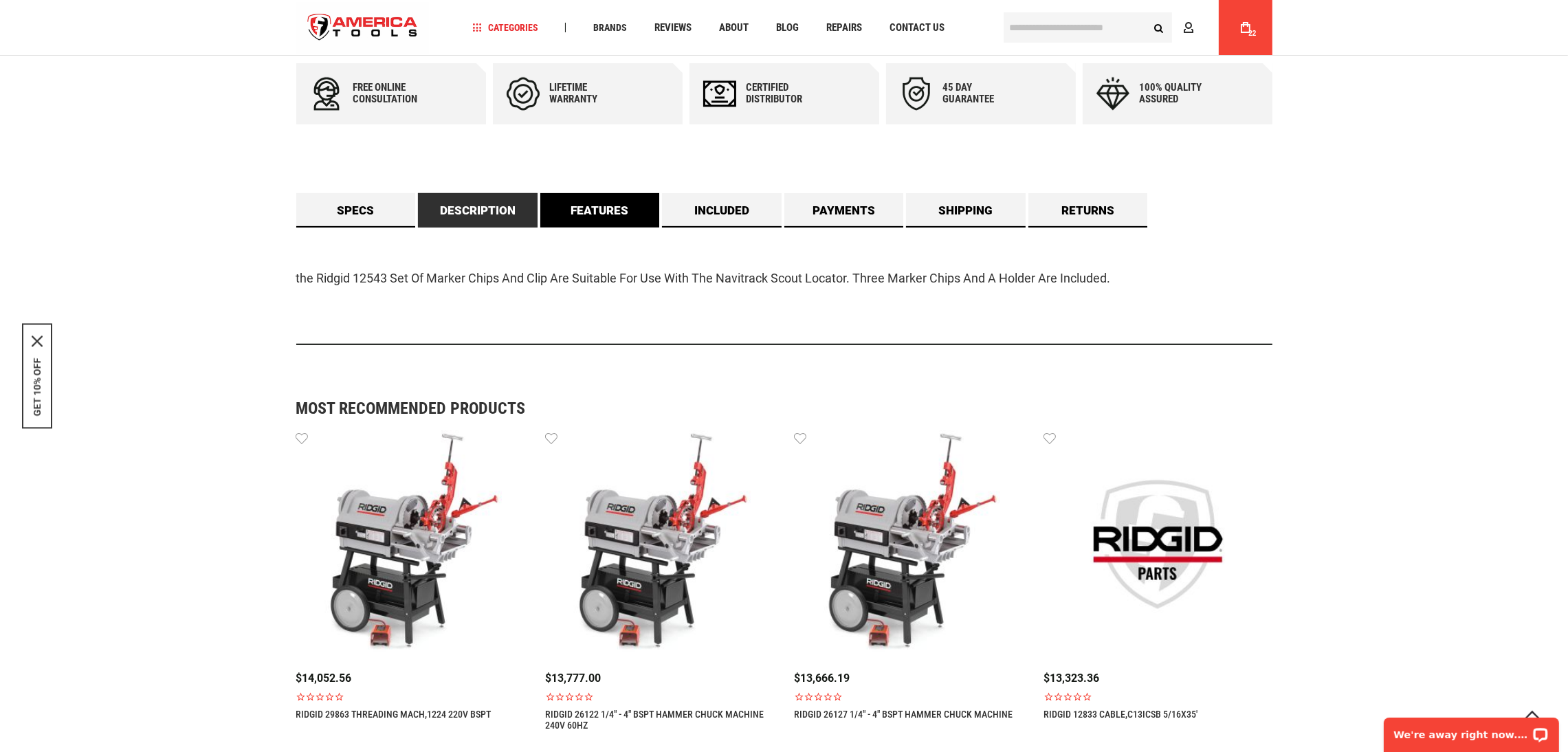
click at [604, 211] on link "Features" at bounding box center [600, 210] width 120 height 35
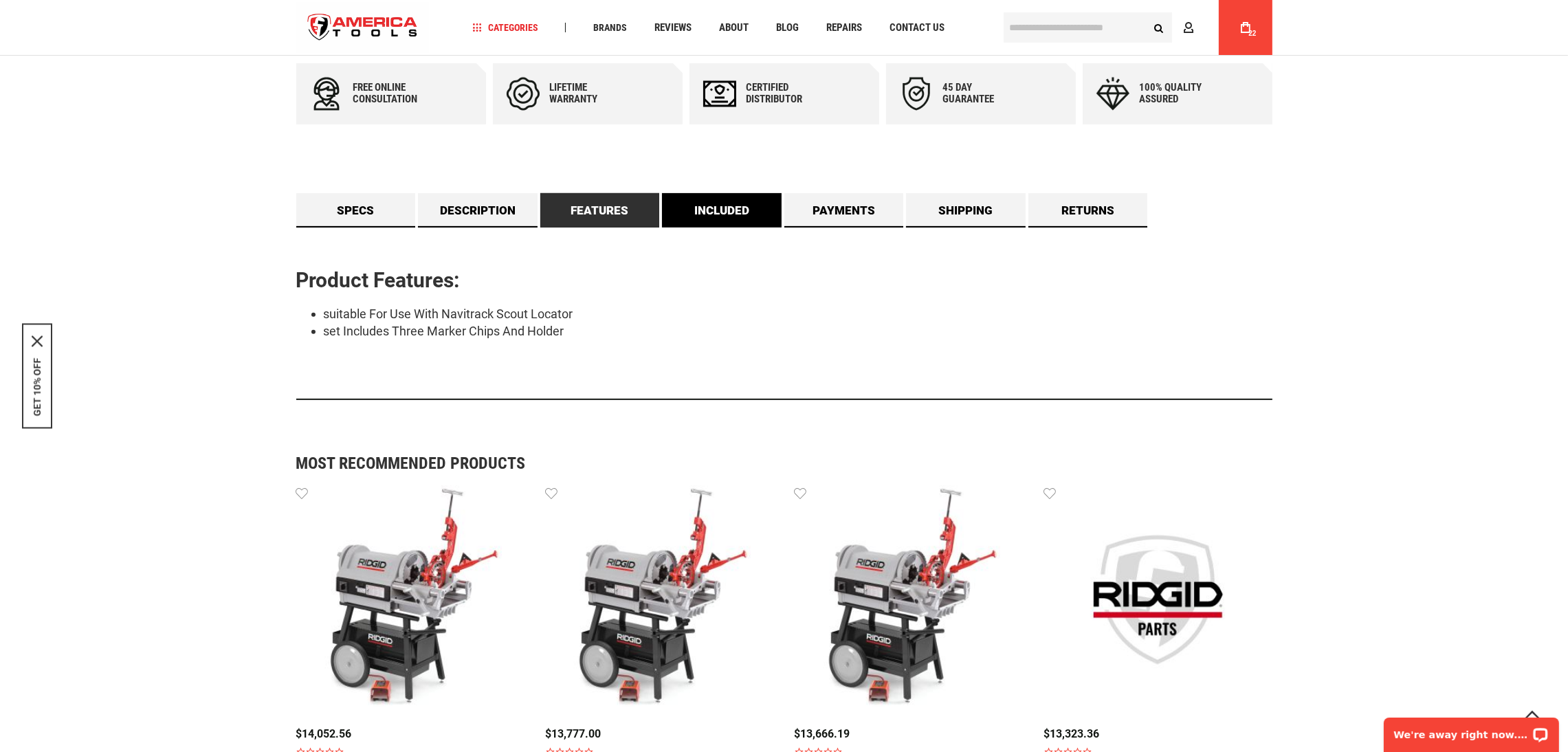
click at [727, 211] on link "Included" at bounding box center [721, 210] width 120 height 35
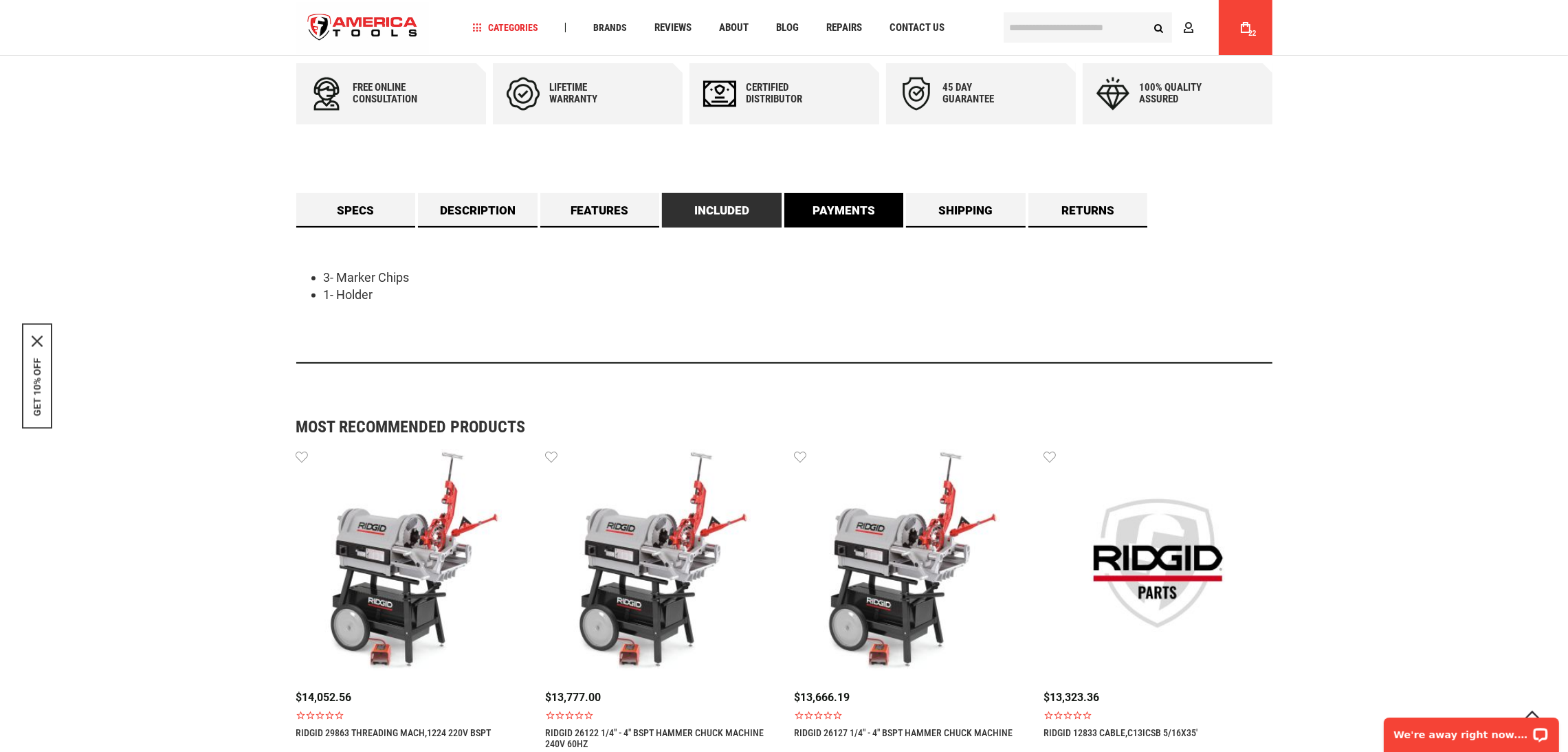
click at [884, 208] on link "Payments" at bounding box center [844, 210] width 120 height 35
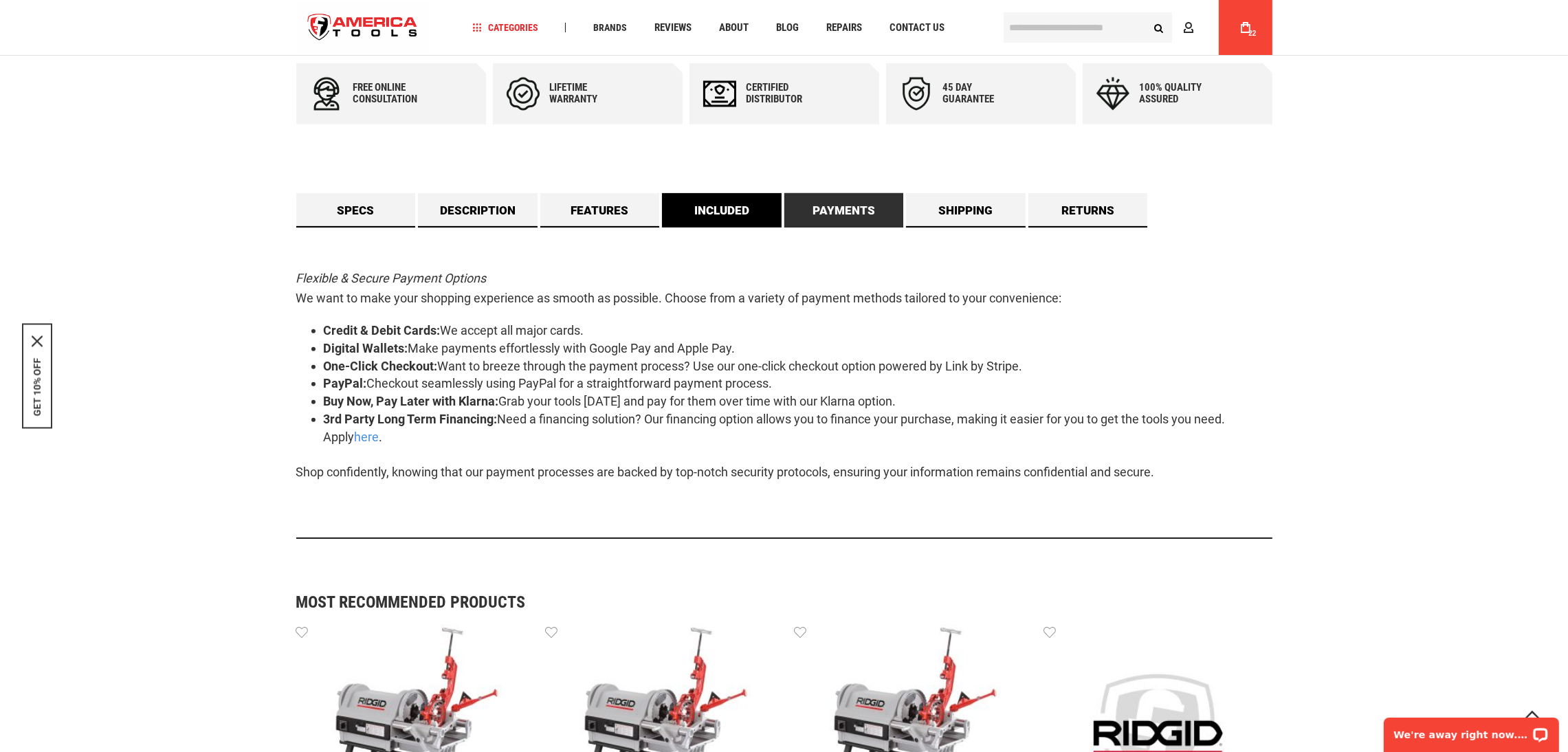
click at [739, 216] on link "Included" at bounding box center [721, 210] width 120 height 35
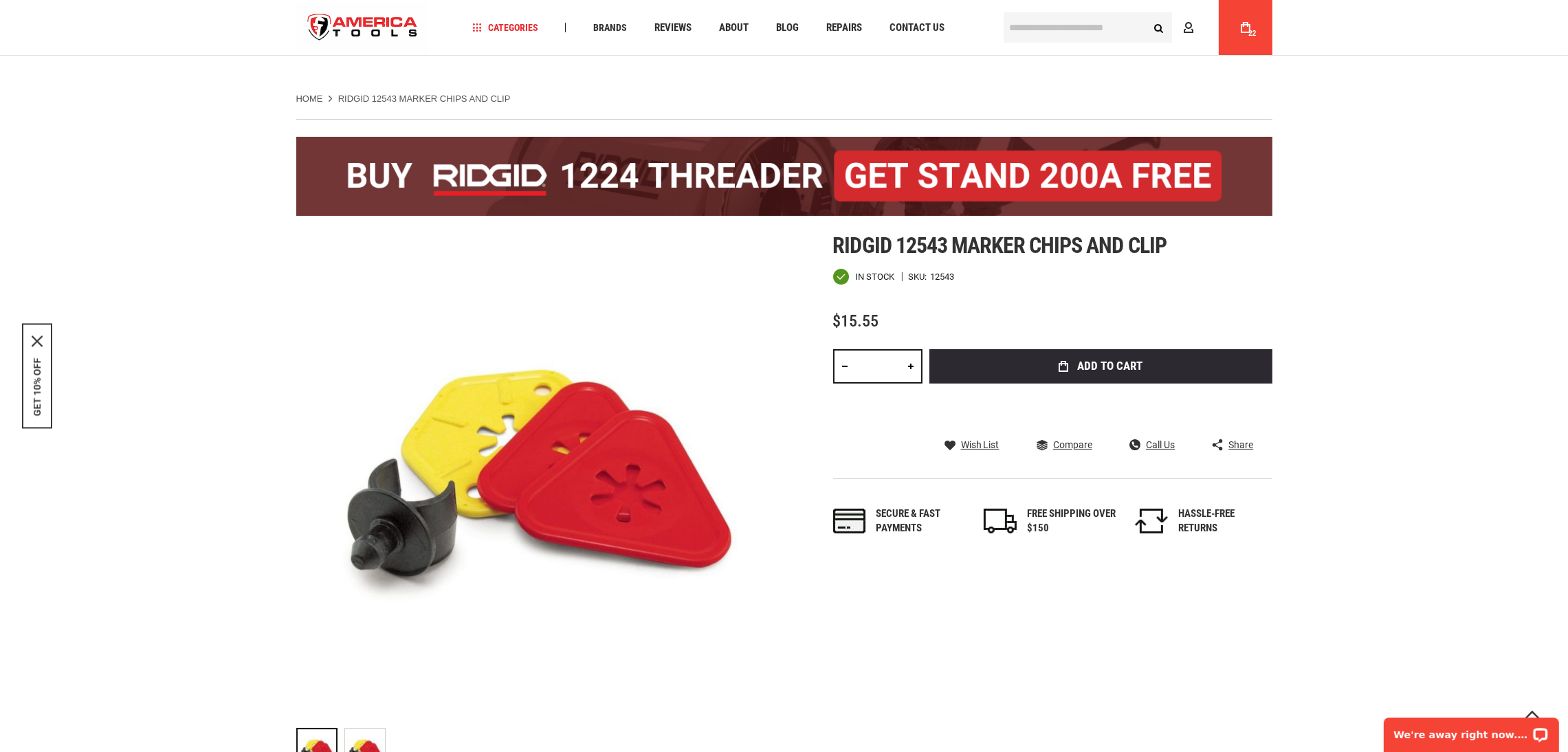
scroll to position [0, 0]
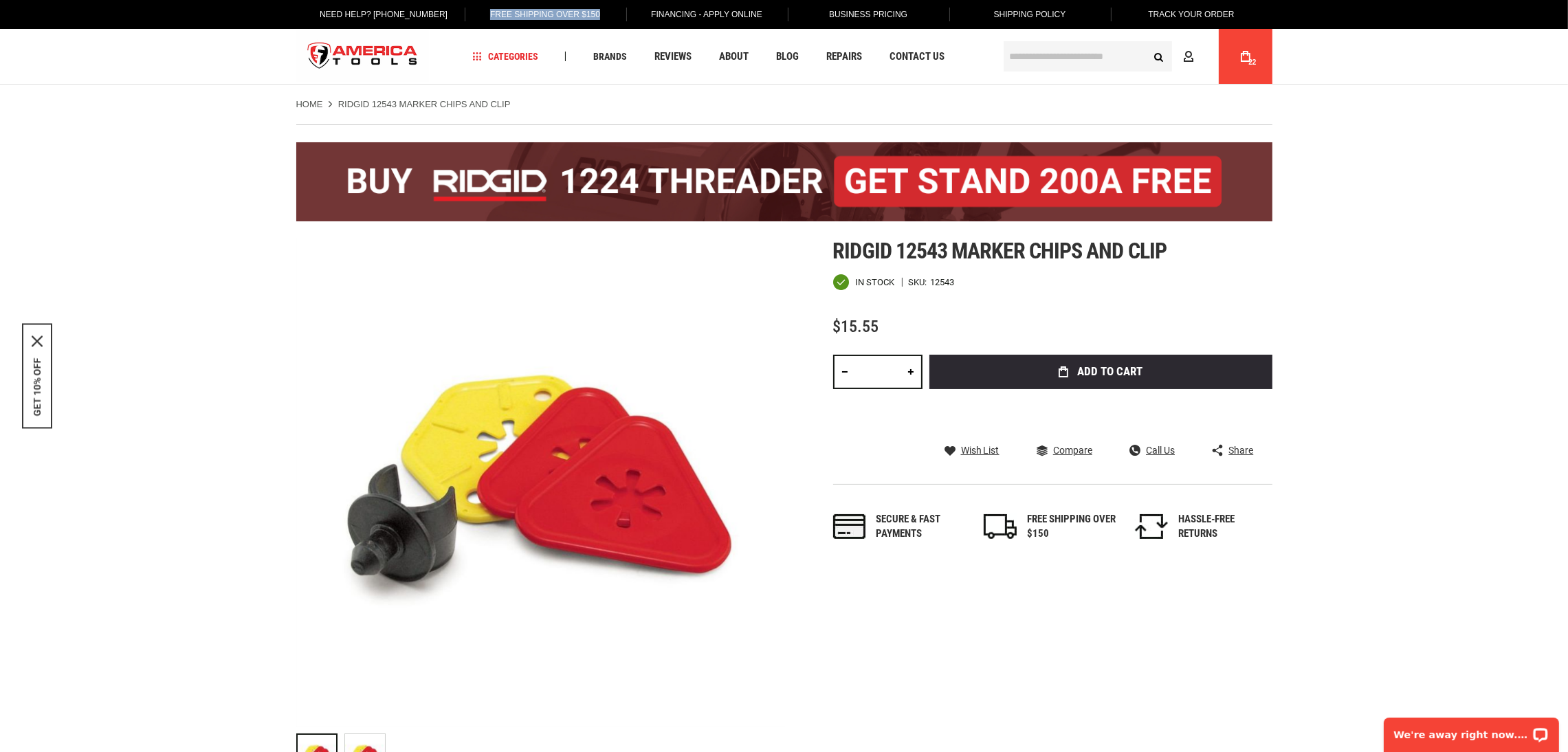
copy link "Free Shipping Over $150"
drag, startPoint x: 620, startPoint y: 21, endPoint x: 476, endPoint y: 23, distance: 144.0
click at [476, 24] on div "Free Shipping Over $150" at bounding box center [545, 14] width 161 height 29
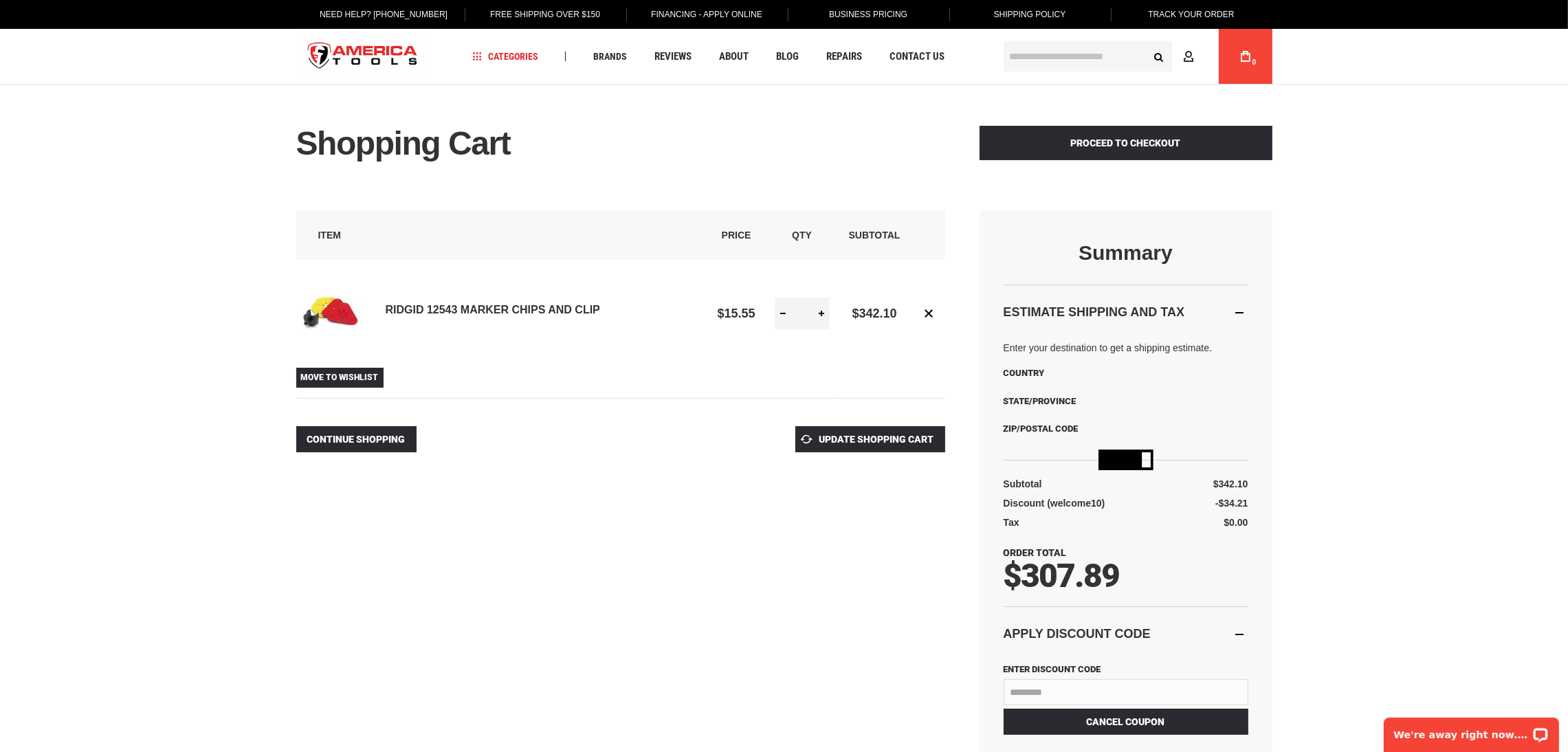
select select "**"
select select "*"
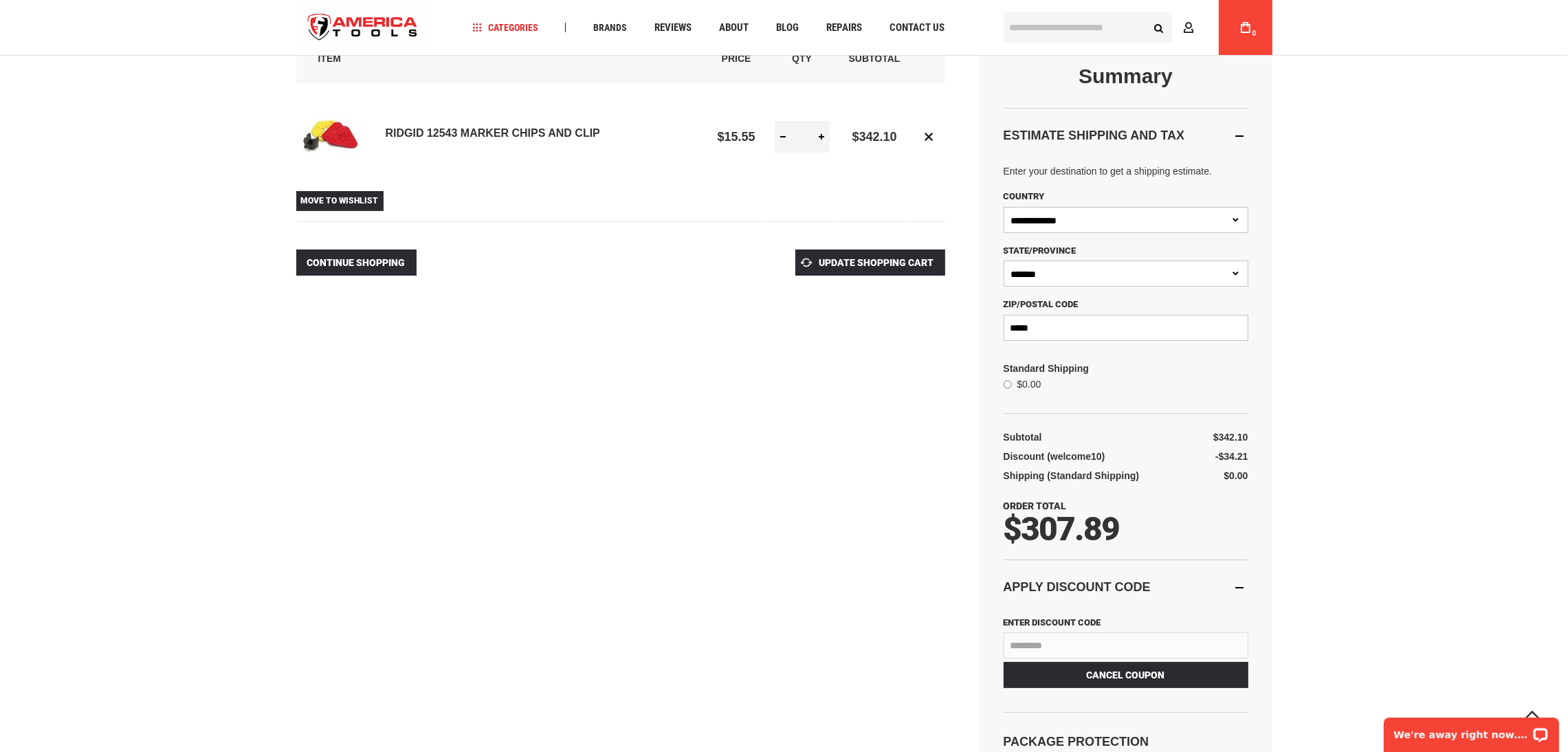
scroll to position [206, 0]
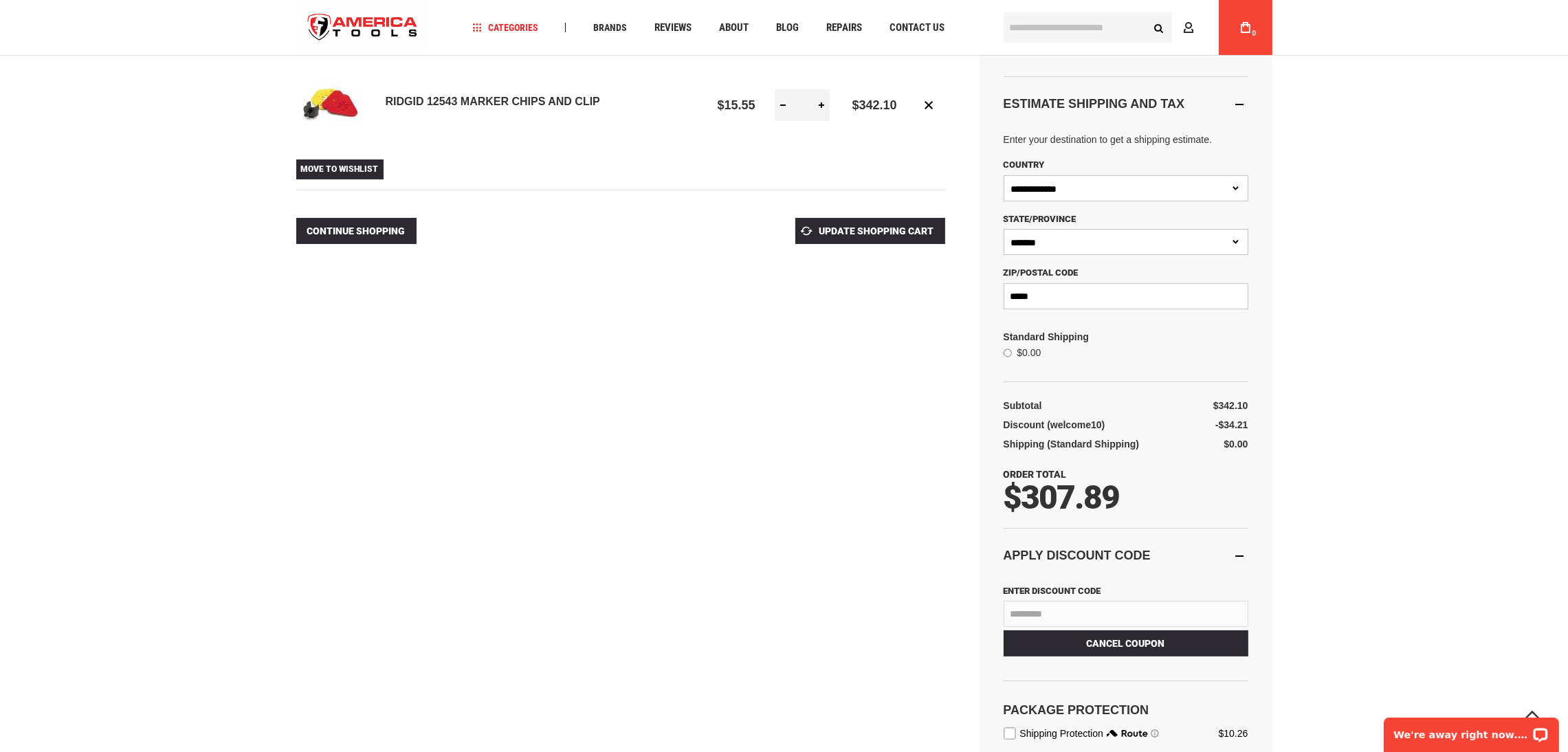
click at [810, 100] on input "**" at bounding box center [802, 105] width 55 height 32
type input "*"
type input "**"
click at [888, 221] on button "Update Shopping Cart" at bounding box center [870, 231] width 149 height 26
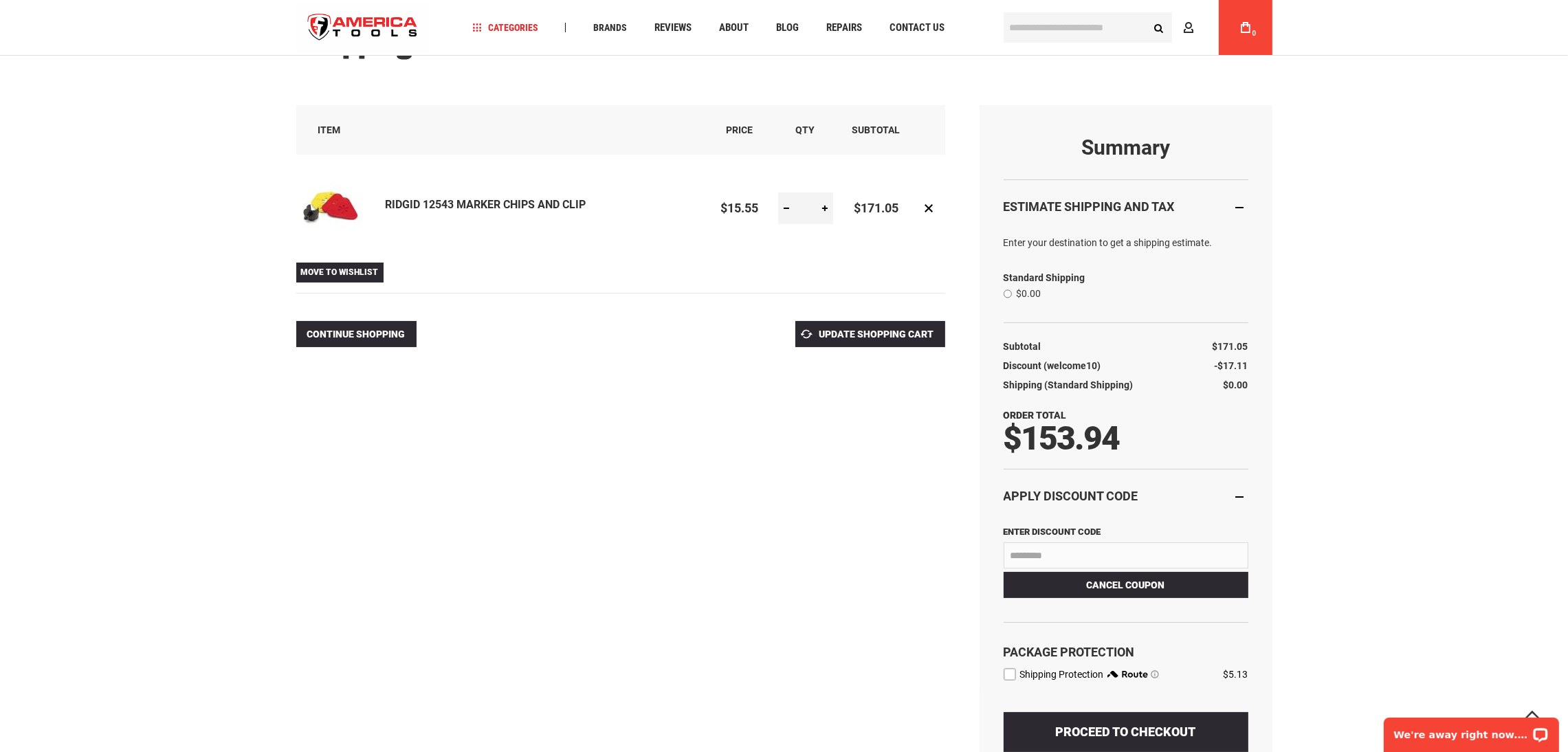
select select "**"
select select "*"
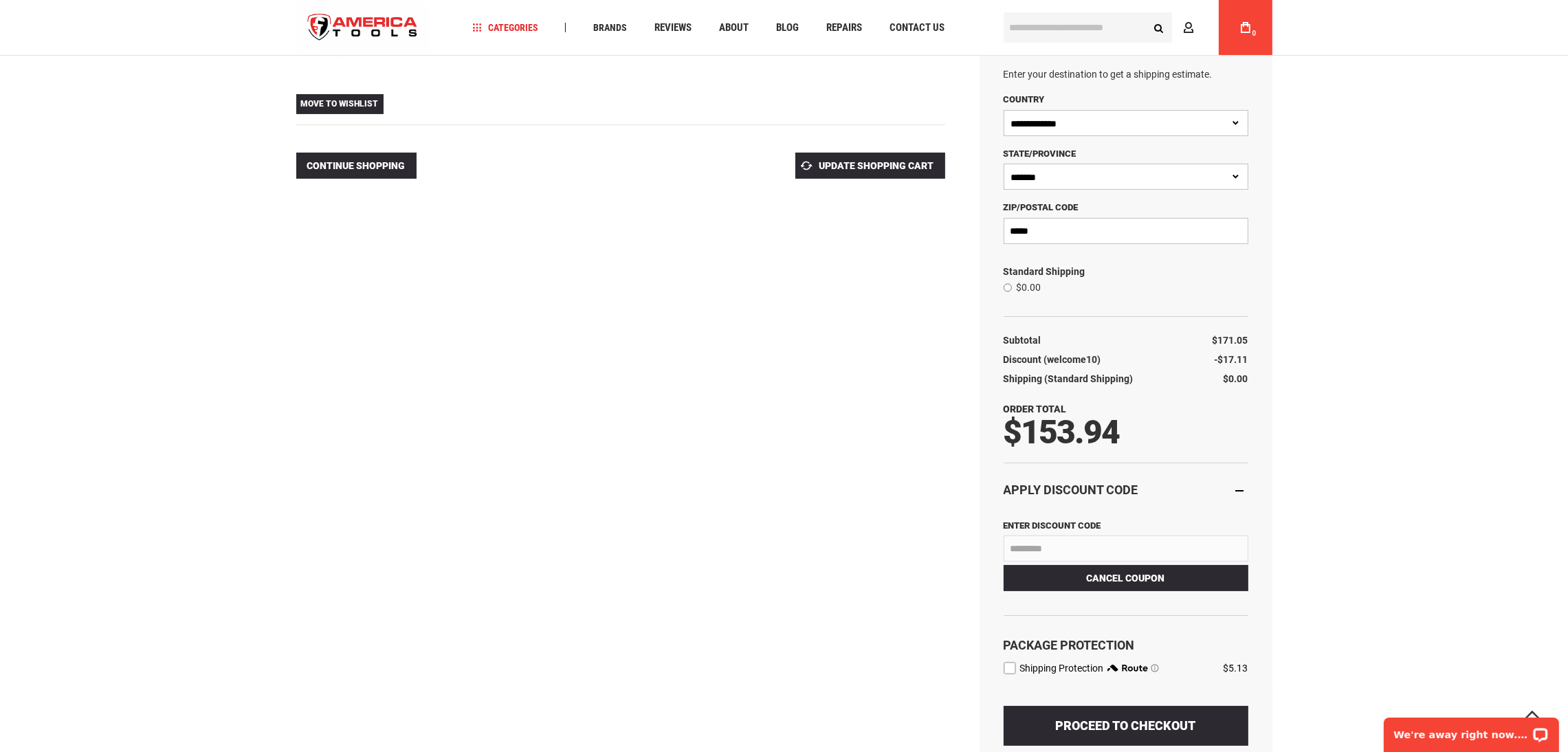
scroll to position [721, 0]
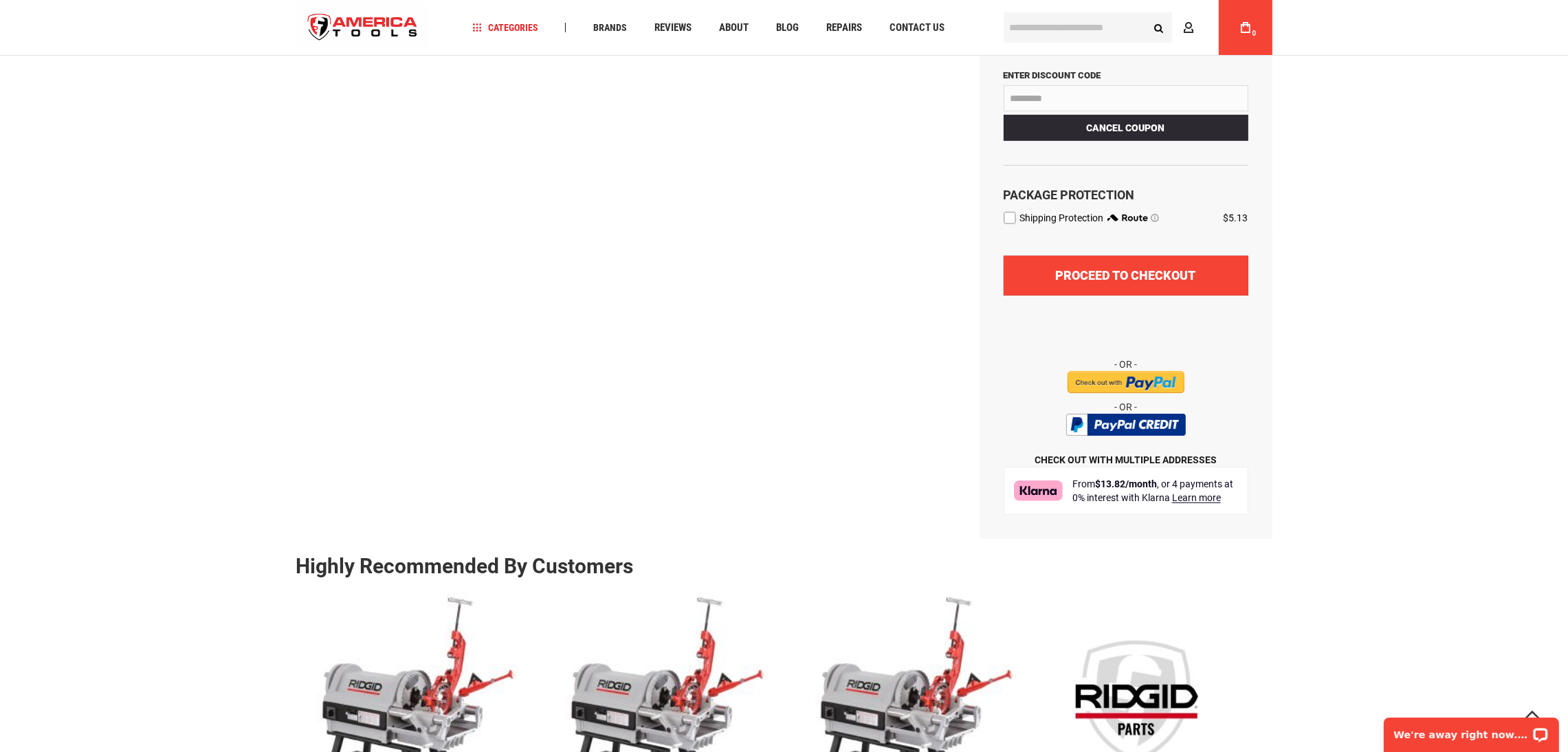
click at [1112, 263] on button "Proceed to Checkout" at bounding box center [1125, 275] width 244 height 40
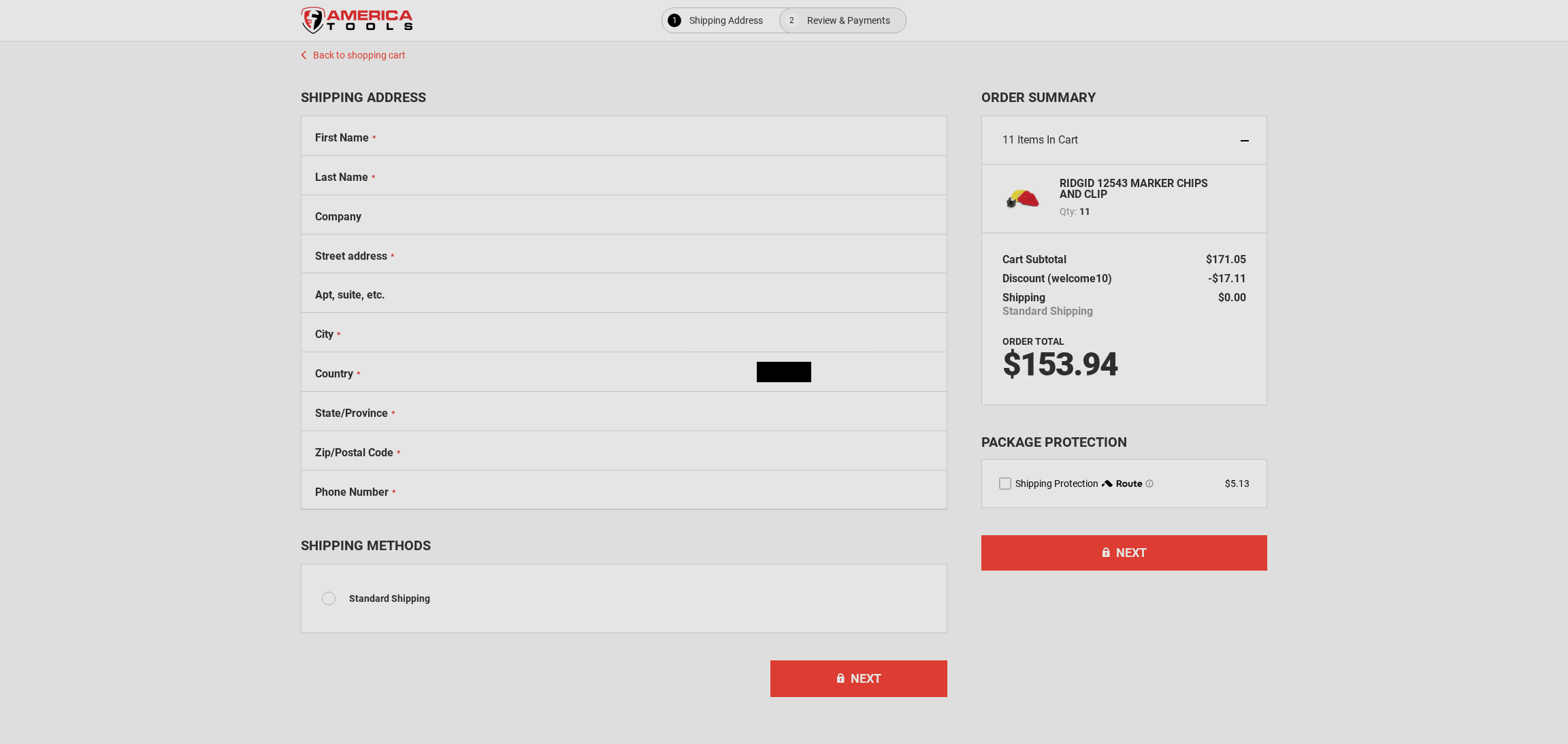
select select "**"
select select "*"
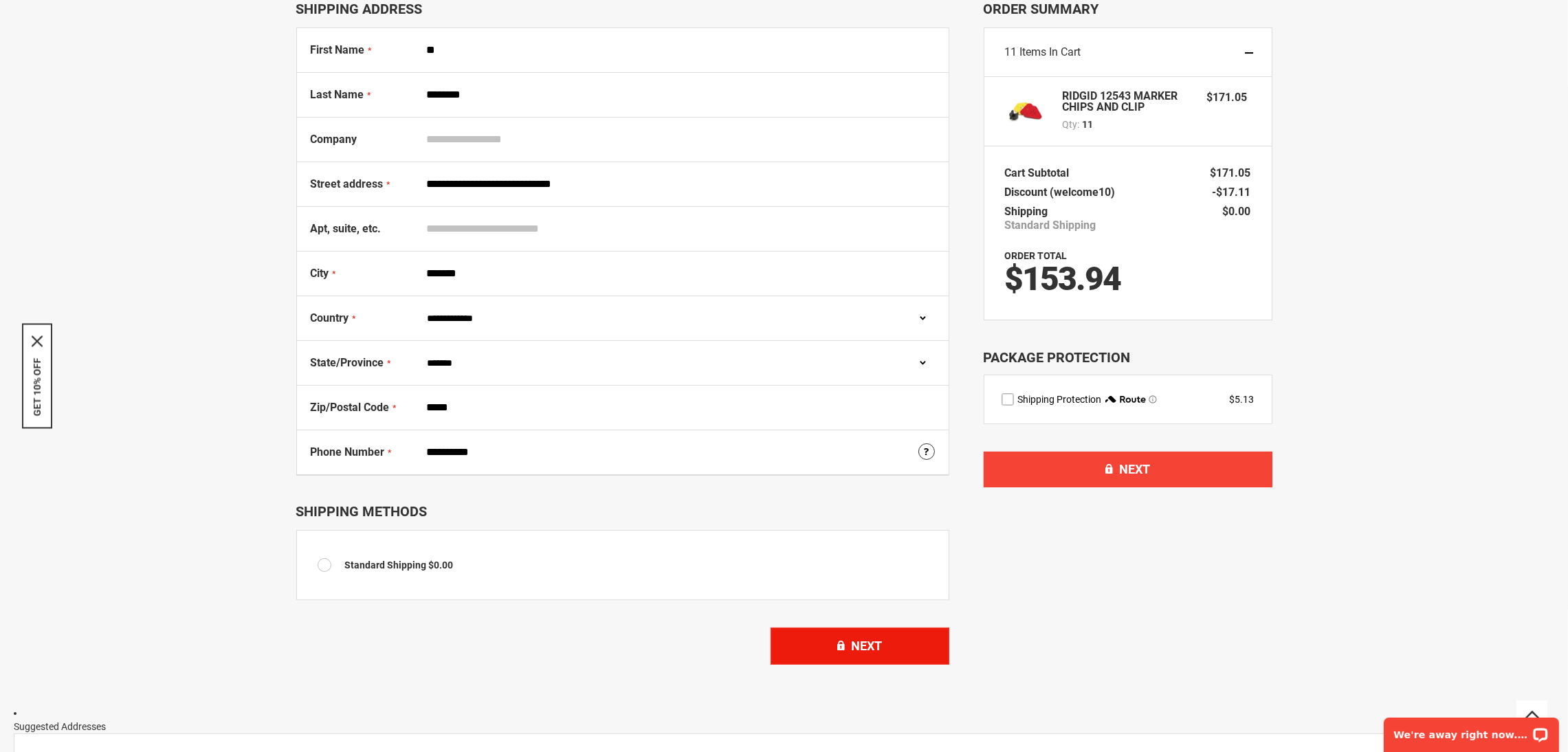
click at [877, 653] on span "Next" at bounding box center [866, 645] width 31 height 15
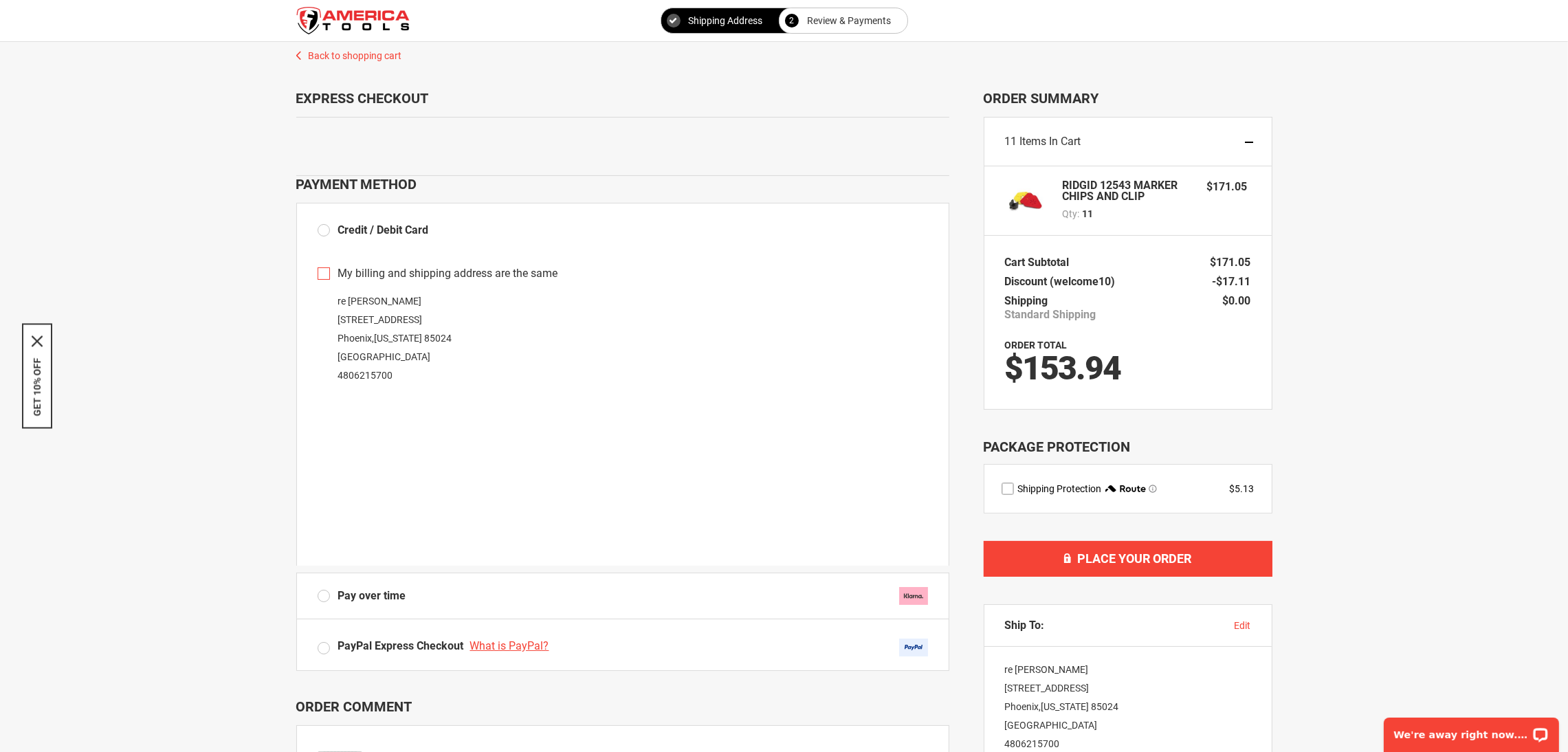
click at [1058, 367] on span "$153.94" at bounding box center [1062, 368] width 116 height 40
click at [1058, 366] on span "$153.94" at bounding box center [1062, 368] width 116 height 40
copy span "153.94"
click at [1068, 284] on span "Discount (welcome10)" at bounding box center [1061, 281] width 111 height 13
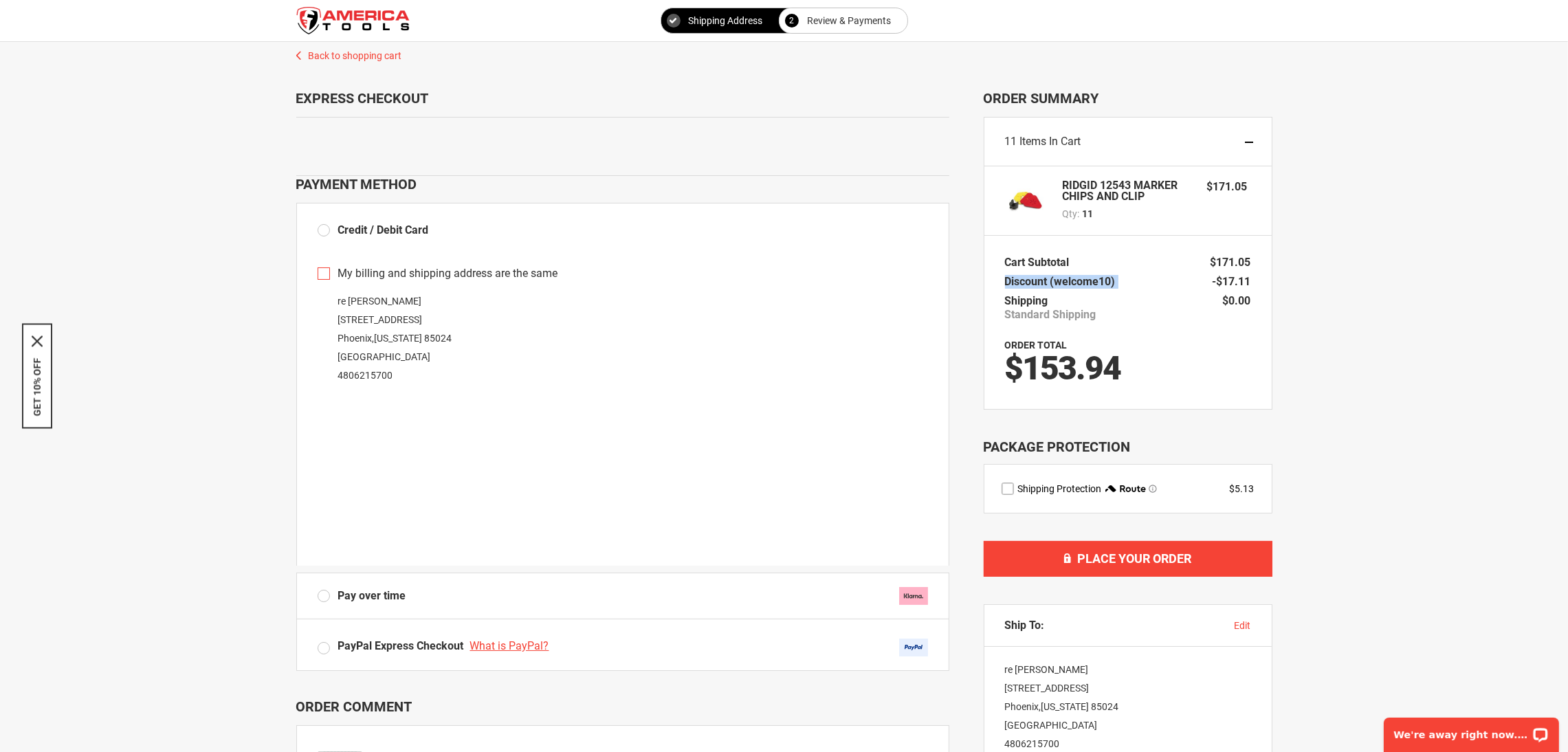
click at [1068, 284] on span "Discount (welcome10)" at bounding box center [1061, 281] width 111 height 13
copy tr "Discount (welcome10) welcome10"
click at [1068, 278] on span "Discount (welcome10)" at bounding box center [1061, 281] width 111 height 13
drag, startPoint x: 1224, startPoint y: 282, endPoint x: 1275, endPoint y: 276, distance: 51.4
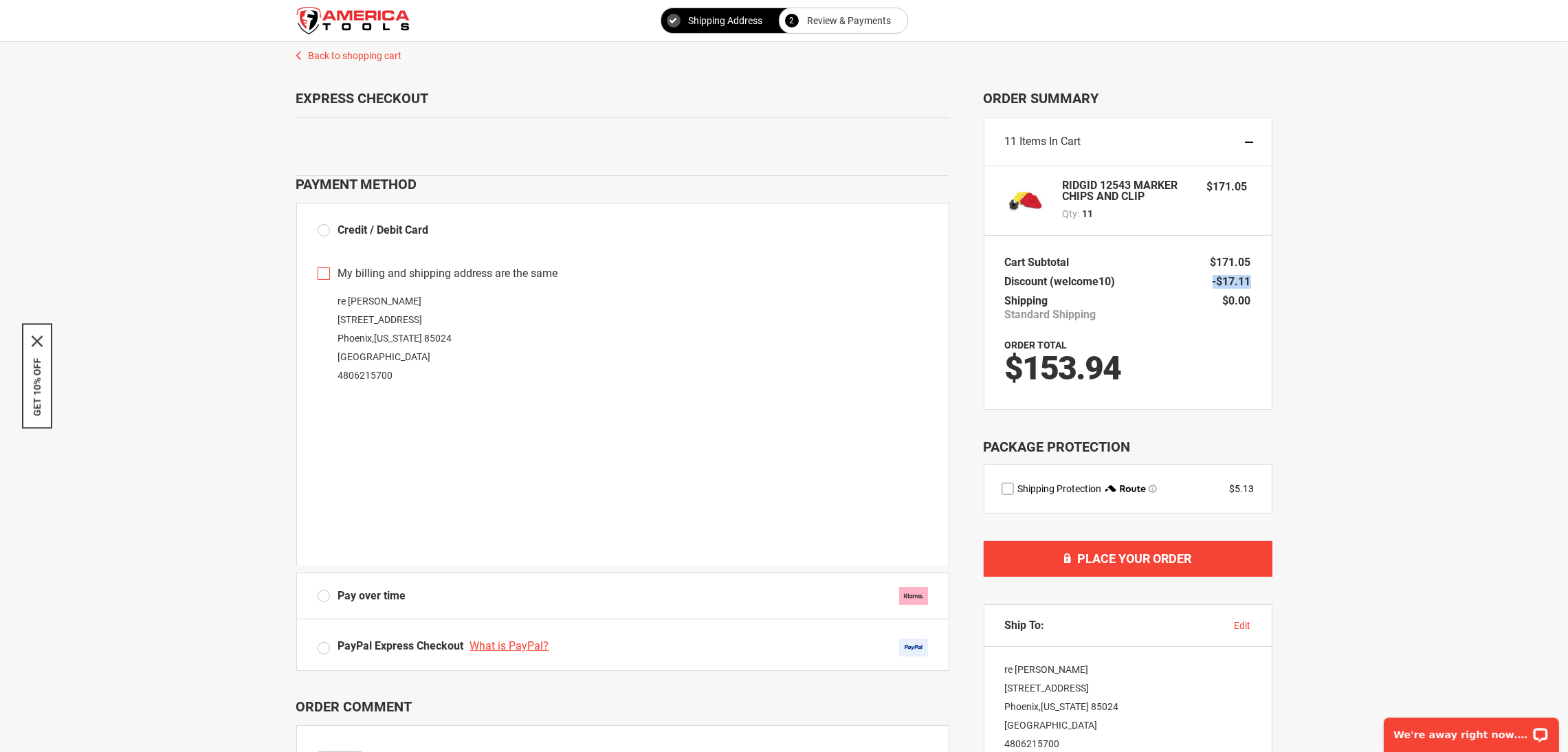
click at [1275, 276] on div "Select your FREE STAND below! Back to shopping cart 1 Shipping Address 2 Review…" at bounding box center [784, 513] width 1540 height 942
copy span "-$17.11"
click at [1540, 751] on div at bounding box center [784, 752] width 1568 height 0
